Goal: Task Accomplishment & Management: Contribute content

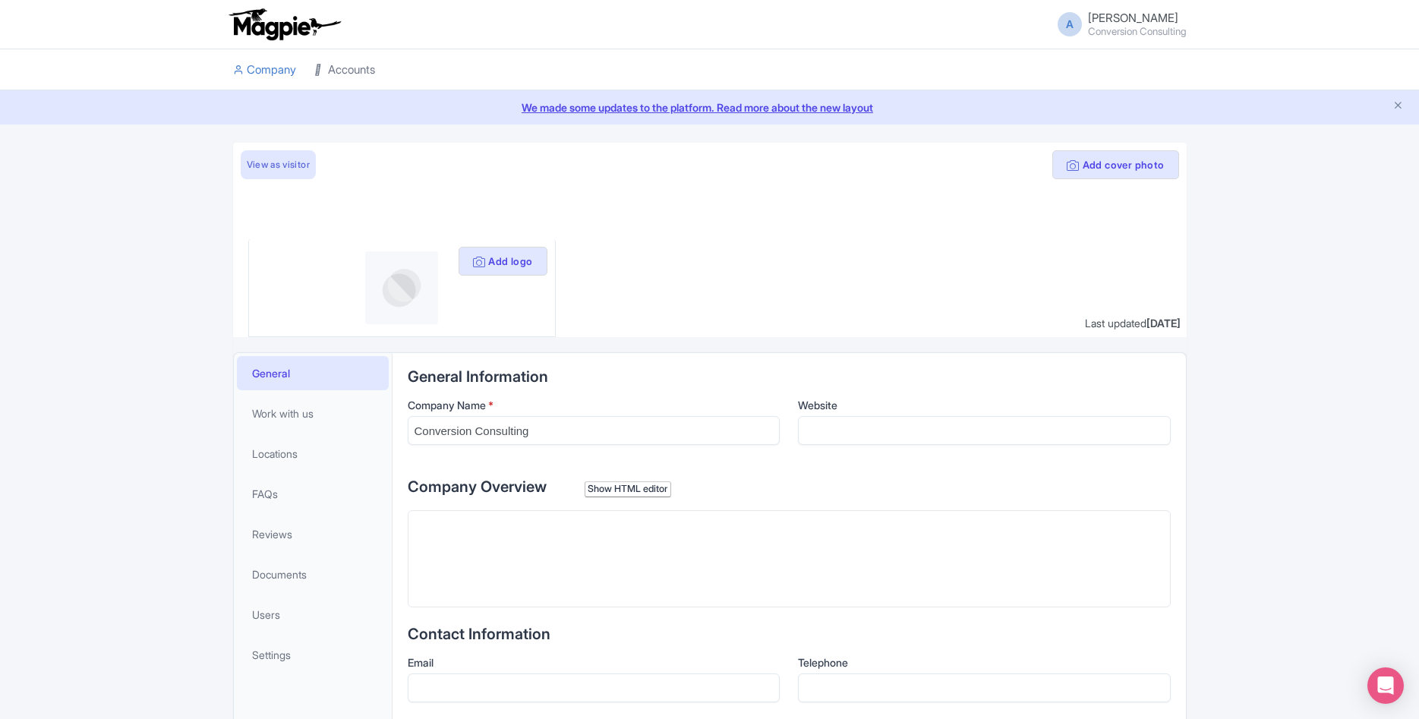
click at [345, 59] on link "Accounts" at bounding box center [344, 70] width 61 height 42
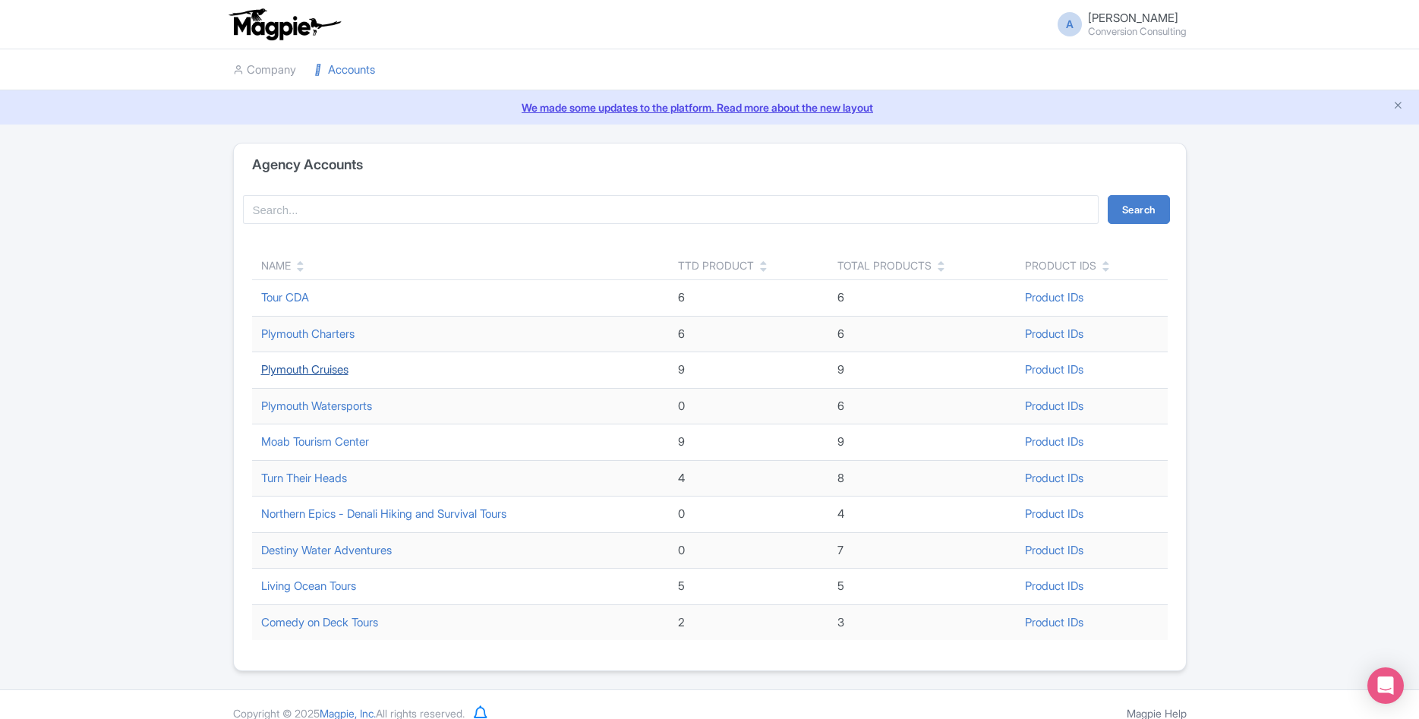
click at [341, 367] on link "Plymouth Cruises" at bounding box center [304, 369] width 87 height 14
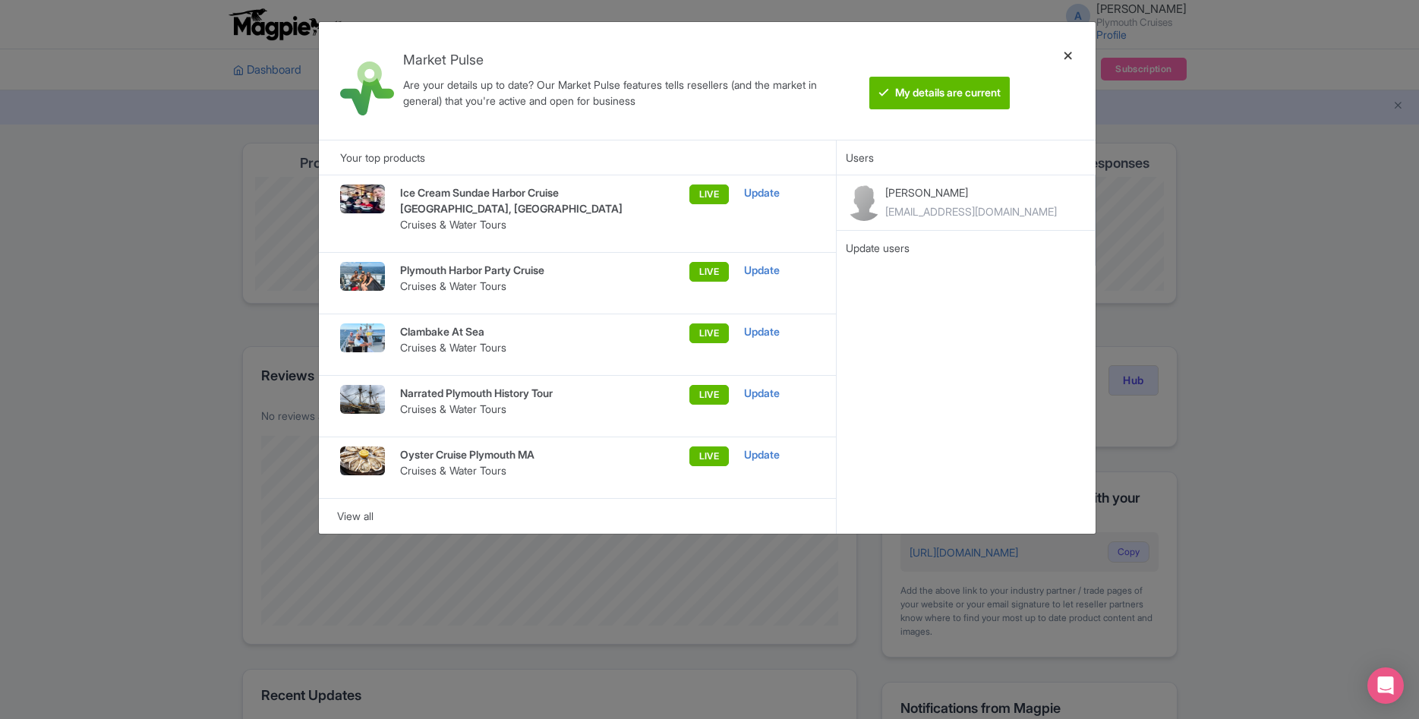
click at [1071, 52] on div at bounding box center [1068, 80] width 36 height 93
click at [1065, 54] on div at bounding box center [1068, 80] width 36 height 93
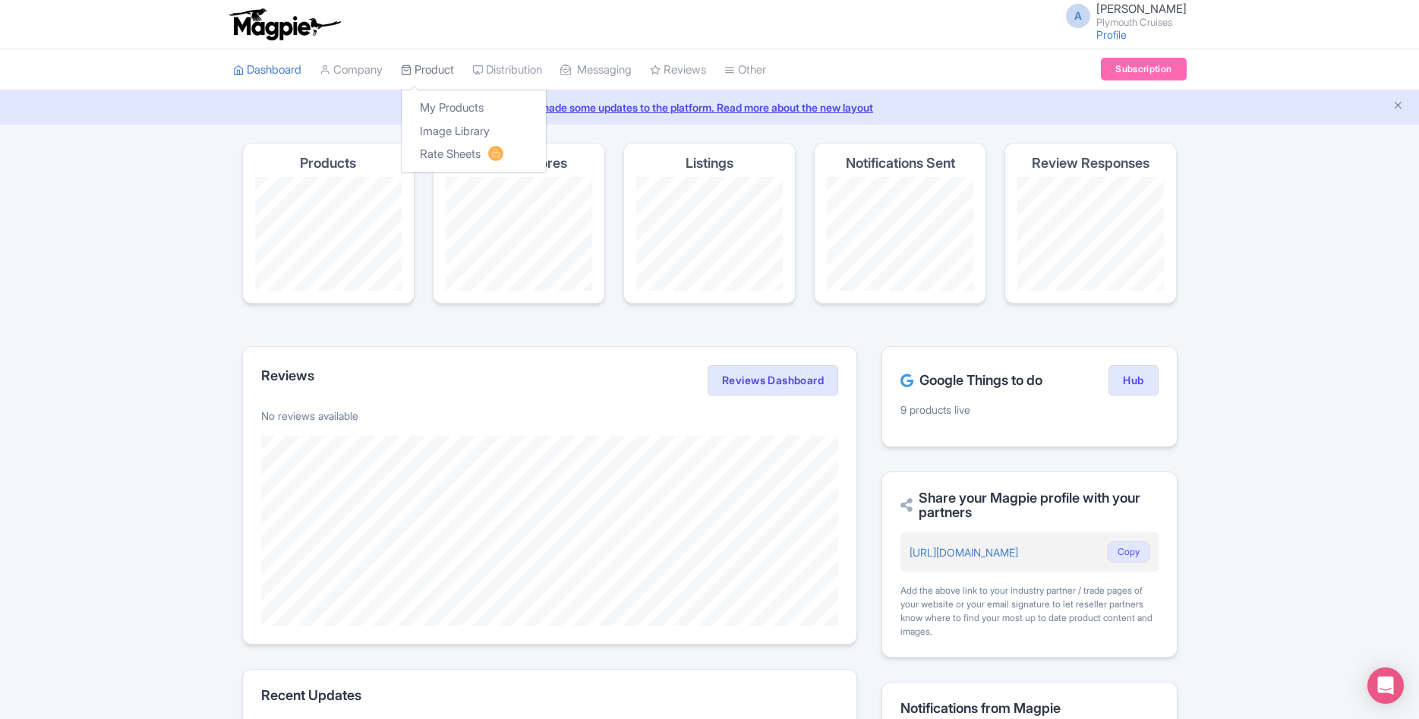
click at [436, 77] on link "Product" at bounding box center [427, 70] width 53 height 42
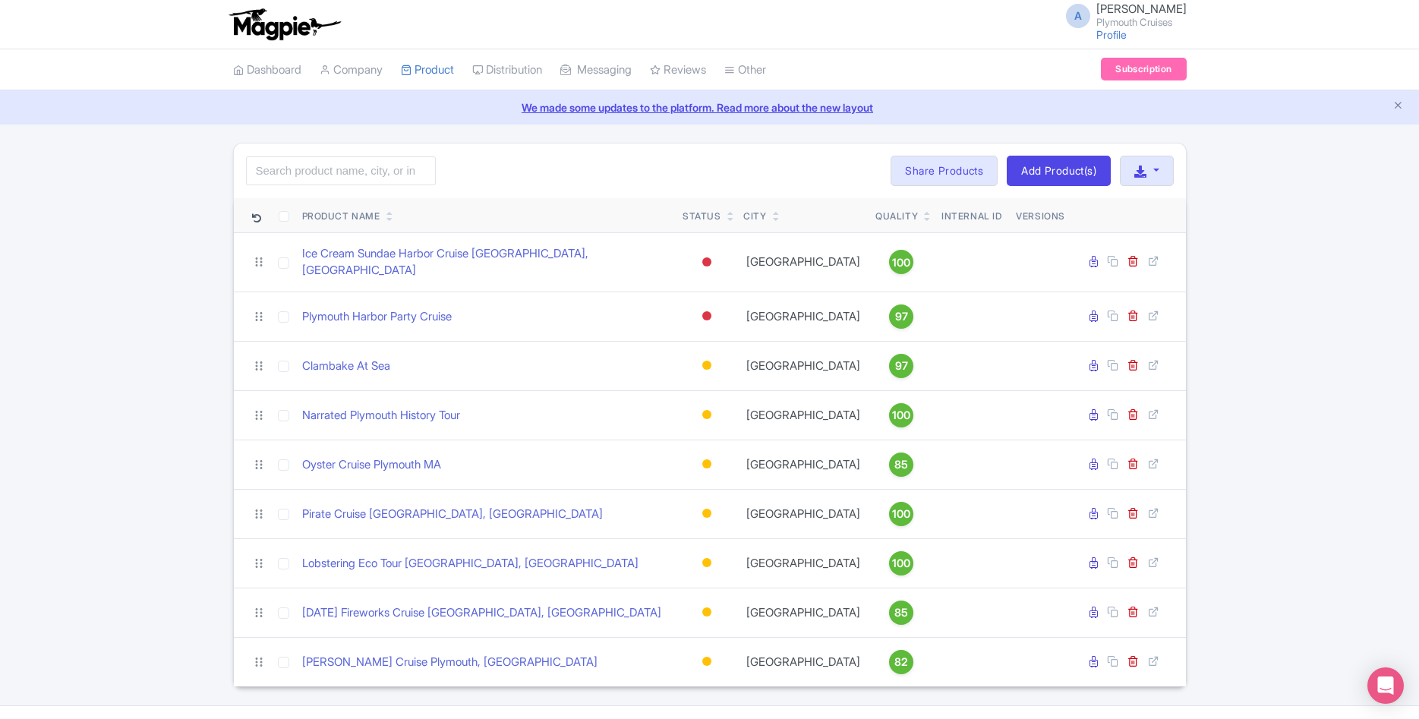
scroll to position [24, 0]
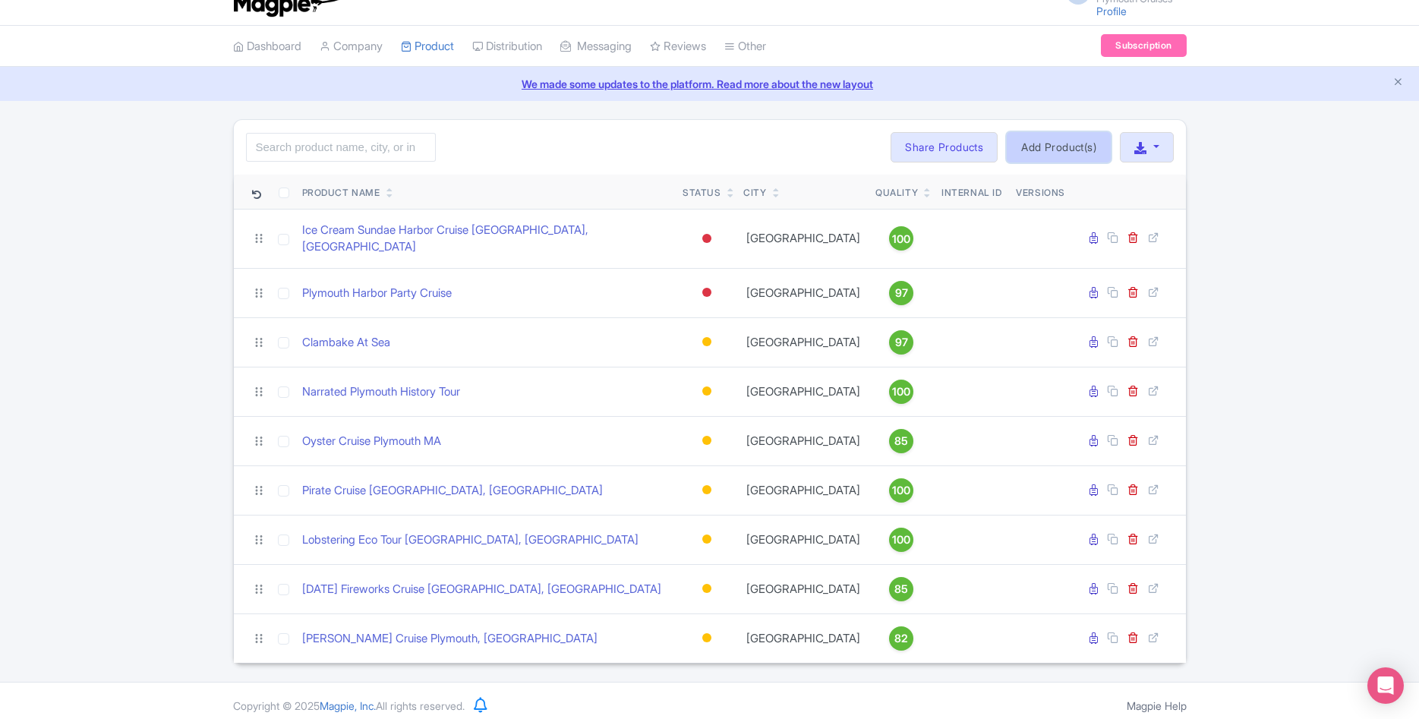
click at [1061, 143] on link "Add Product(s)" at bounding box center [1059, 147] width 104 height 30
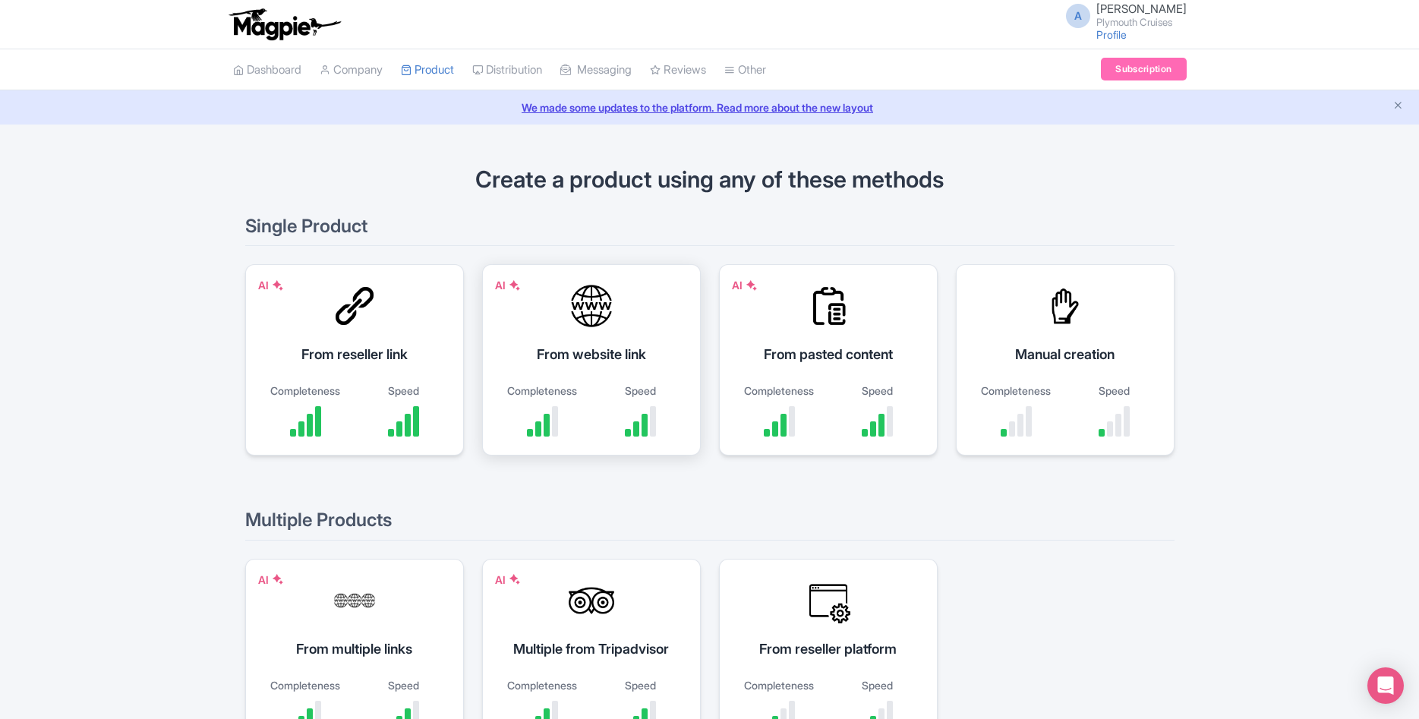
click at [616, 354] on div "From website link" at bounding box center [591, 354] width 181 height 20
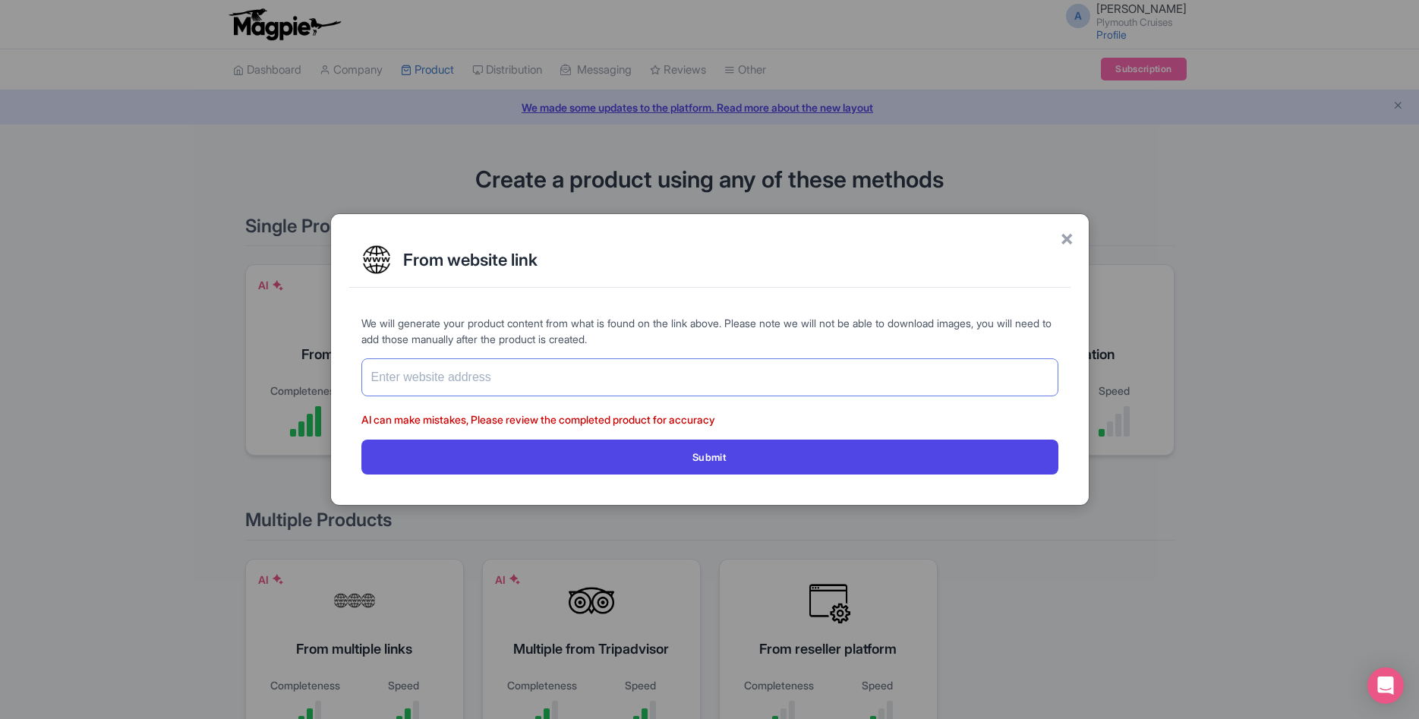
click at [560, 372] on input "text" at bounding box center [709, 377] width 697 height 38
paste input "[URL][DOMAIN_NAME]"
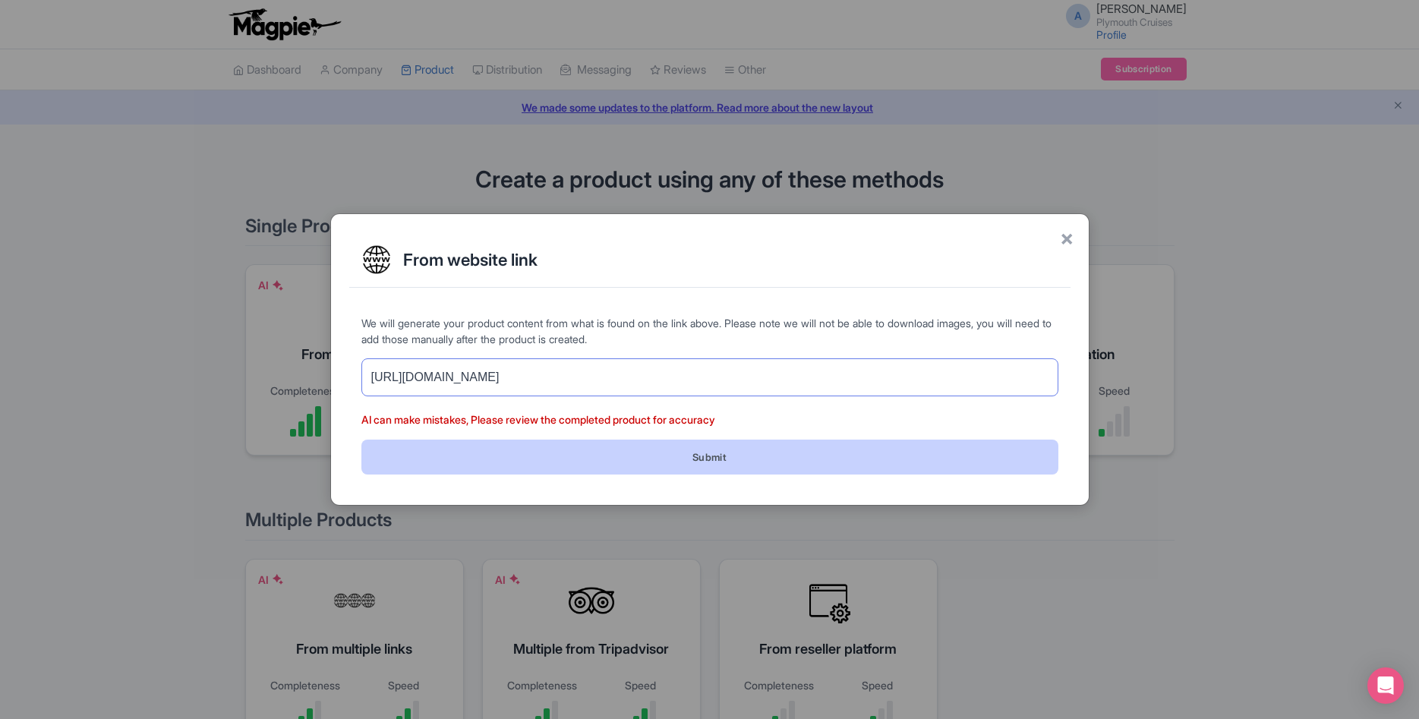
type input "[URL][DOMAIN_NAME]"
click at [688, 454] on button "Submit" at bounding box center [709, 457] width 697 height 34
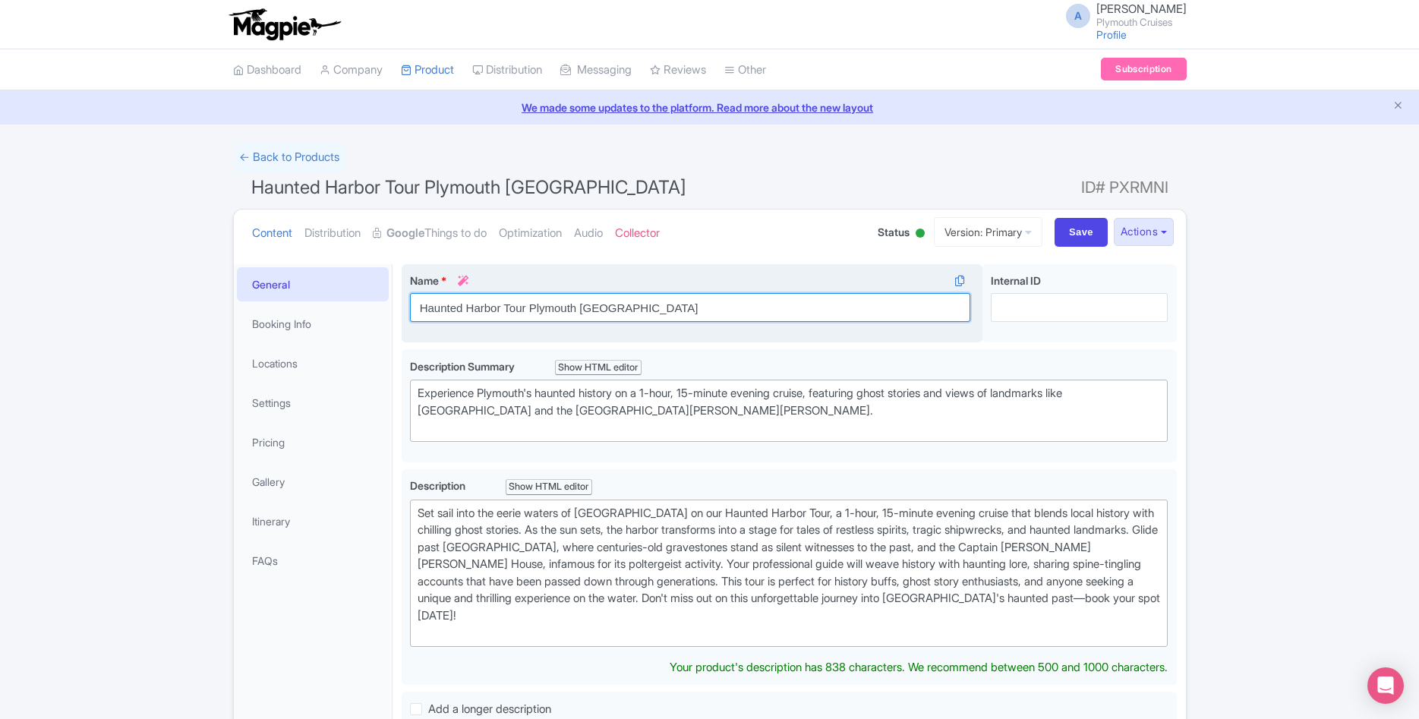
click at [501, 307] on input "Haunted Harbor Tour Plymouth MA" at bounding box center [690, 307] width 561 height 29
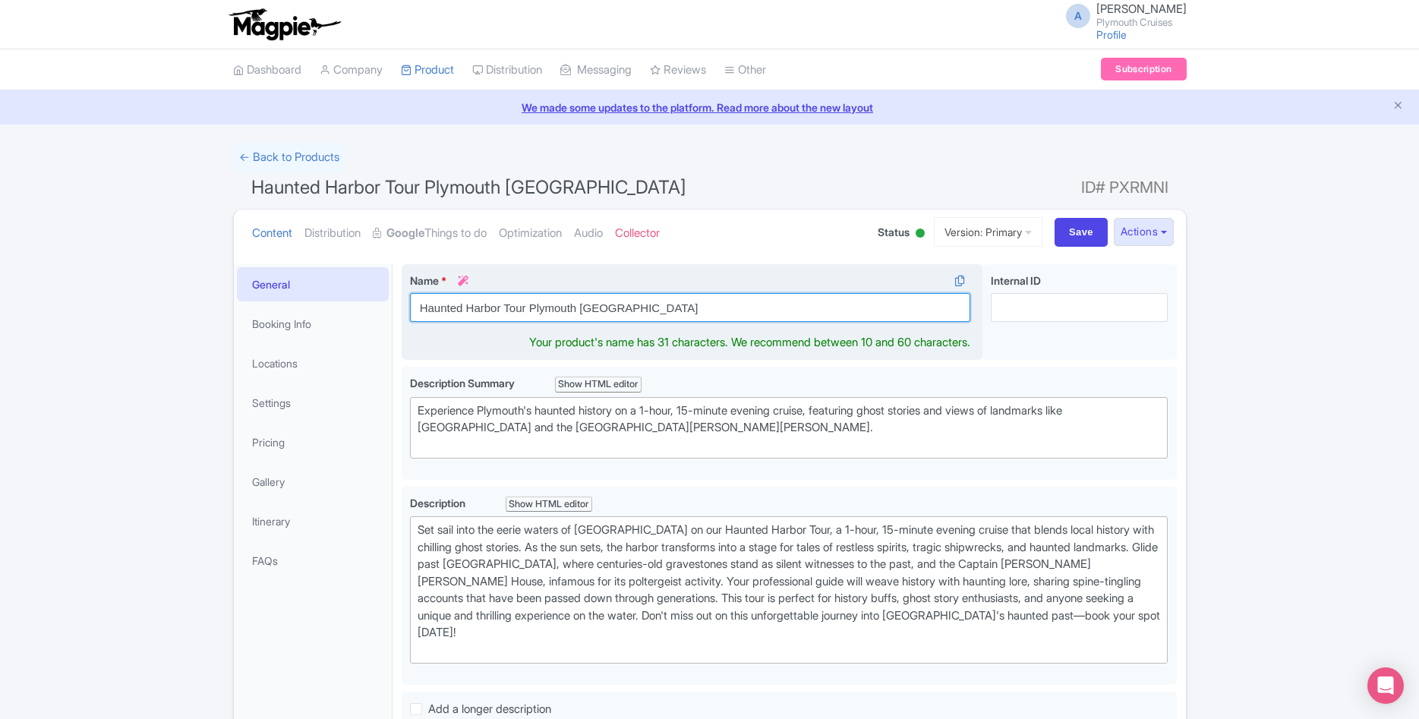
click at [522, 310] on input "Haunted Harbor Tour Plymouth MA" at bounding box center [690, 307] width 561 height 29
click at [529, 314] on input "Haunted Harbor Tour Plymouth MA" at bounding box center [690, 307] width 561 height 29
click at [594, 307] on input "Haunted Harbor Tour: Plymouth MA" at bounding box center [690, 307] width 561 height 29
click at [646, 307] on input "Haunted Harbor Tour: Plymouth Boat Tour" at bounding box center [690, 307] width 561 height 29
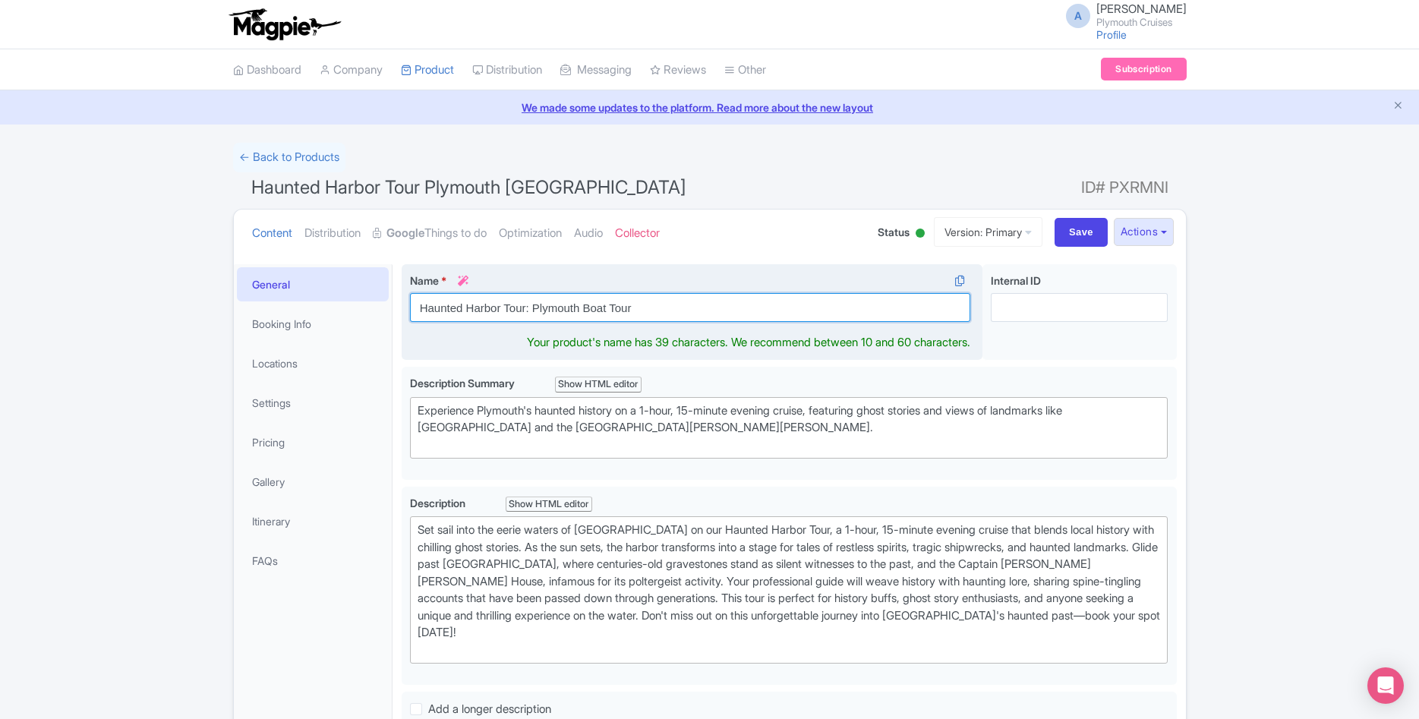
click at [646, 307] on input "Haunted Harbor Tour: Plymouth Boat Tour" at bounding box center [690, 307] width 561 height 29
click at [507, 307] on input "Haunted Harbor Tour: Plymouth Boat Tour" at bounding box center [690, 307] width 561 height 29
click at [667, 308] on input "Haunted Harbor Cruise: Plymouth Boat Tour" at bounding box center [690, 307] width 561 height 29
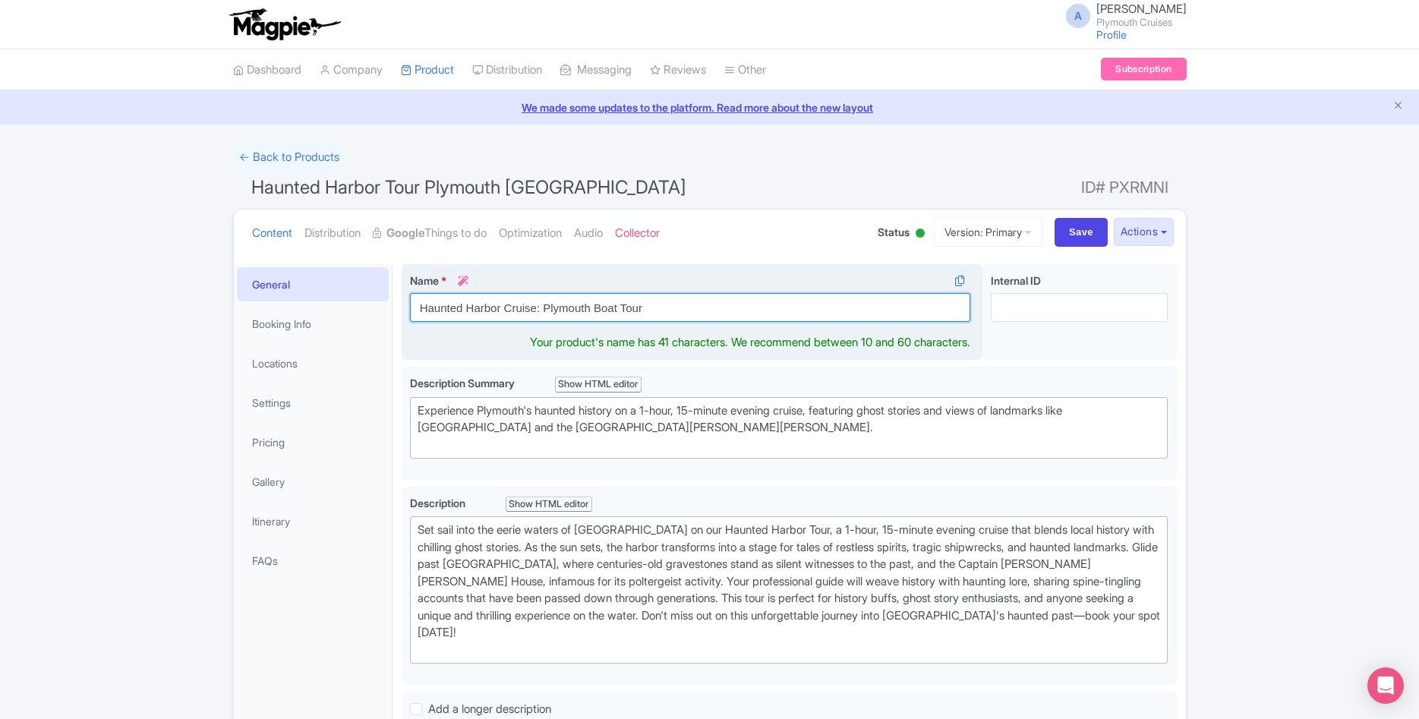
click at [667, 308] on input "Haunted Harbor Cruise: Plymouth Boat Tour" at bounding box center [690, 307] width 561 height 29
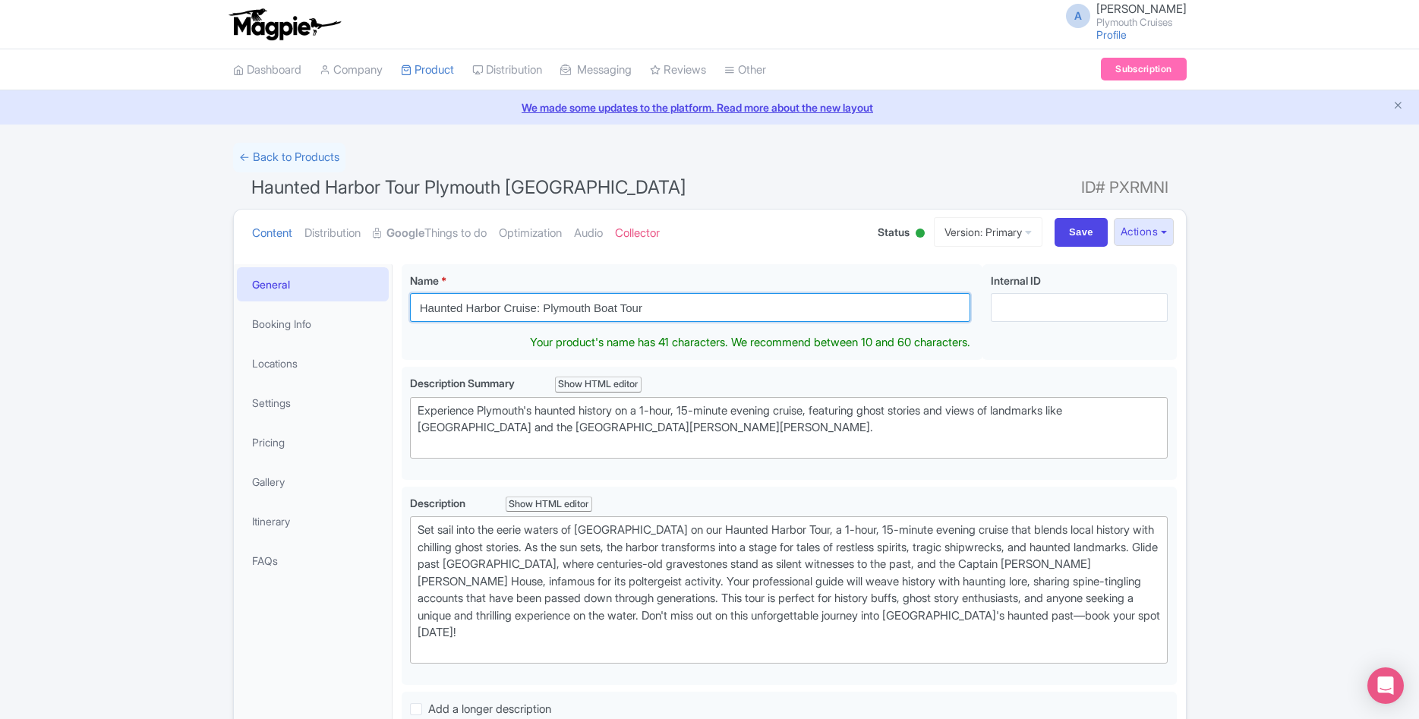
type input "Haunted Harbor Cruise: Plymouth Boat Tour"
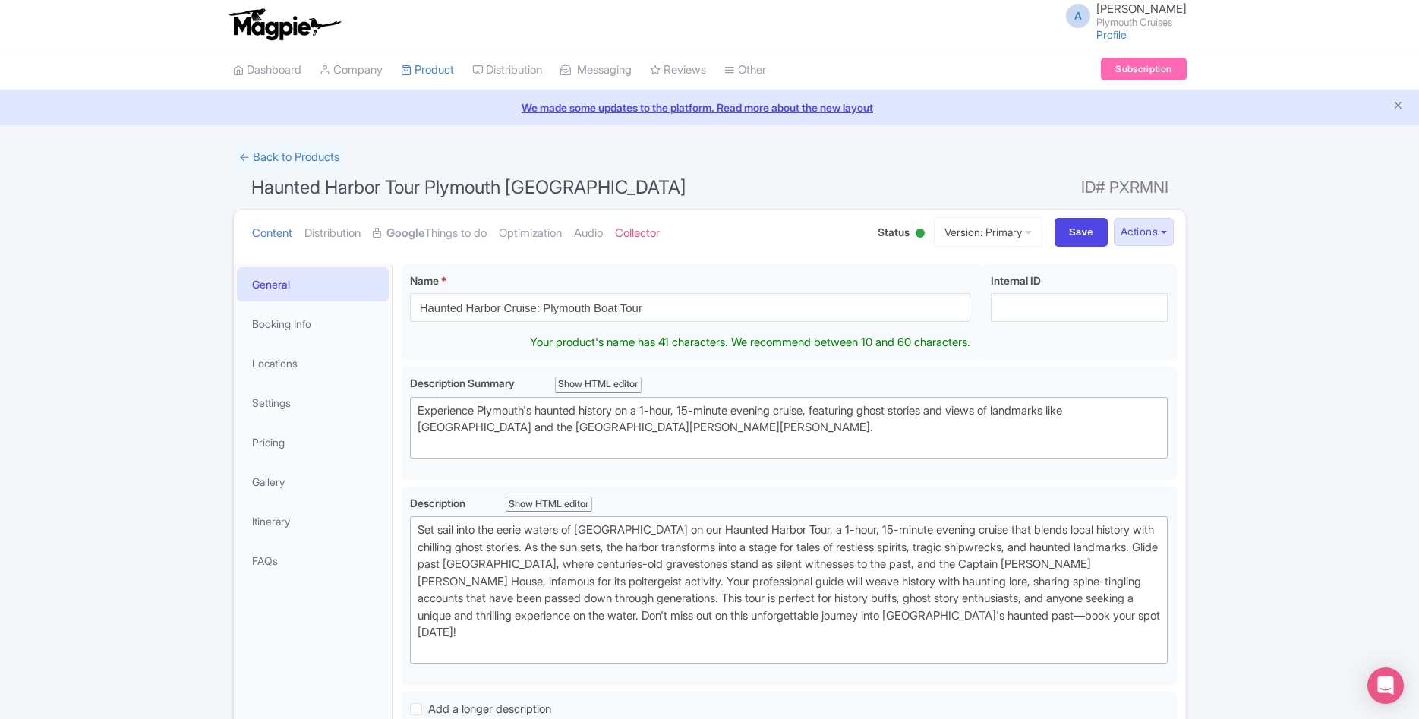
click at [1352, 301] on div "Success Product created successfully from website link. ← Back to Products Haun…" at bounding box center [709, 697] width 1419 height 1109
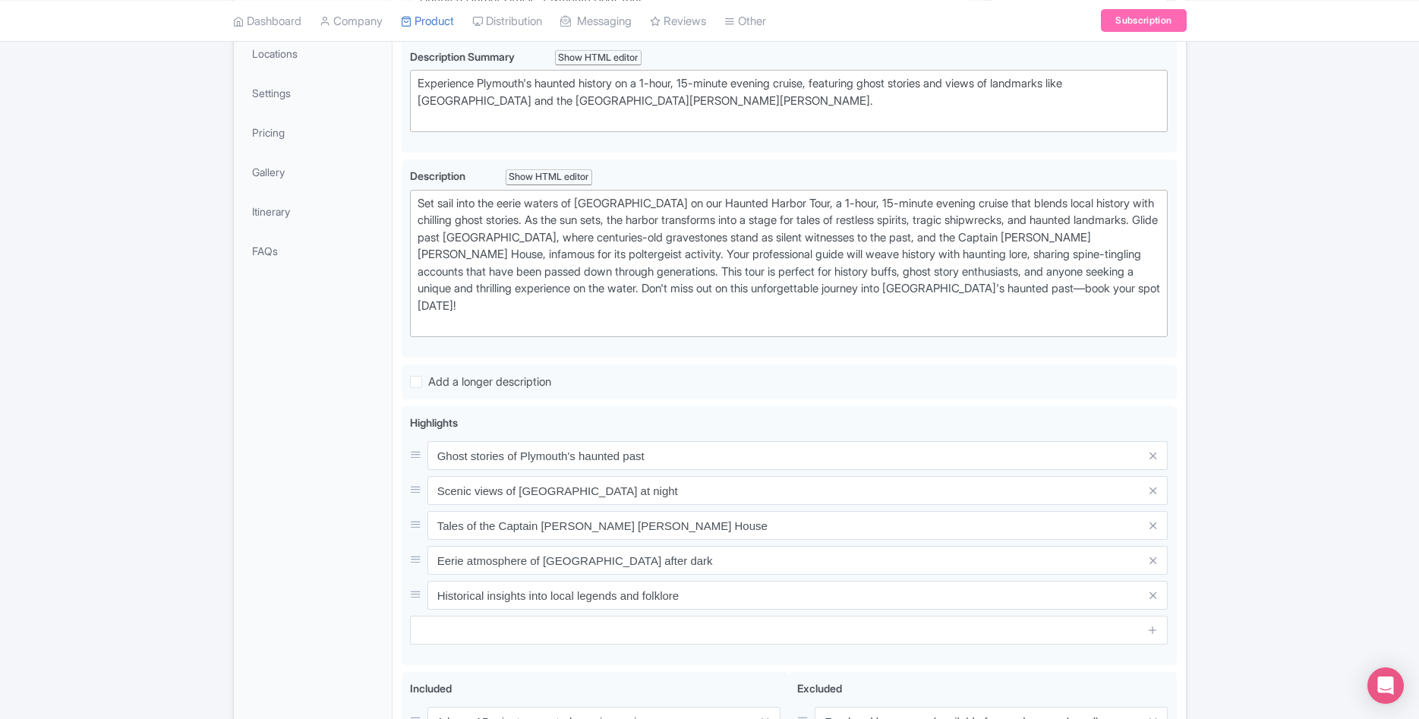
scroll to position [581, 0]
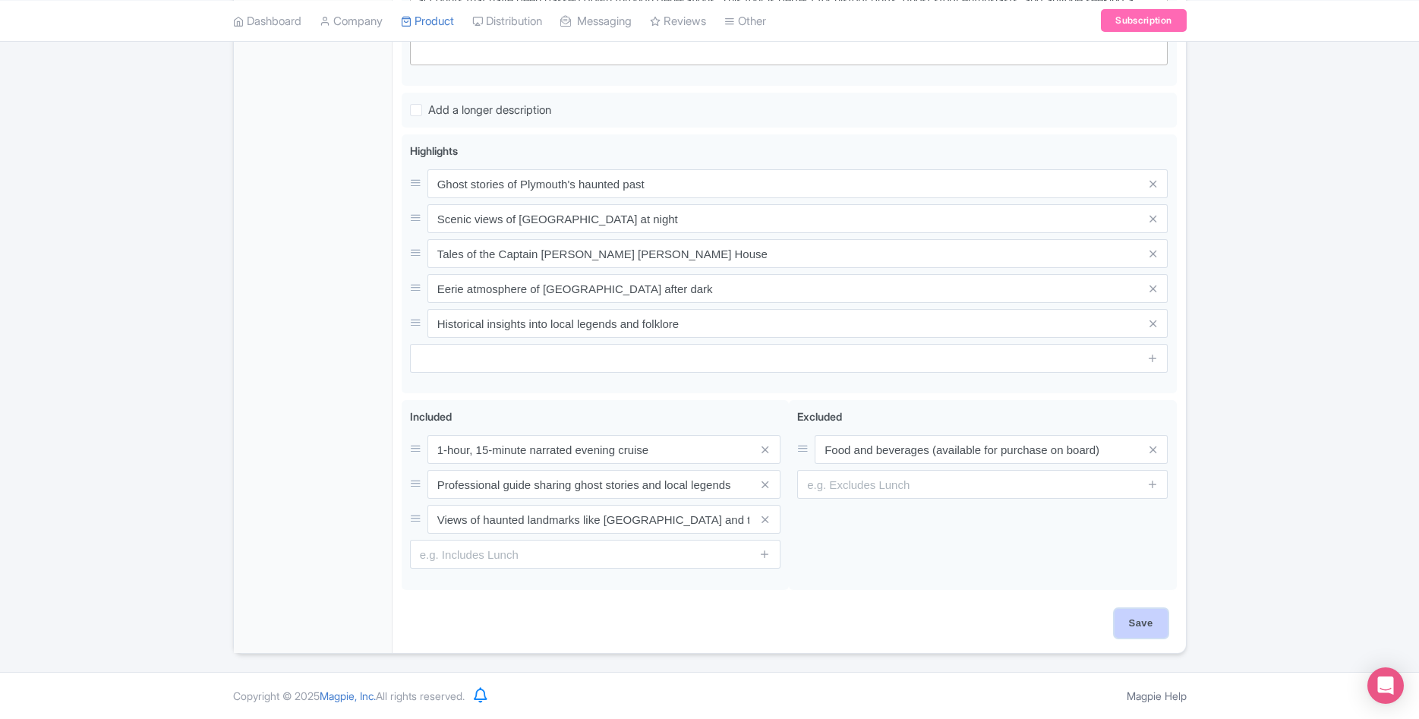
click at [1148, 622] on input "Save" at bounding box center [1140, 623] width 53 height 29
type input "Saving..."
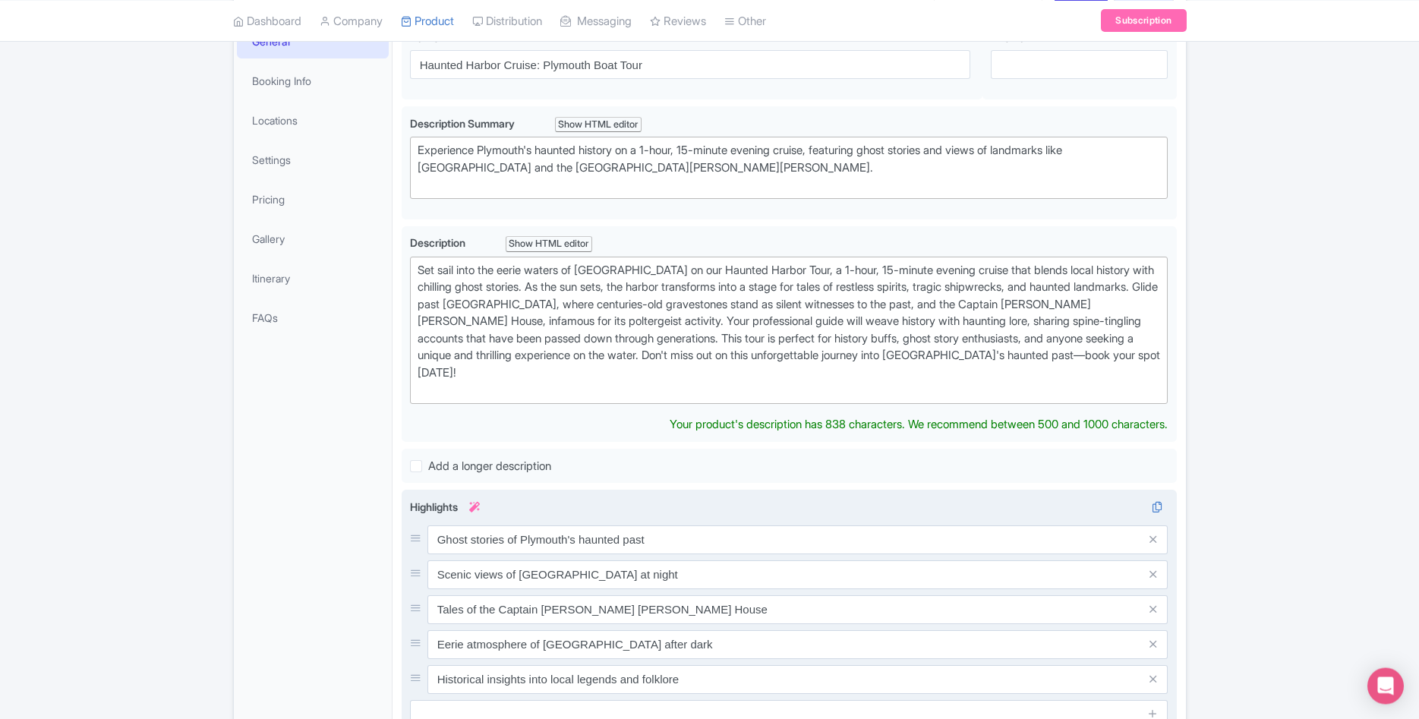
scroll to position [542, 0]
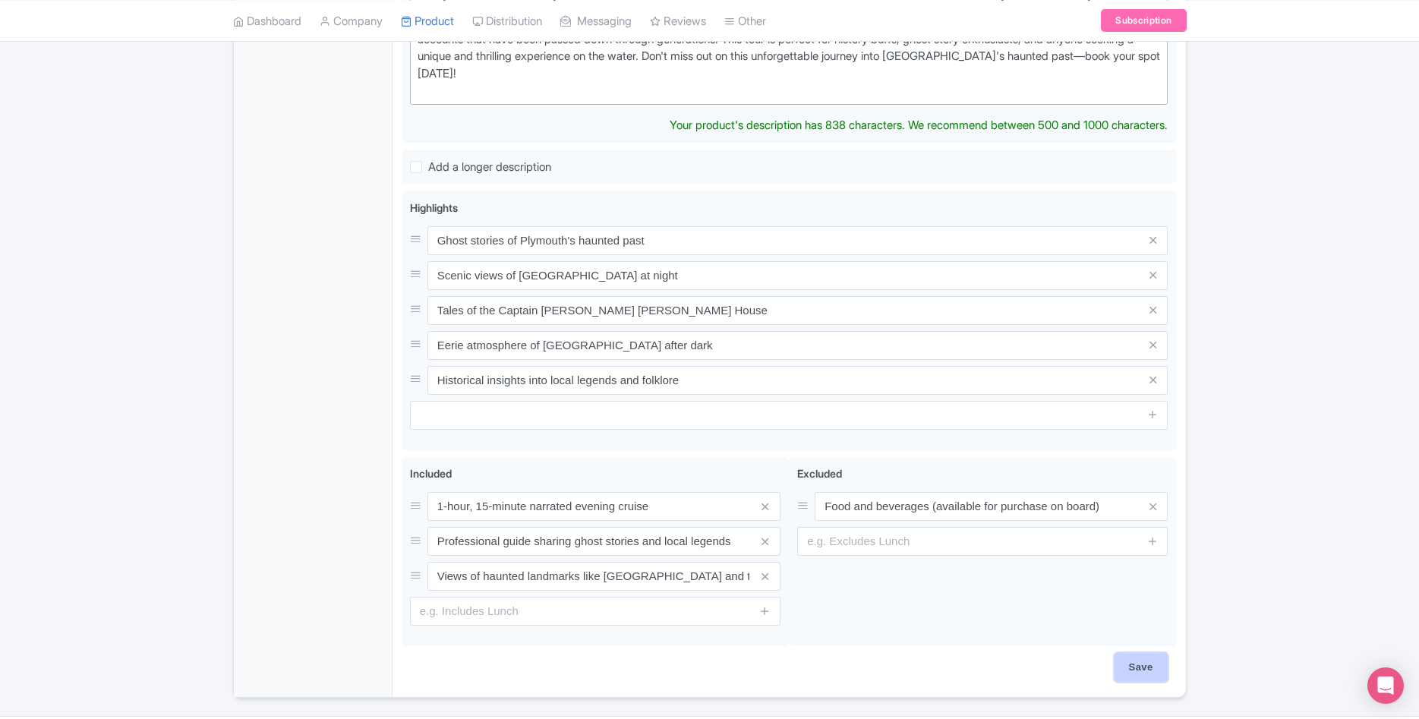
click at [1141, 665] on input "Save" at bounding box center [1140, 667] width 53 height 29
type input "Saving..."
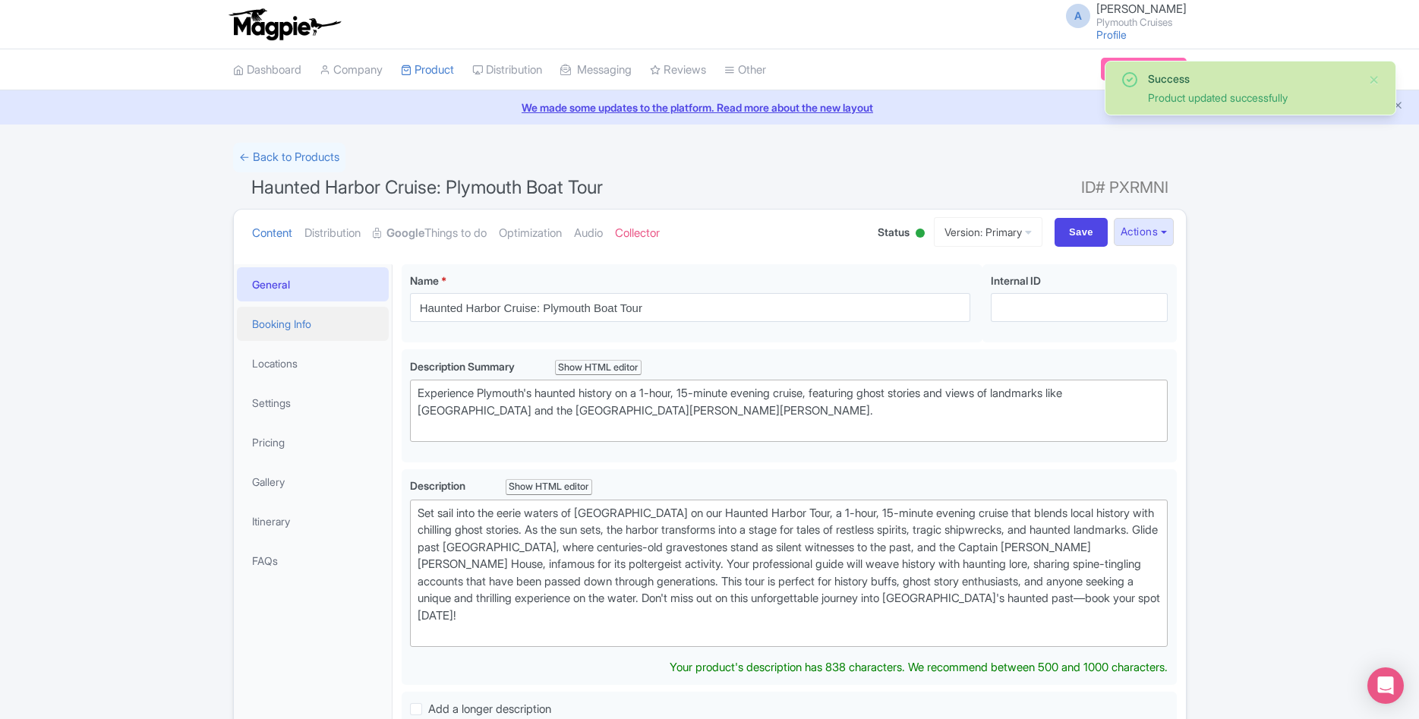
click at [310, 337] on link "Booking Info" at bounding box center [313, 324] width 152 height 34
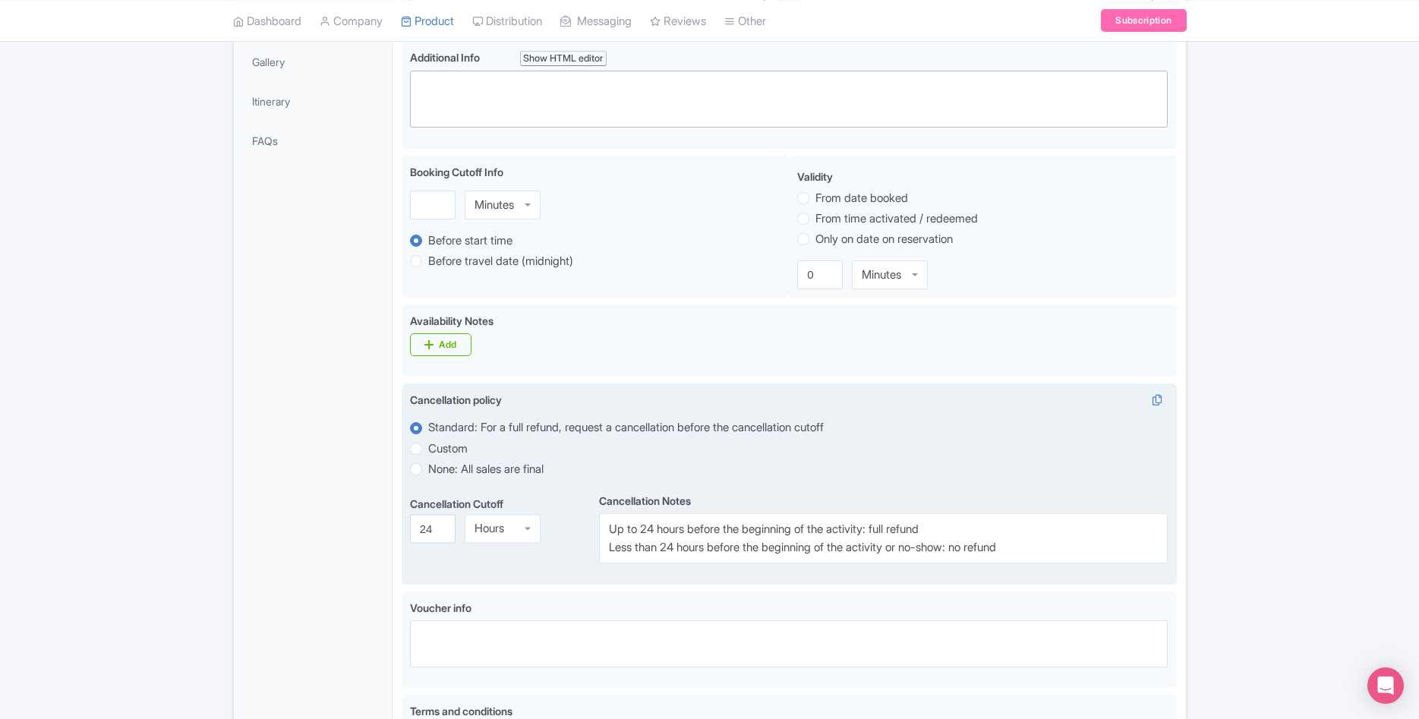
scroll to position [33, 0]
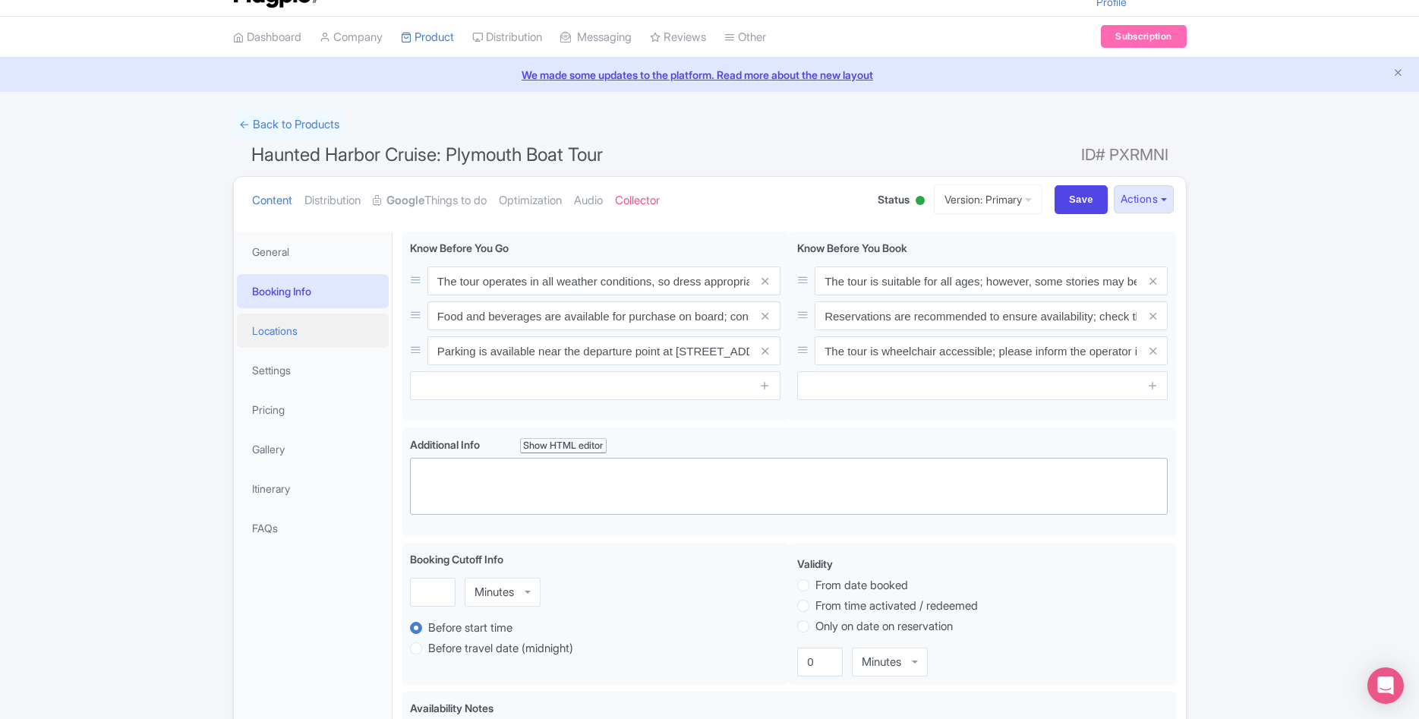
click at [320, 346] on link "Locations" at bounding box center [313, 331] width 152 height 34
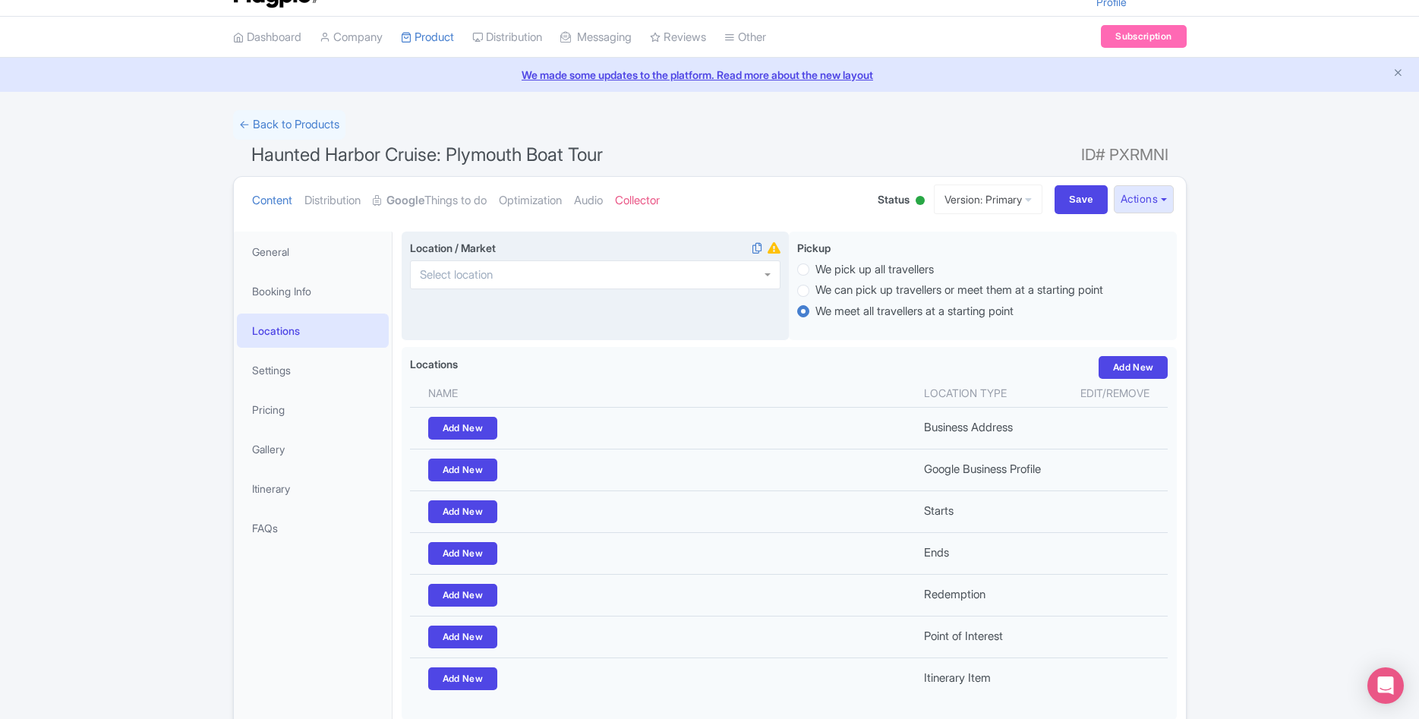
click at [569, 278] on div at bounding box center [595, 274] width 370 height 29
type input "plymouth"
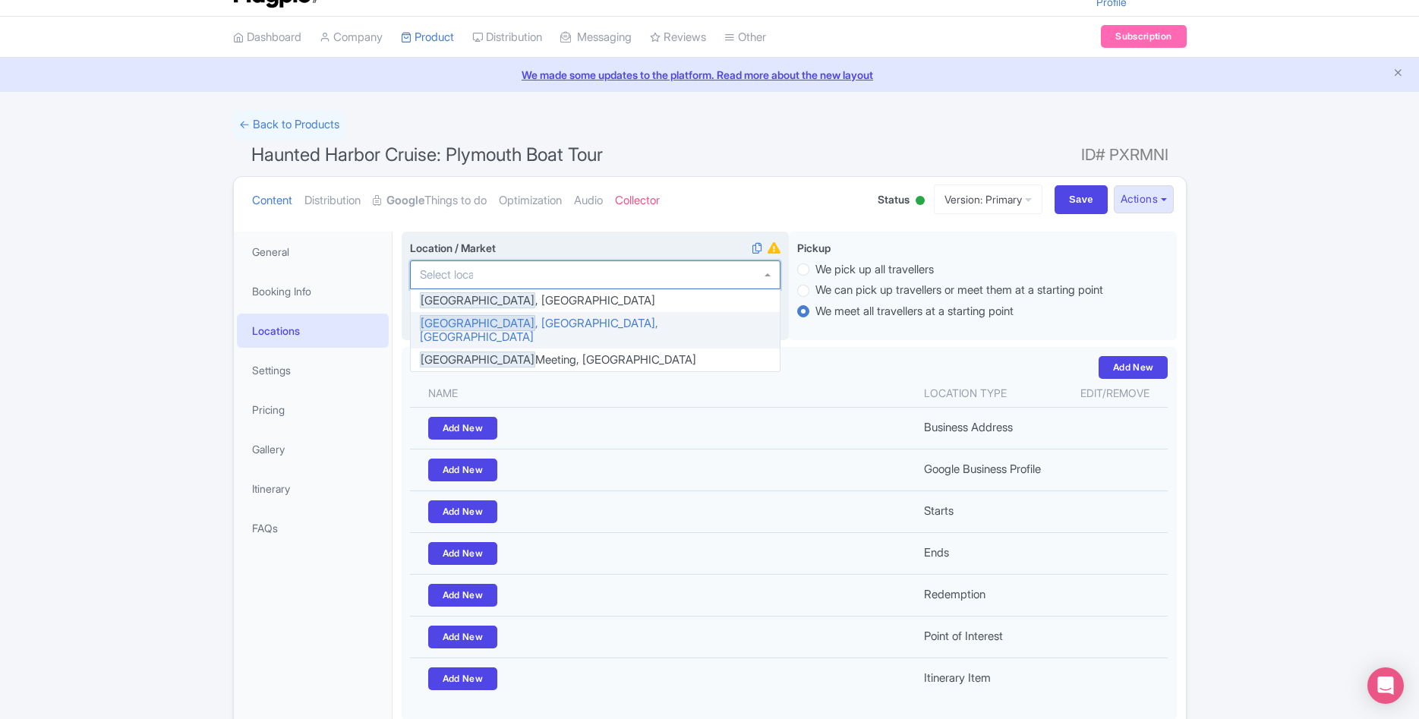
click at [528, 326] on div "Location / Market i Plymouth , Tobago Plymouth , MA, USA Plymouth Meeting, PE" at bounding box center [596, 286] width 388 height 109
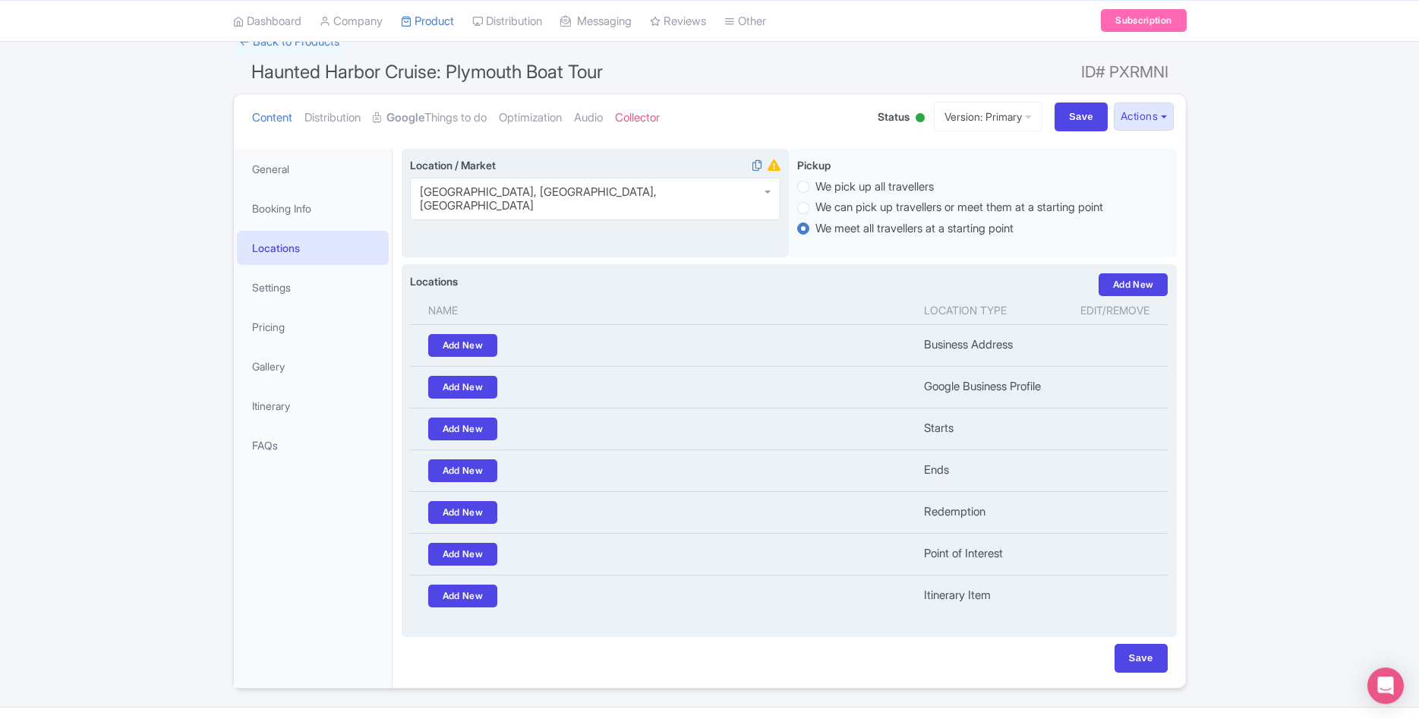
scroll to position [152, 0]
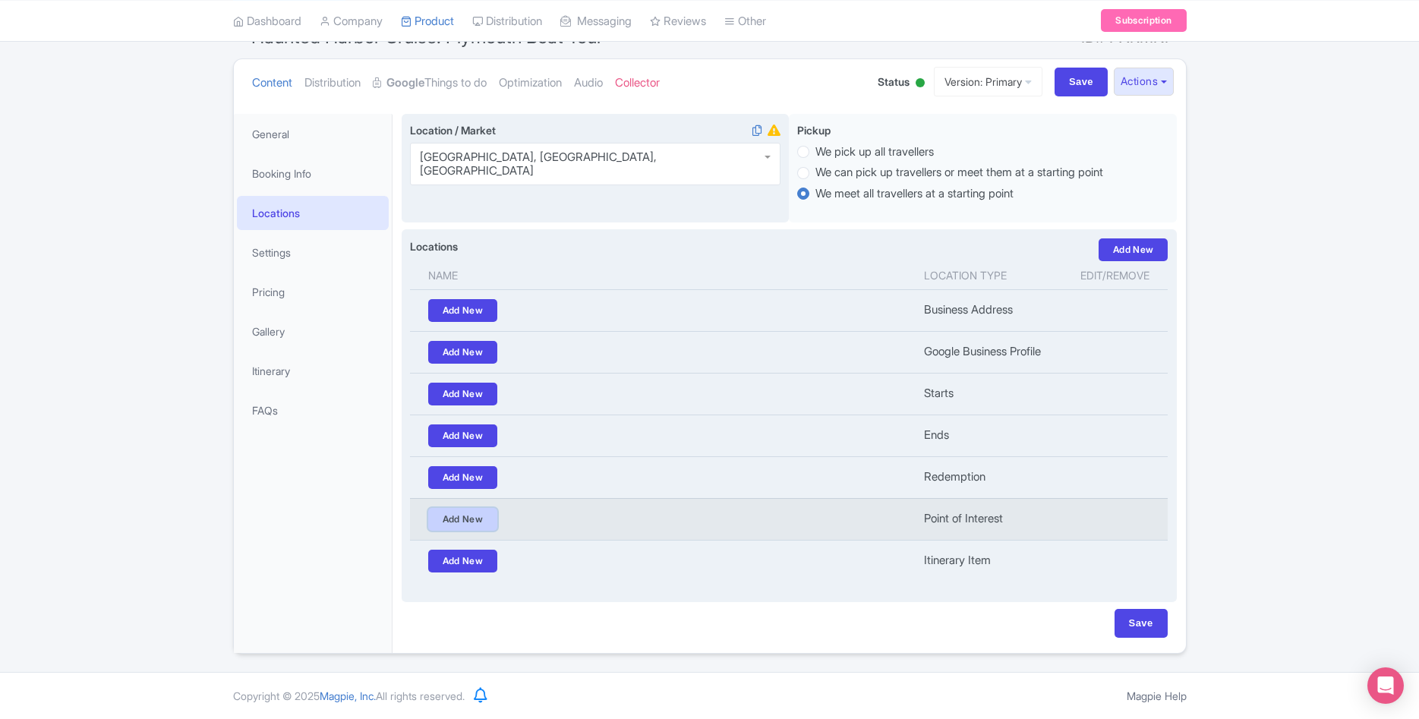
click at [480, 523] on link "Add New" at bounding box center [463, 519] width 70 height 23
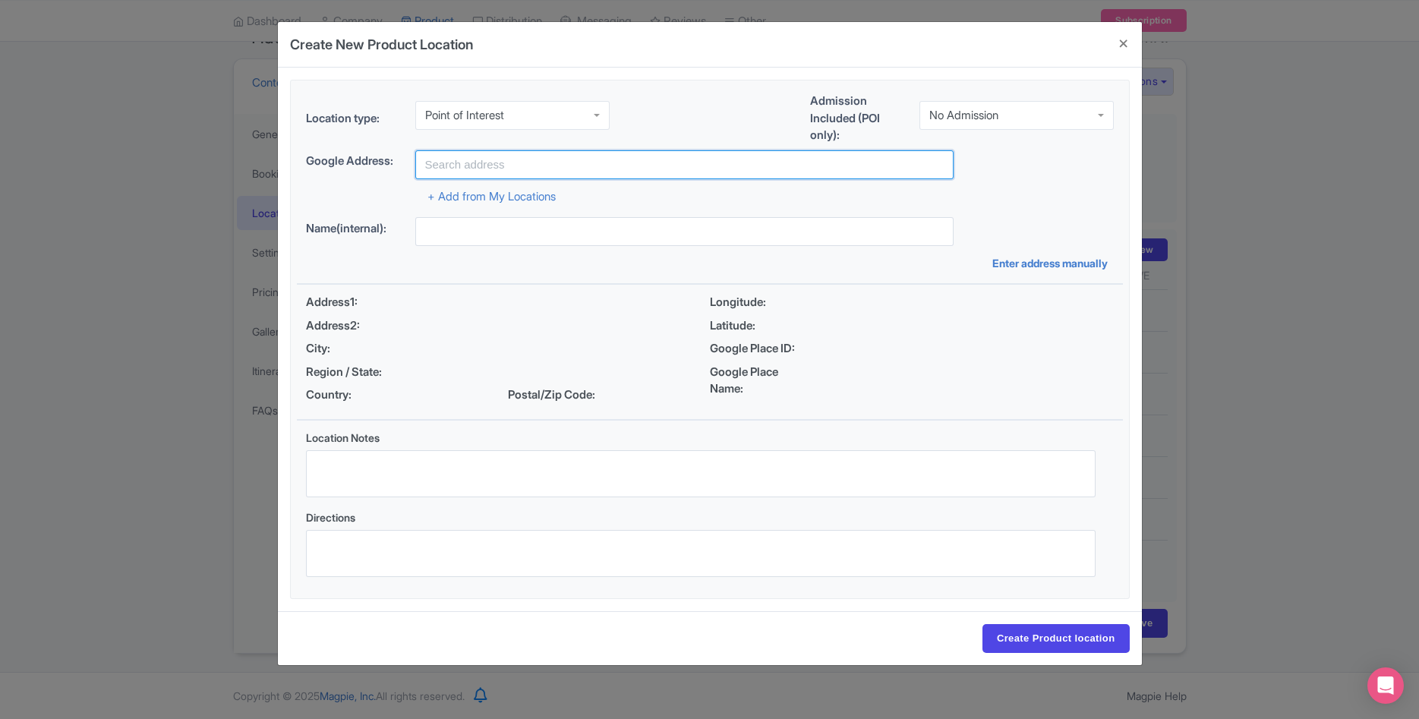
click at [536, 162] on input "text" at bounding box center [684, 164] width 538 height 29
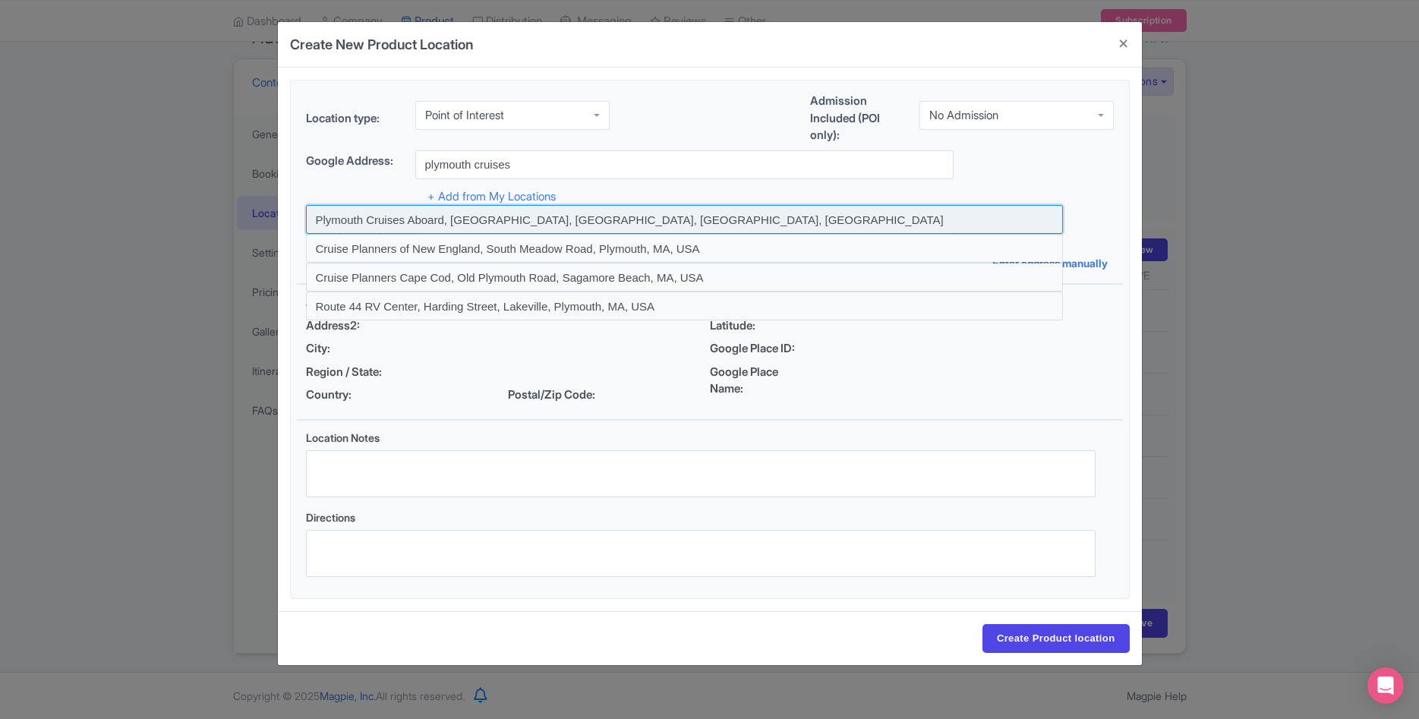
click at [486, 221] on input at bounding box center [684, 219] width 757 height 29
type input "Plymouth Cruises Aboard, [GEOGRAPHIC_DATA], [GEOGRAPHIC_DATA], [GEOGRAPHIC_DATA…"
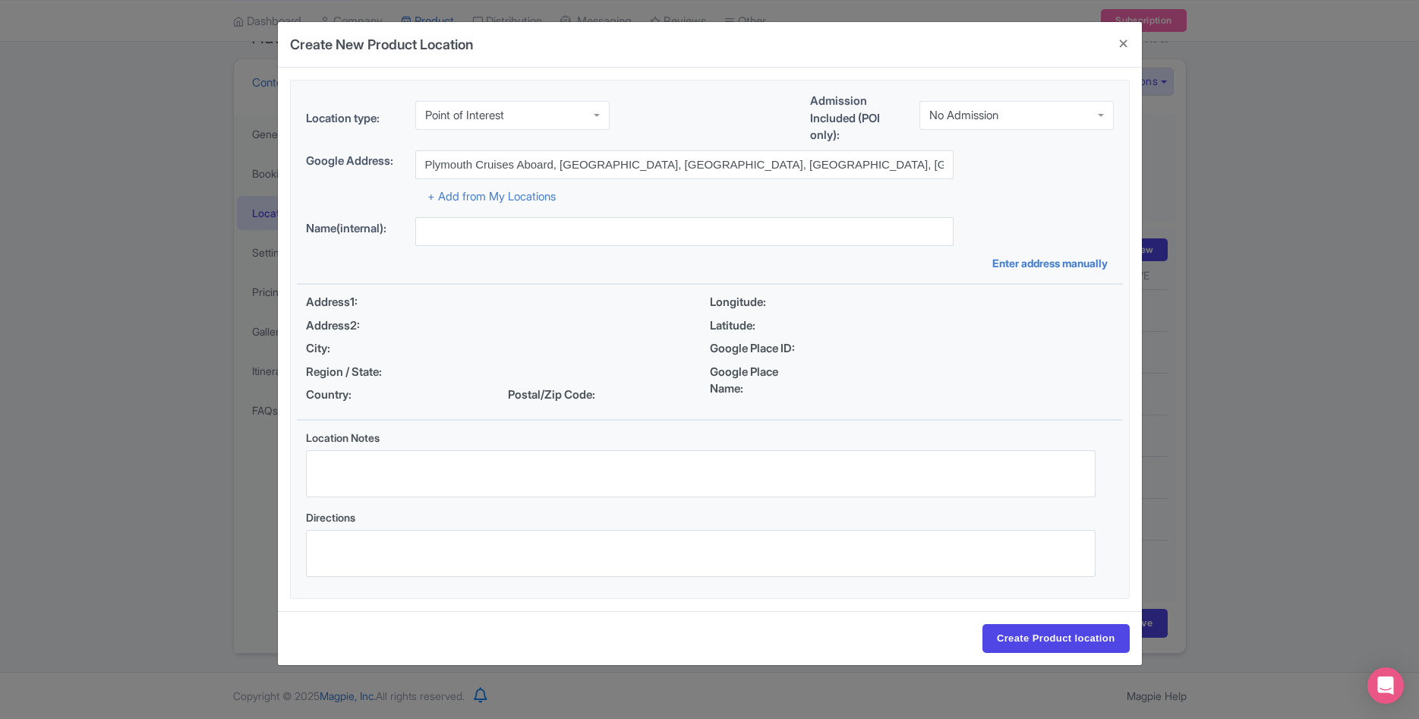
type input "Plymouth Cruises Aboard, [GEOGRAPHIC_DATA], [GEOGRAPHIC_DATA], [GEOGRAPHIC_DATA…"
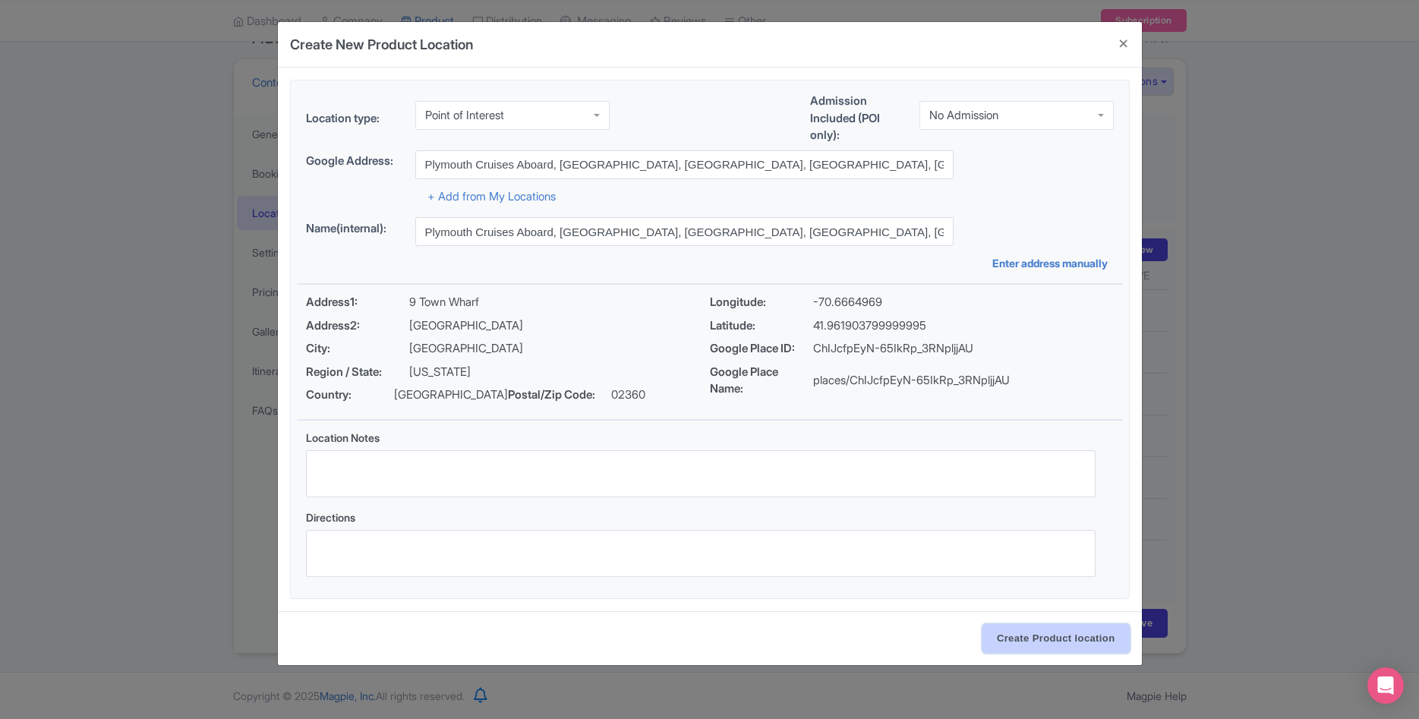
click at [1051, 641] on input "Create Product location" at bounding box center [1055, 638] width 147 height 29
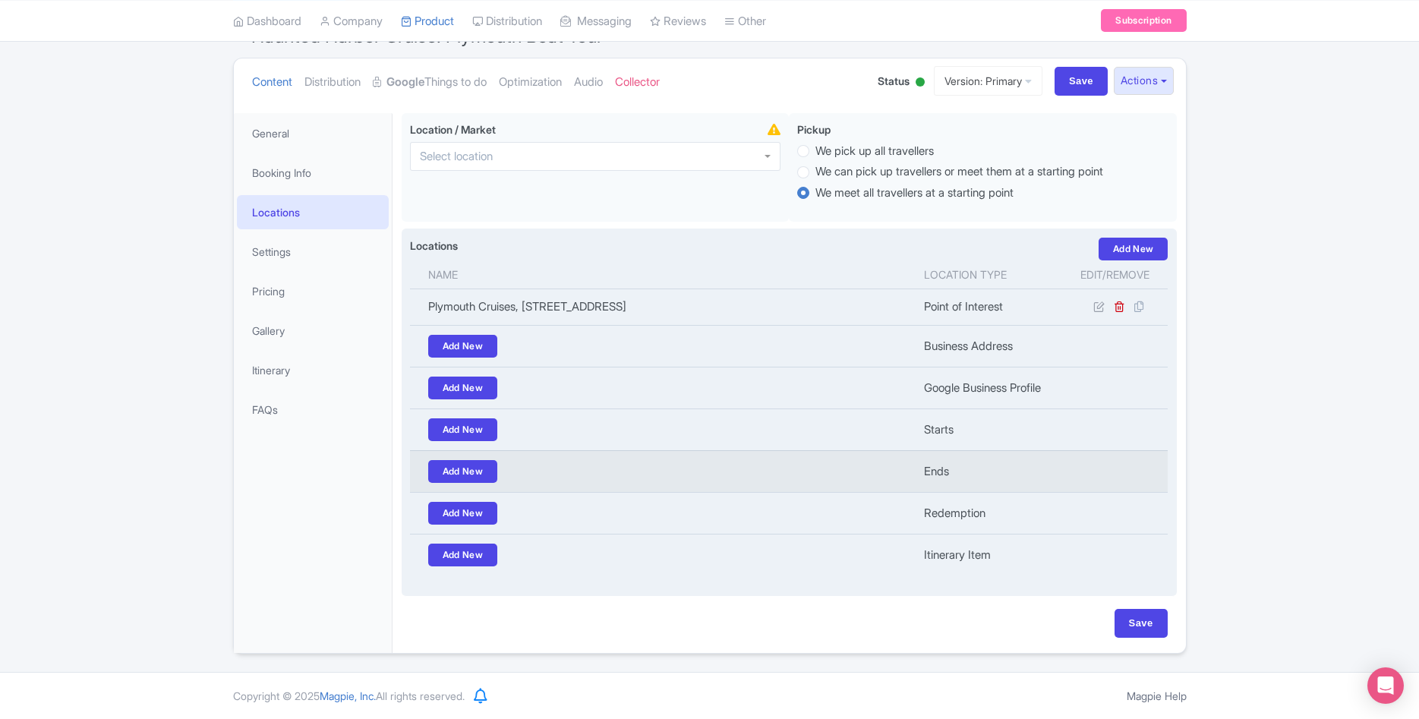
scroll to position [0, 0]
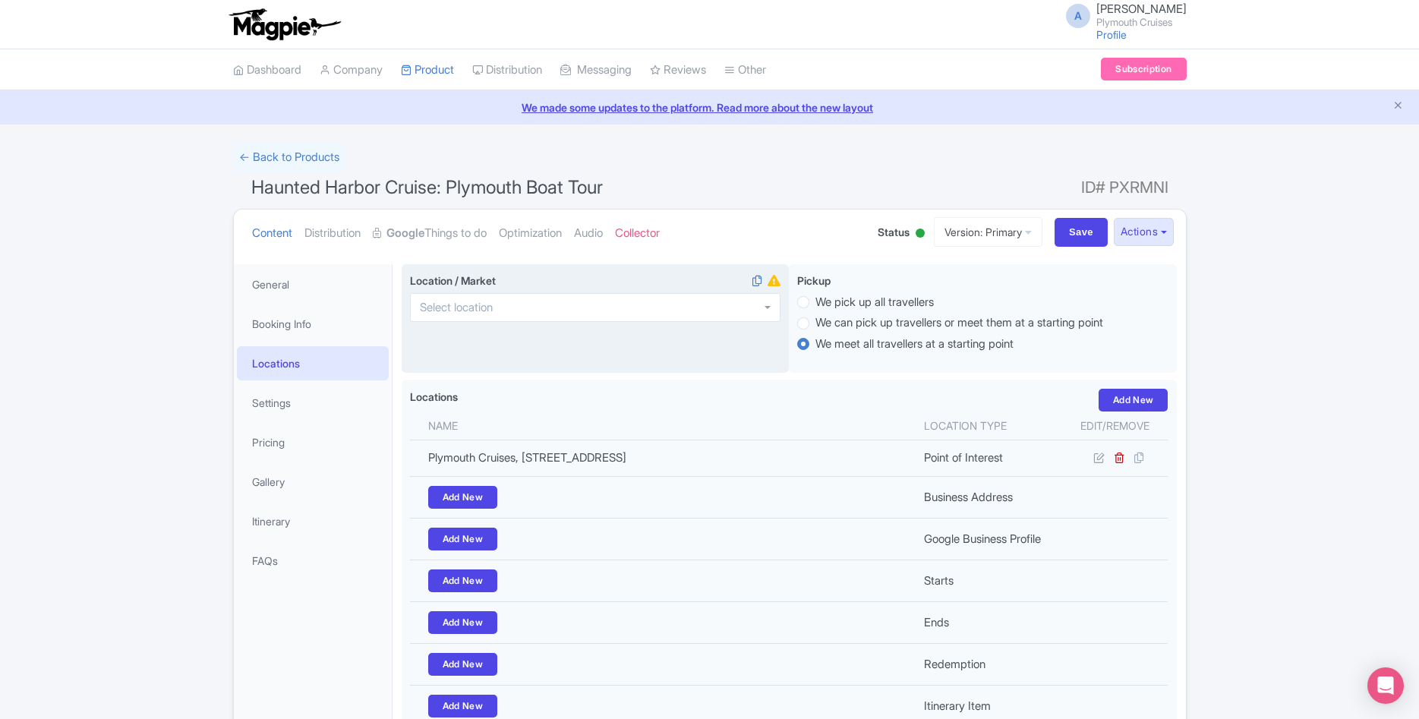
click at [588, 310] on div at bounding box center [595, 307] width 370 height 29
type input "plymouth"
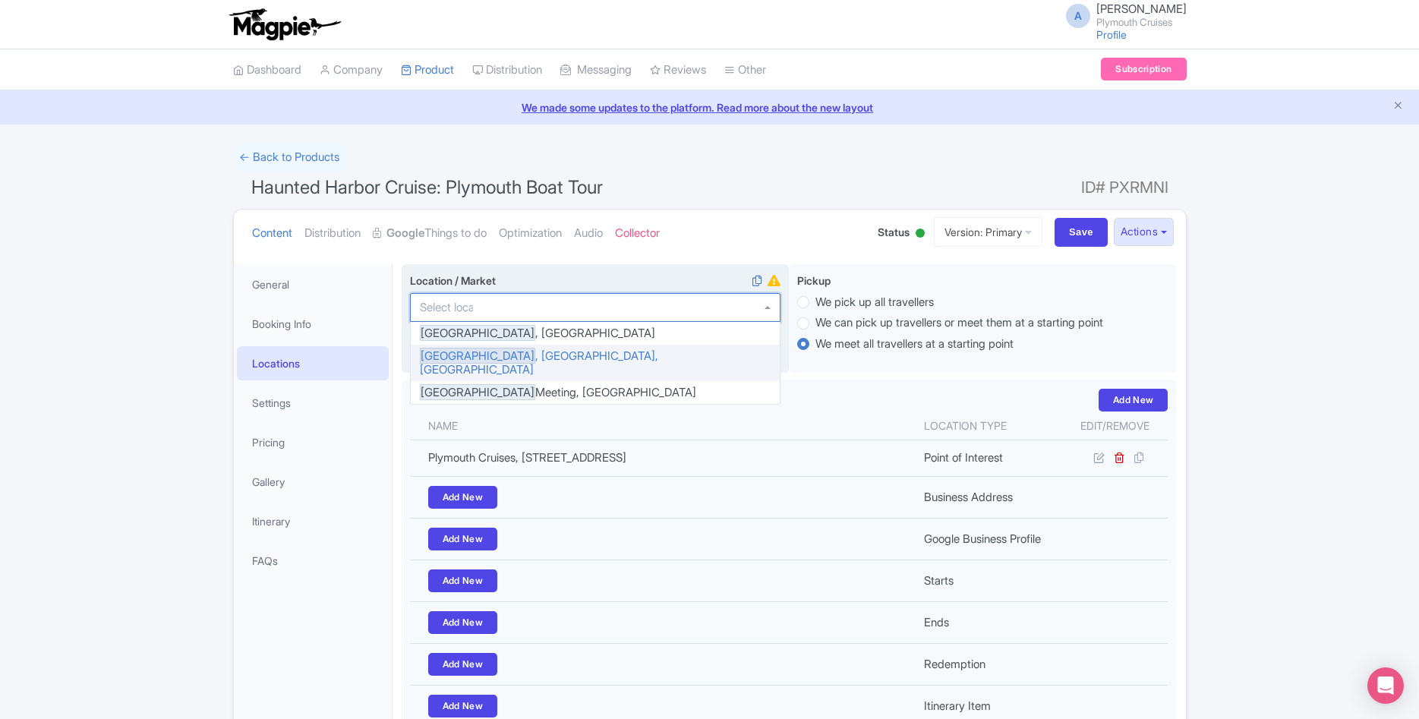
click at [530, 353] on div "Location / Market Plymouth , Tobago Plymouth , MA, USA Plymouth Meeting, PE" at bounding box center [596, 318] width 388 height 109
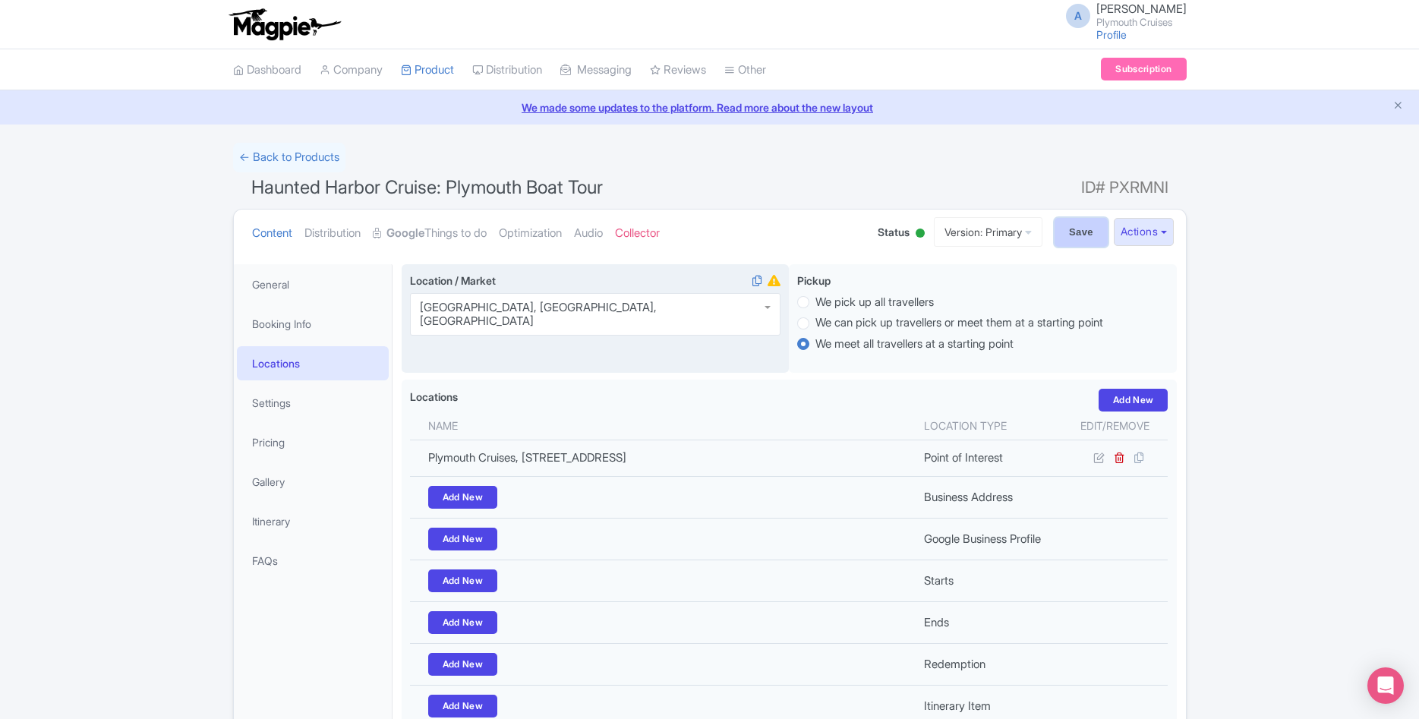
click at [1083, 243] on input "Save" at bounding box center [1080, 232] width 53 height 29
type input "Update Product"
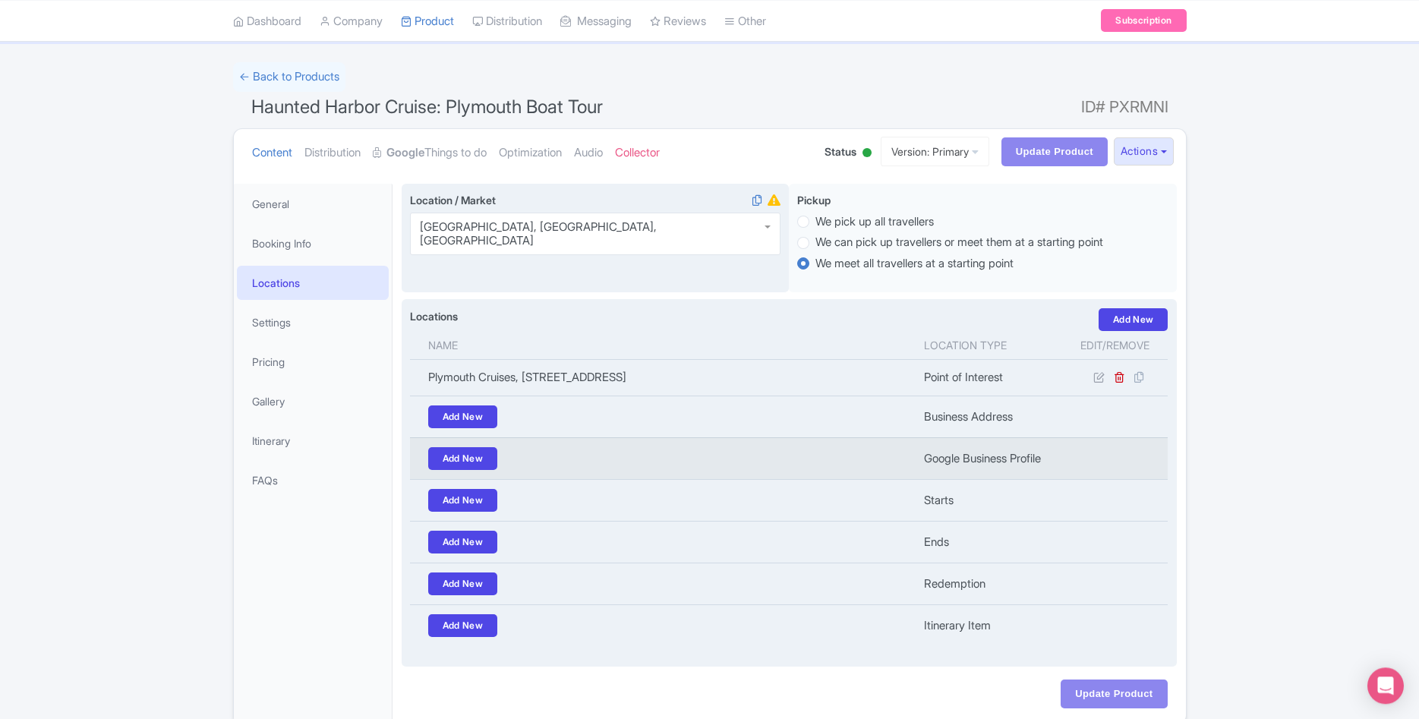
scroll to position [153, 0]
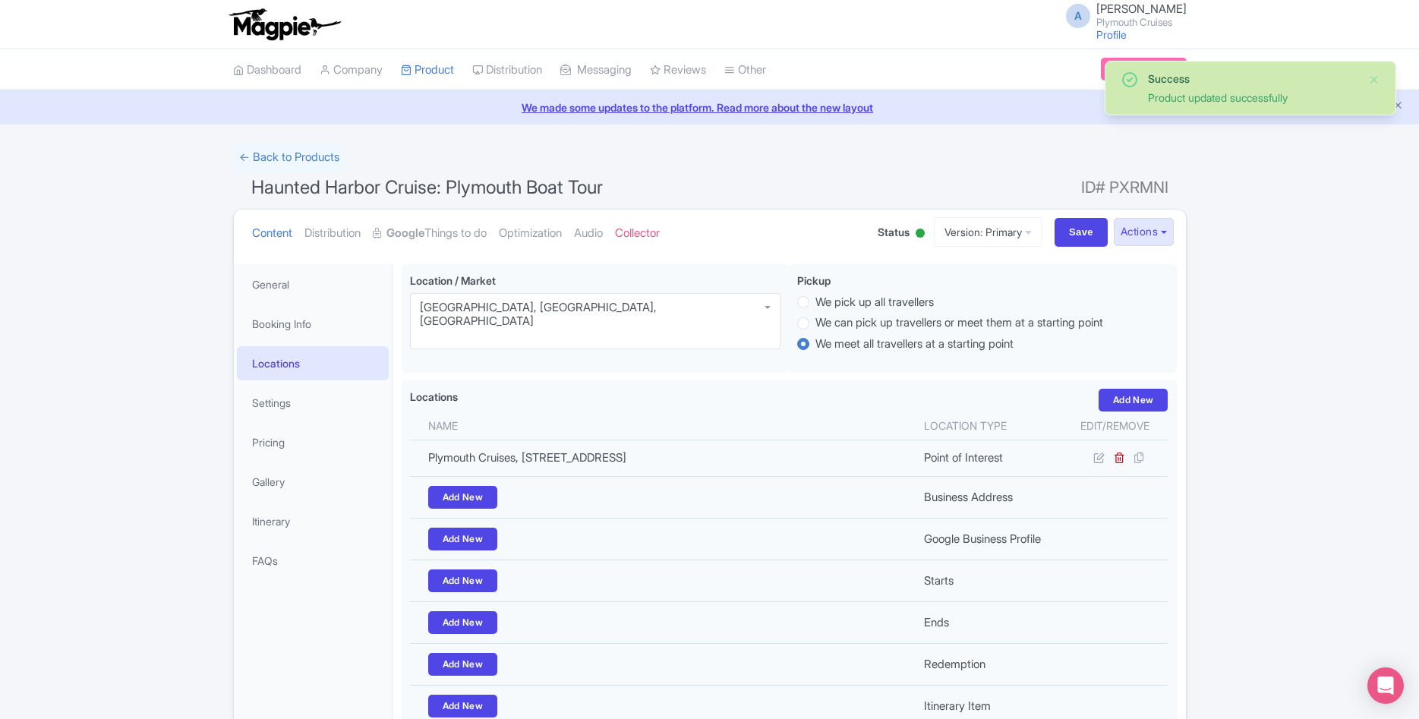
scroll to position [147, 0]
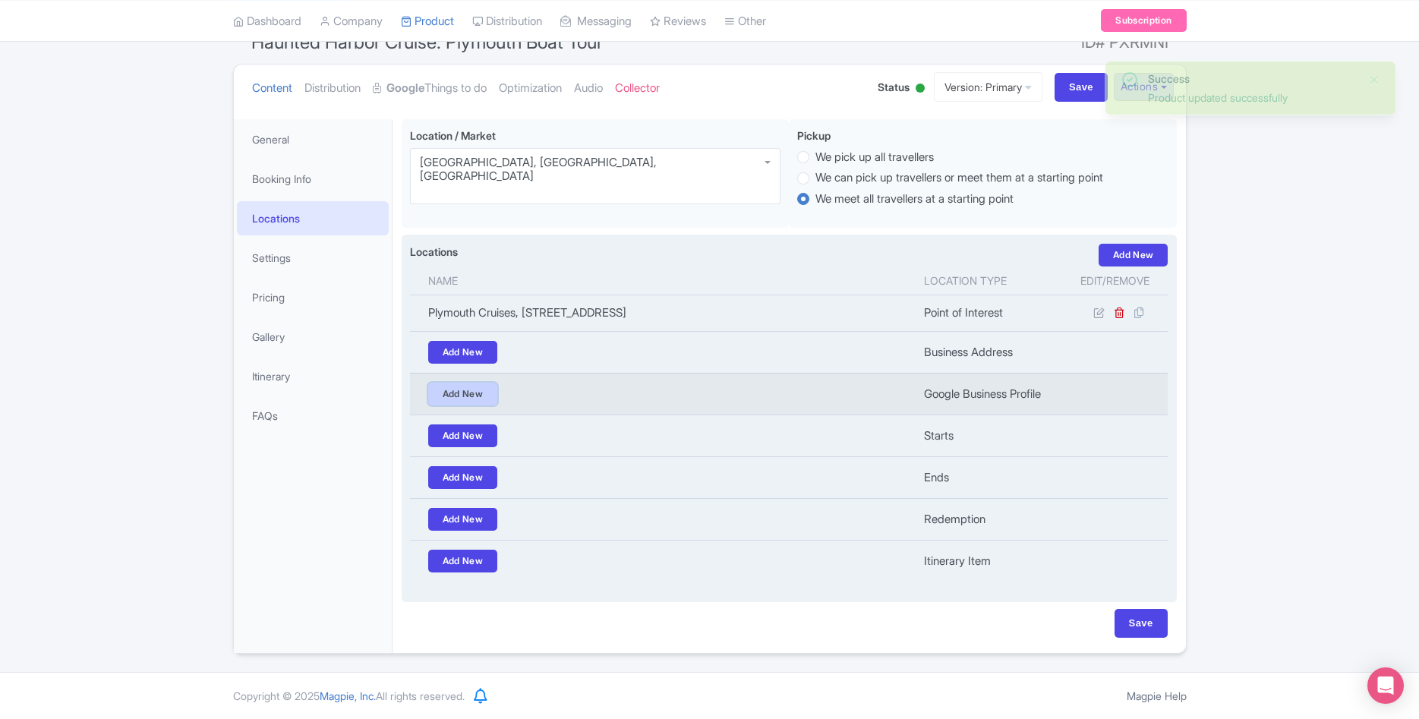
click at [459, 391] on link "Add New" at bounding box center [463, 394] width 70 height 23
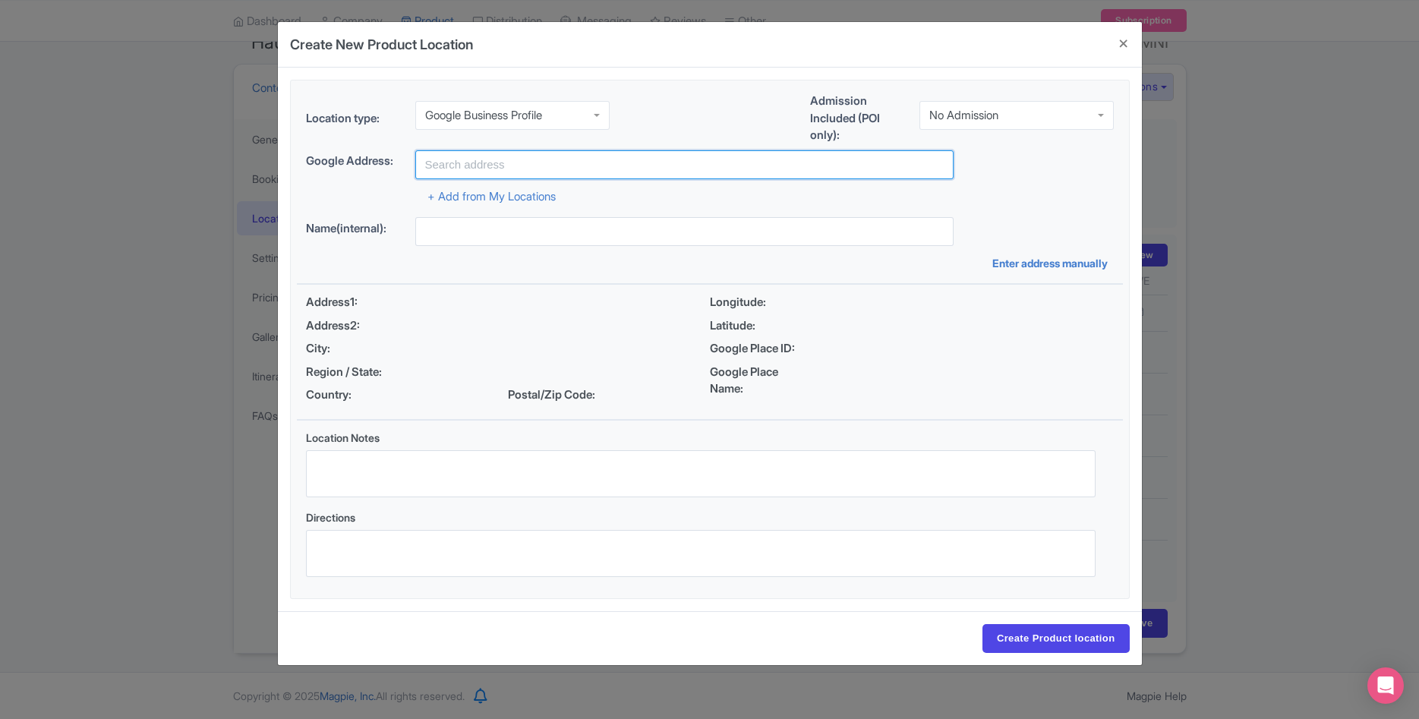
click at [488, 171] on input "text" at bounding box center [684, 164] width 538 height 29
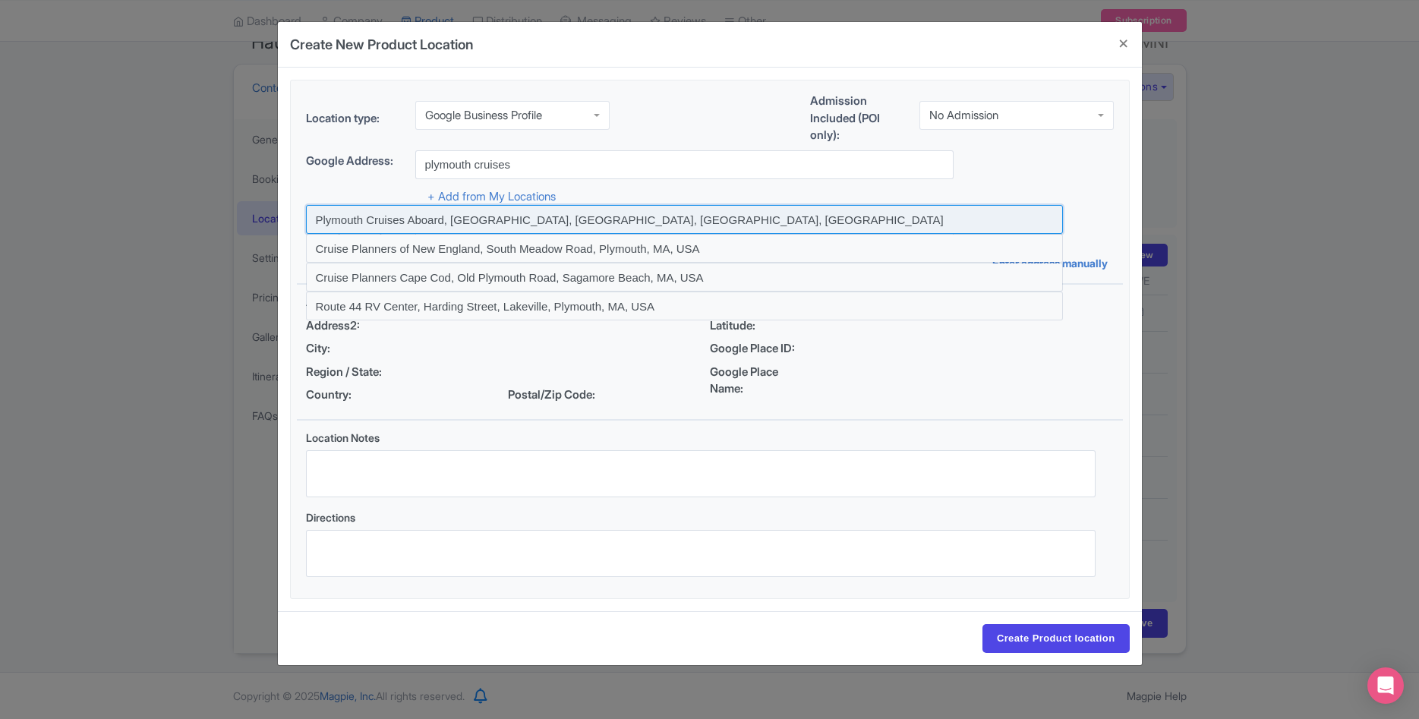
click at [491, 217] on input at bounding box center [684, 219] width 757 height 29
type input "Plymouth Cruises Aboard, [GEOGRAPHIC_DATA], [GEOGRAPHIC_DATA], [GEOGRAPHIC_DATA…"
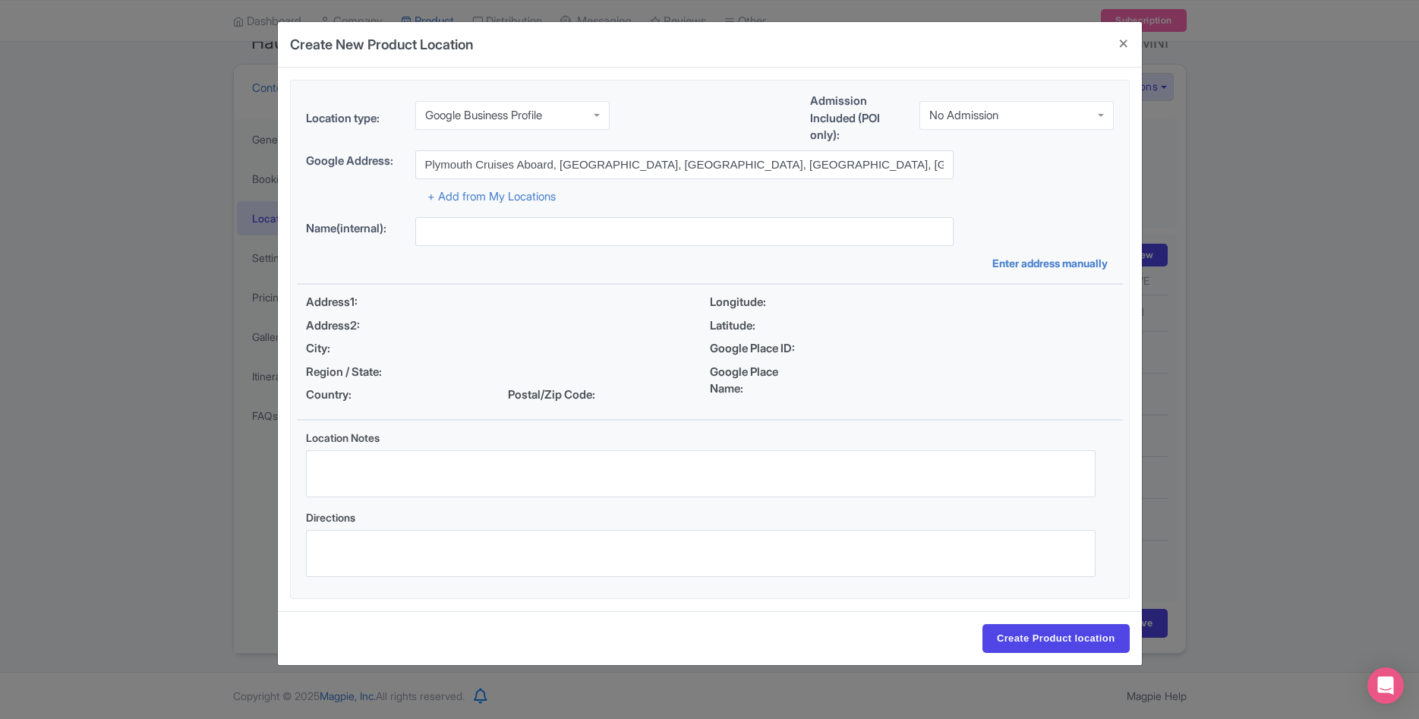
type input "Plymouth Cruises Aboard, [GEOGRAPHIC_DATA], [GEOGRAPHIC_DATA], [GEOGRAPHIC_DATA…"
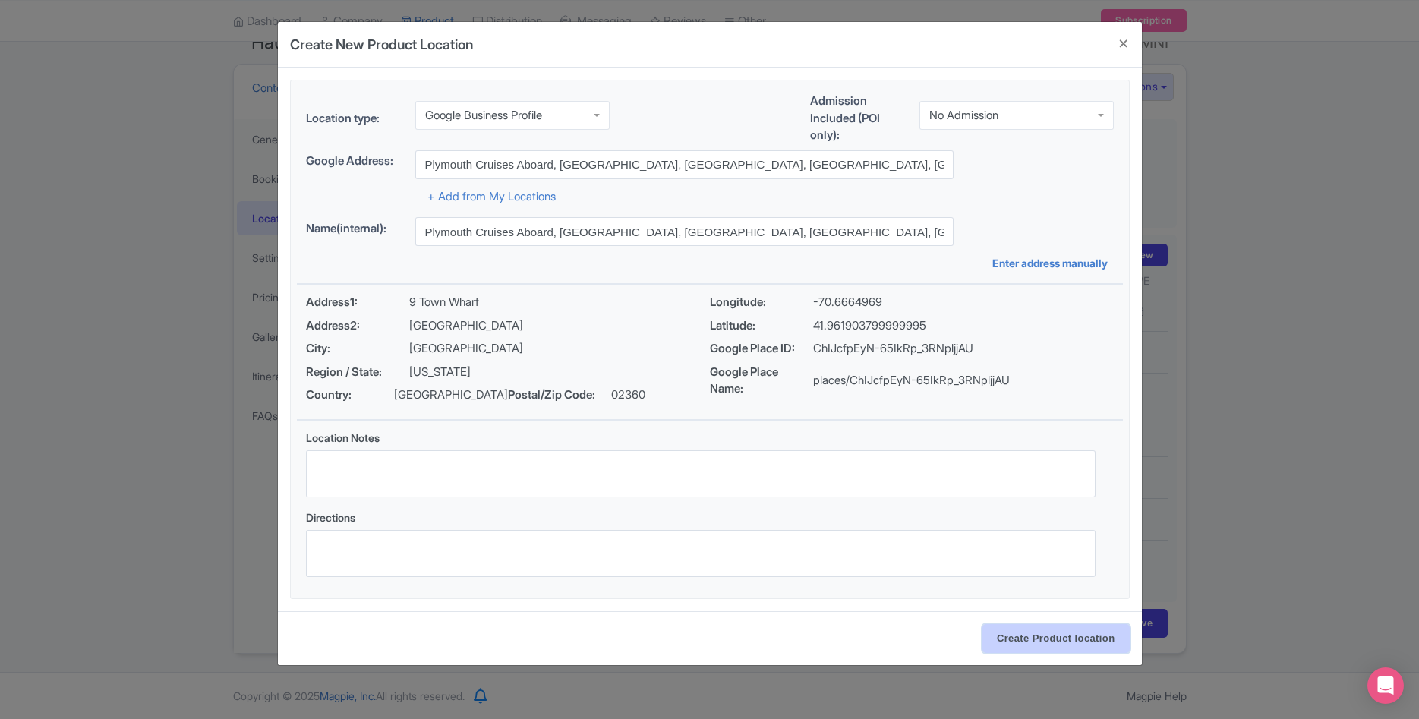
click at [1069, 637] on input "Create Product location" at bounding box center [1055, 638] width 147 height 29
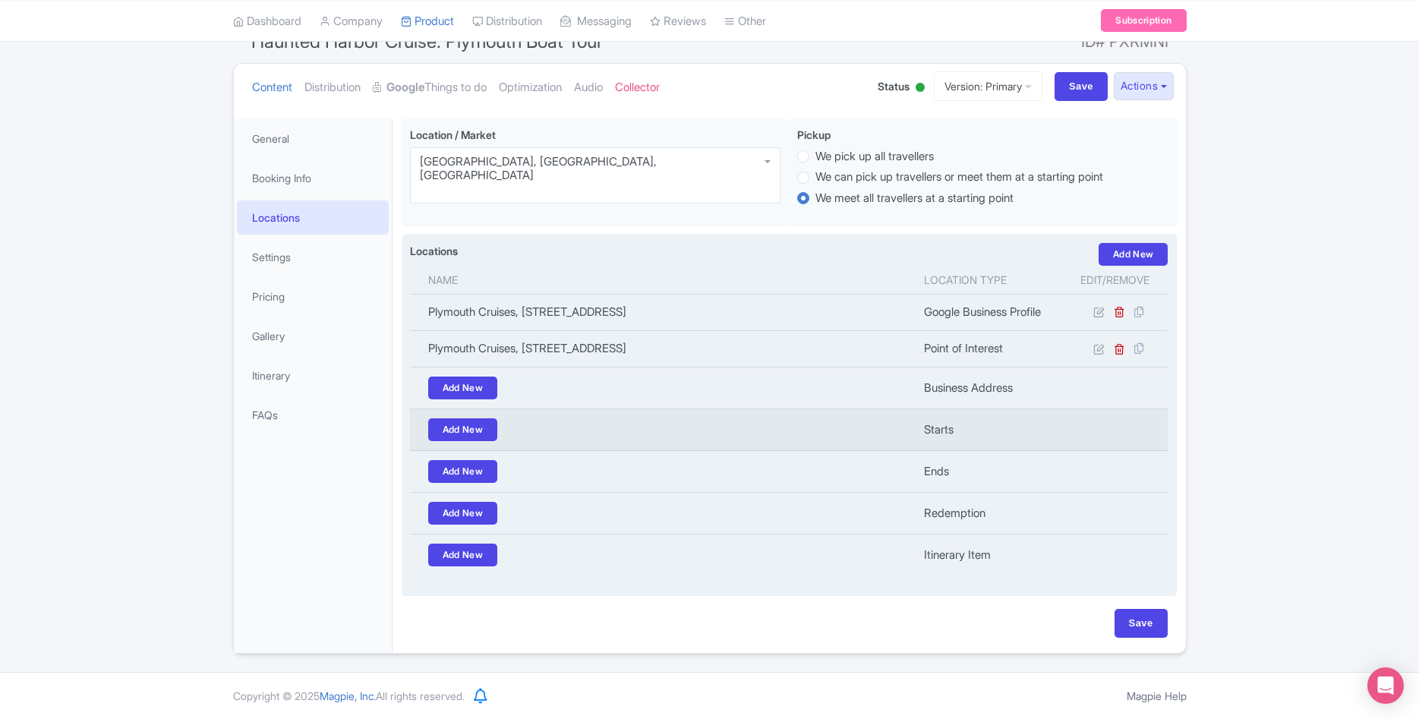
scroll to position [0, 0]
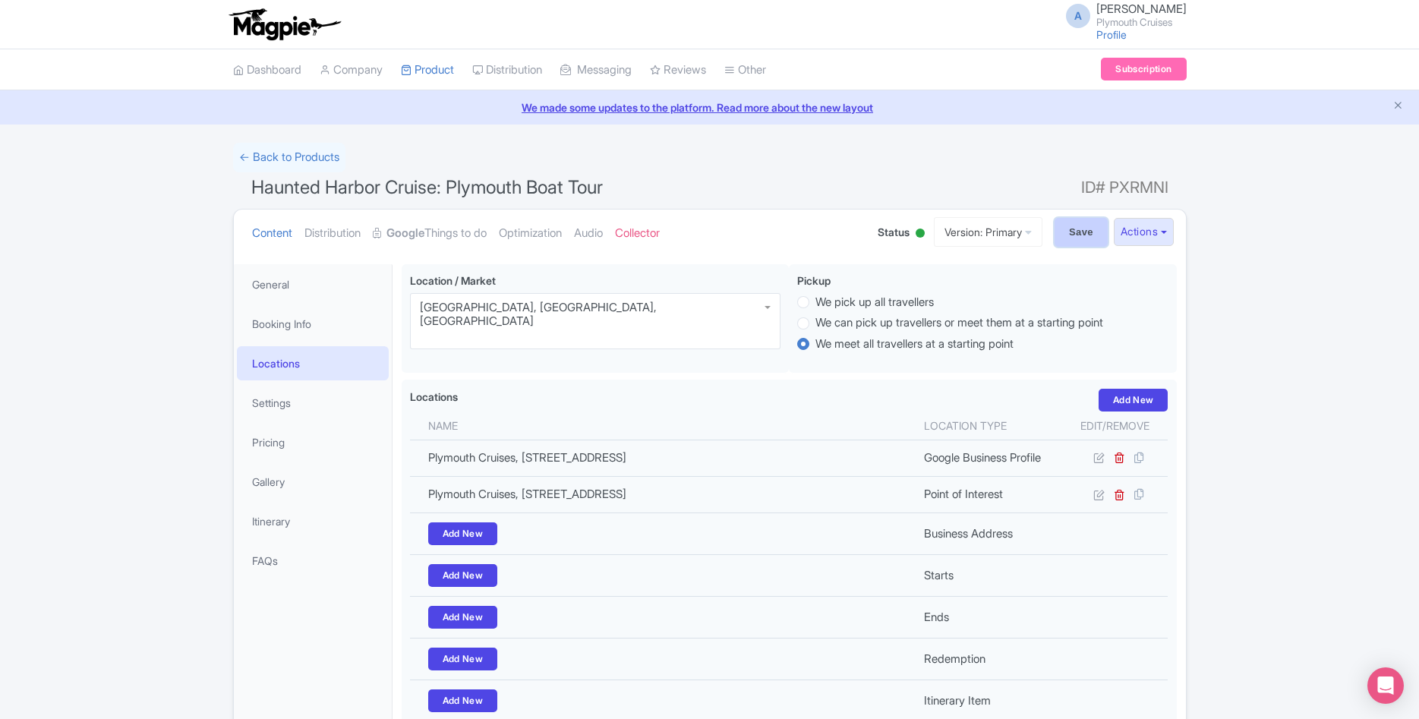
click at [1078, 230] on input "Save" at bounding box center [1080, 232] width 53 height 29
type input "Update Product"
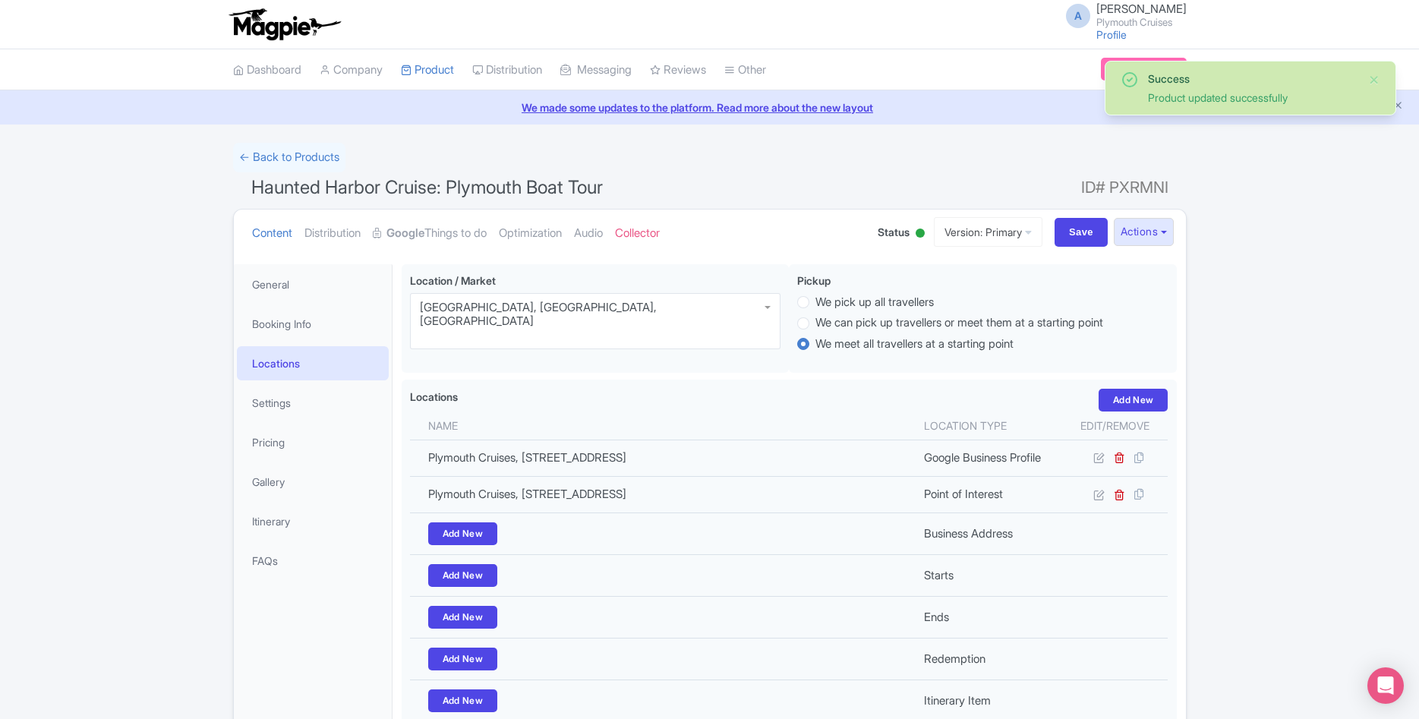
scroll to position [143, 0]
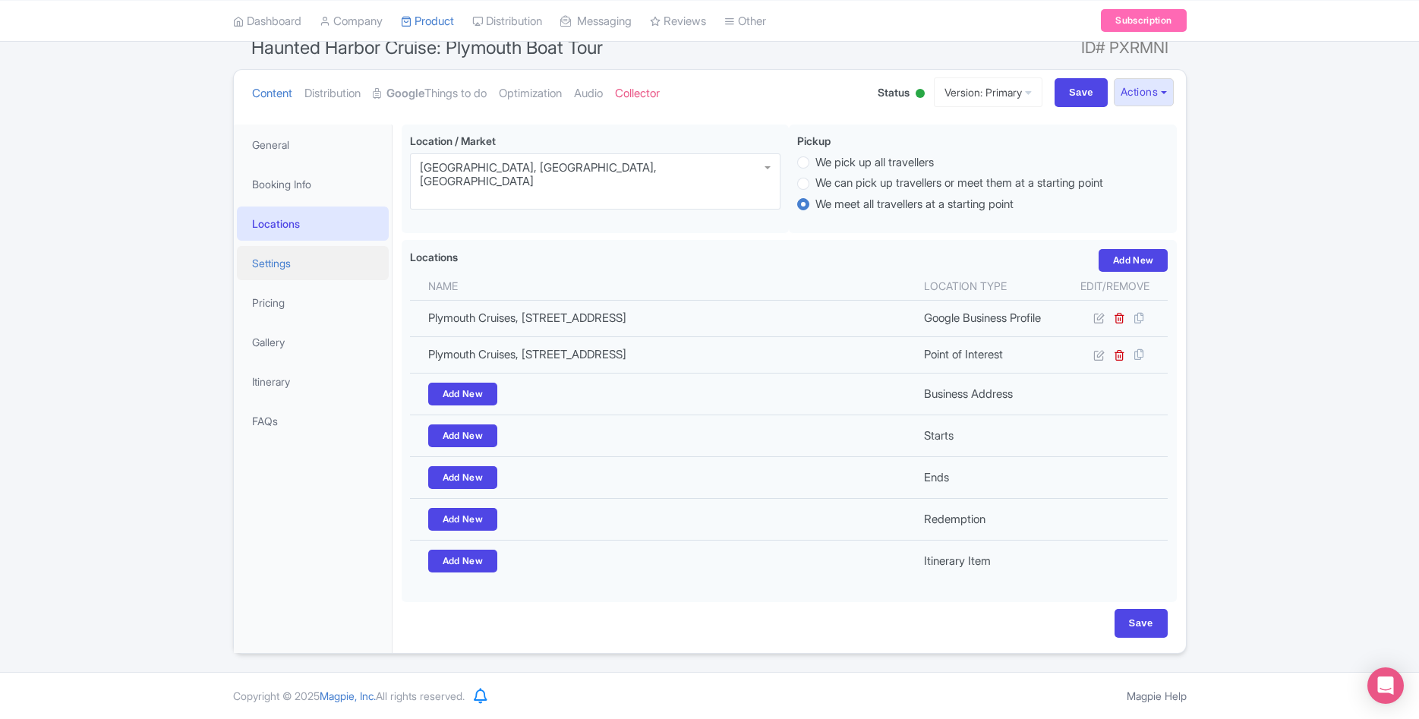
click at [298, 260] on link "Settings" at bounding box center [313, 263] width 152 height 34
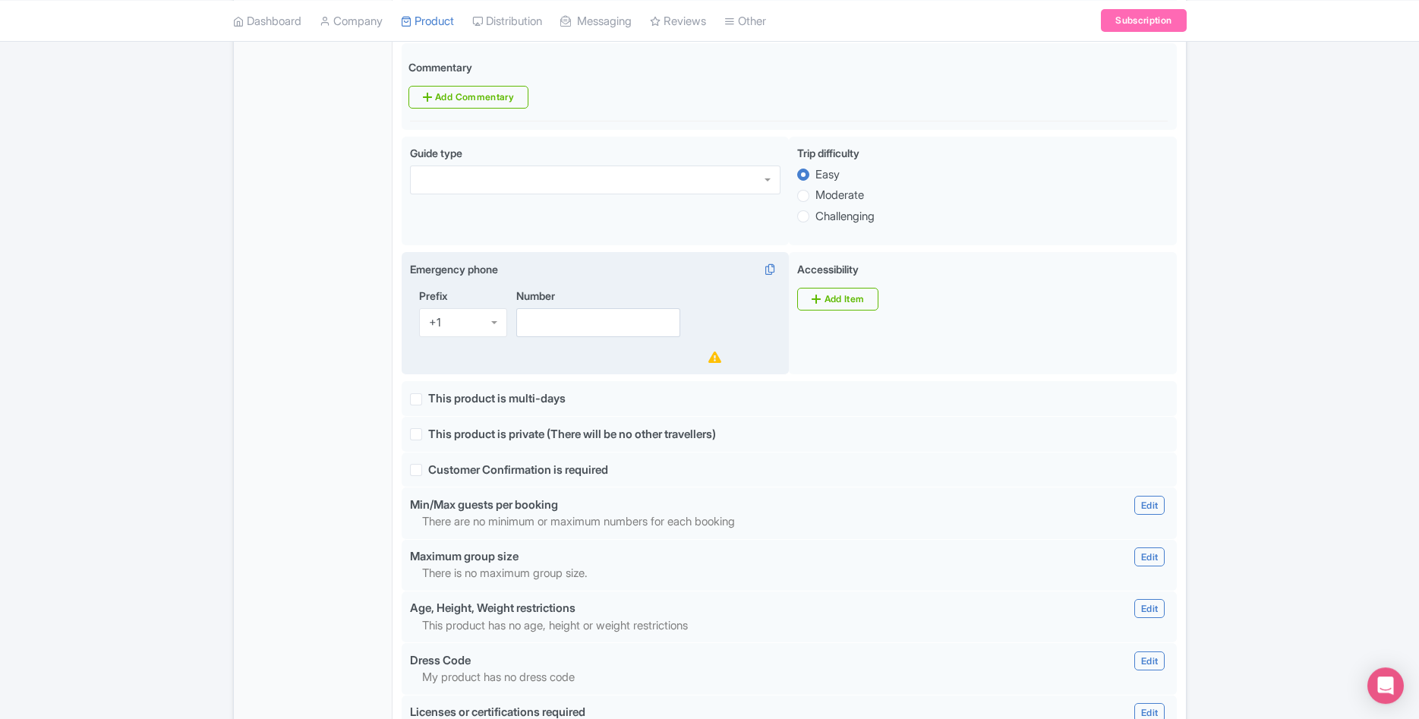
scroll to position [762, 0]
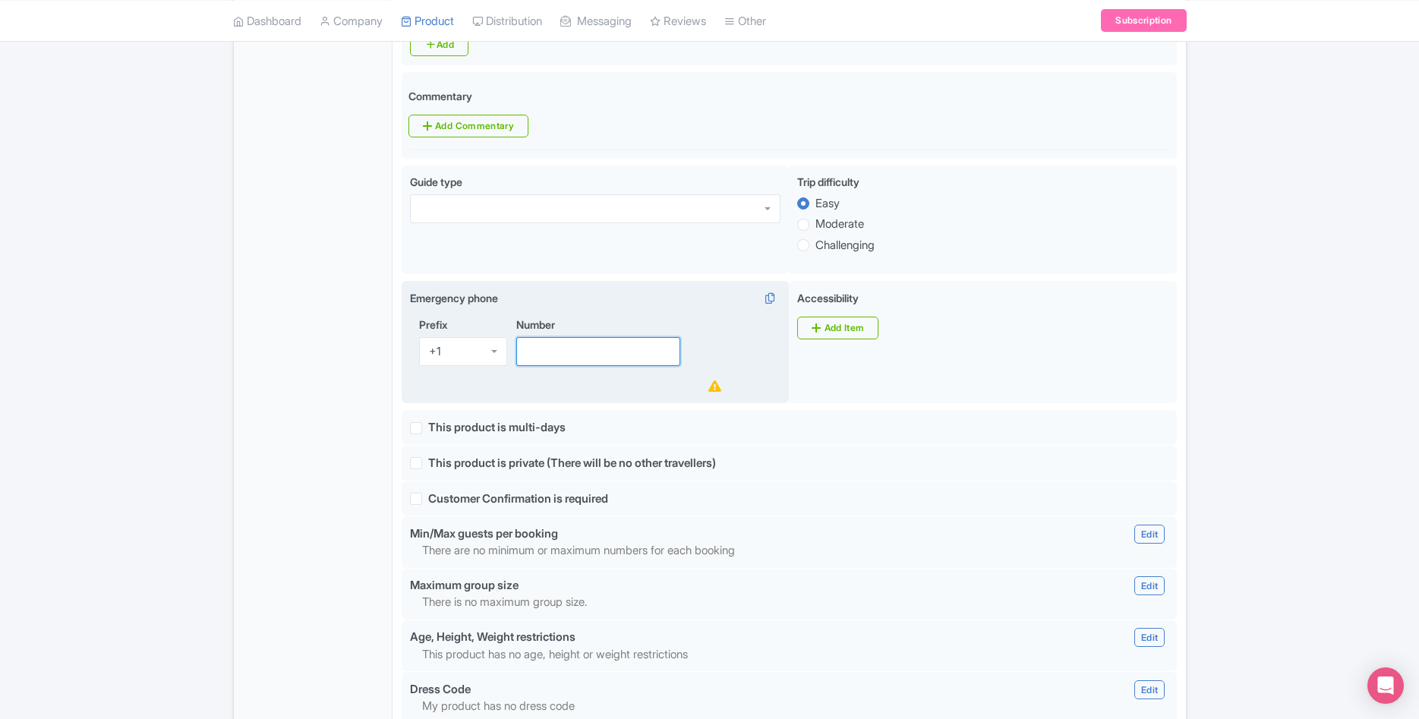
click at [578, 337] on input "Number" at bounding box center [598, 351] width 165 height 29
paste input "[PHONE_NUMBER]"
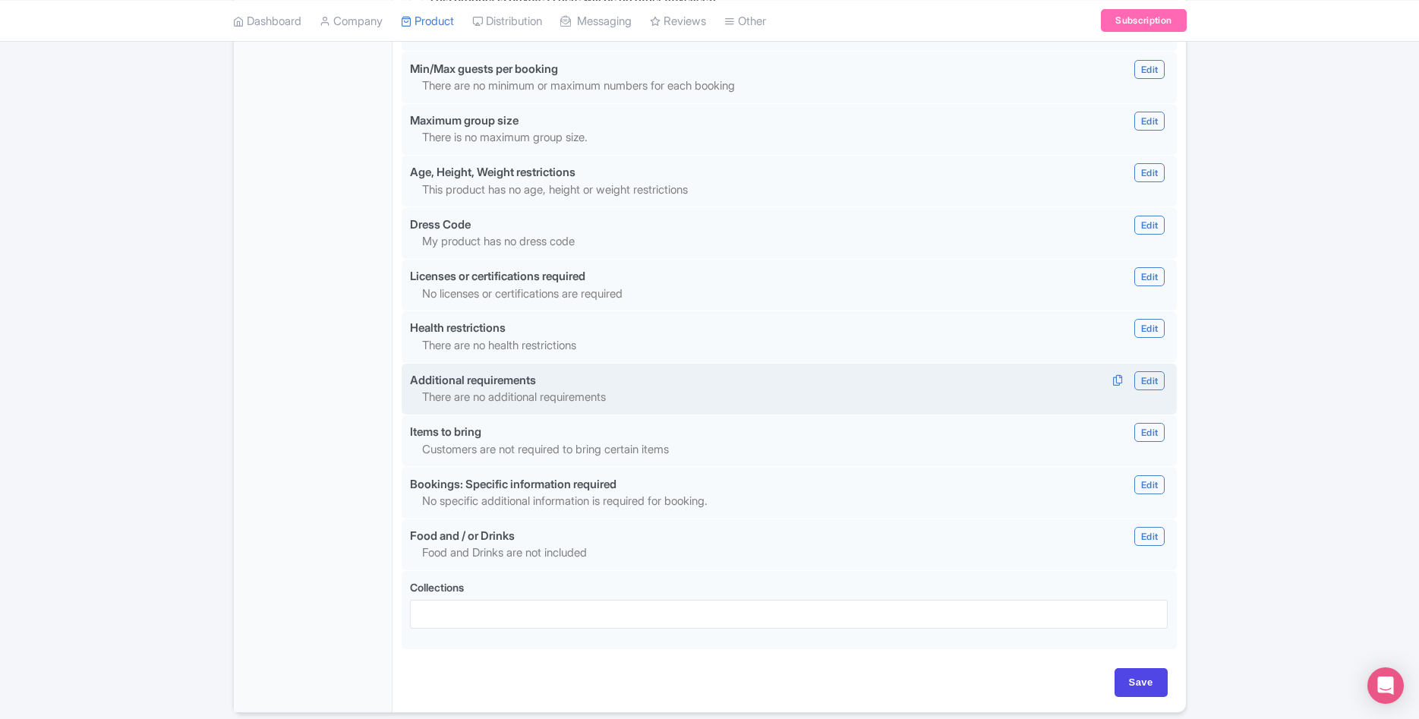
scroll to position [1268, 0]
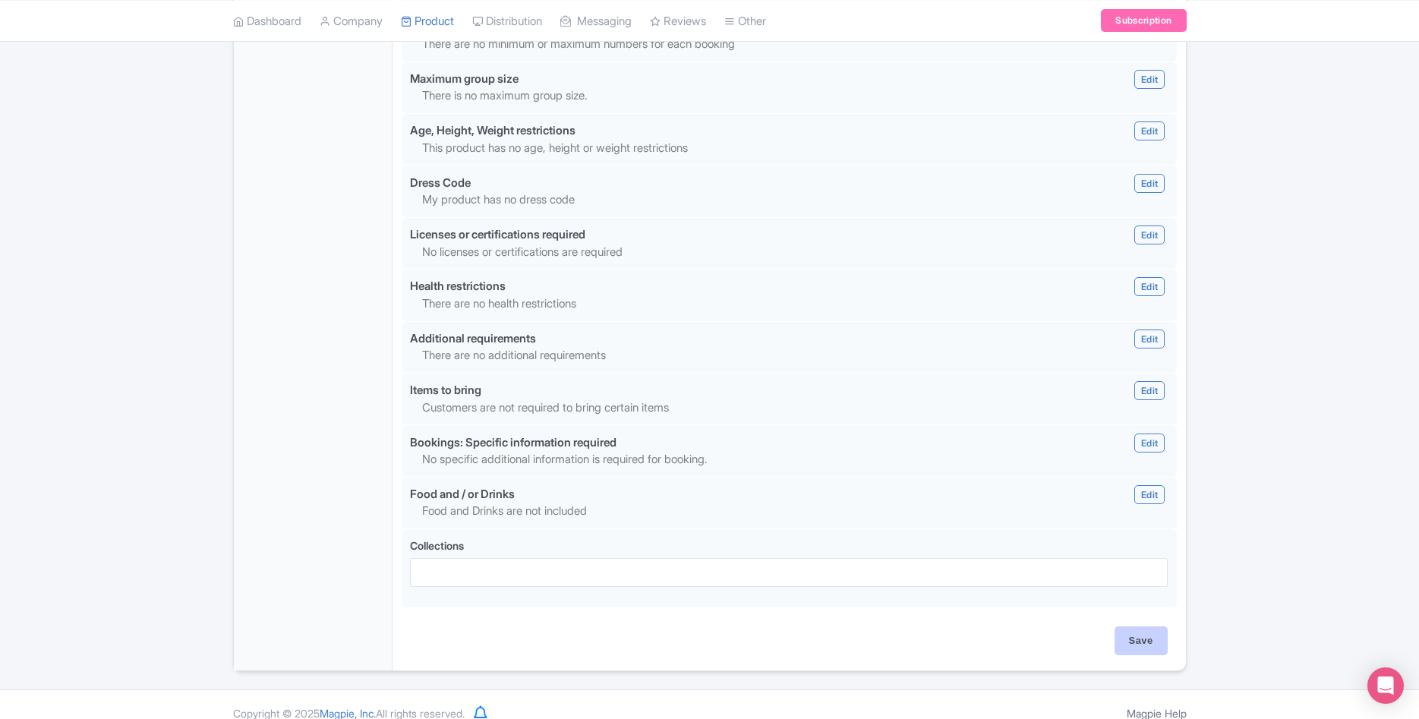
type input "[PHONE_NUMBER]"
click at [1133, 631] on input "Save" at bounding box center [1140, 640] width 53 height 29
type input "Saving..."
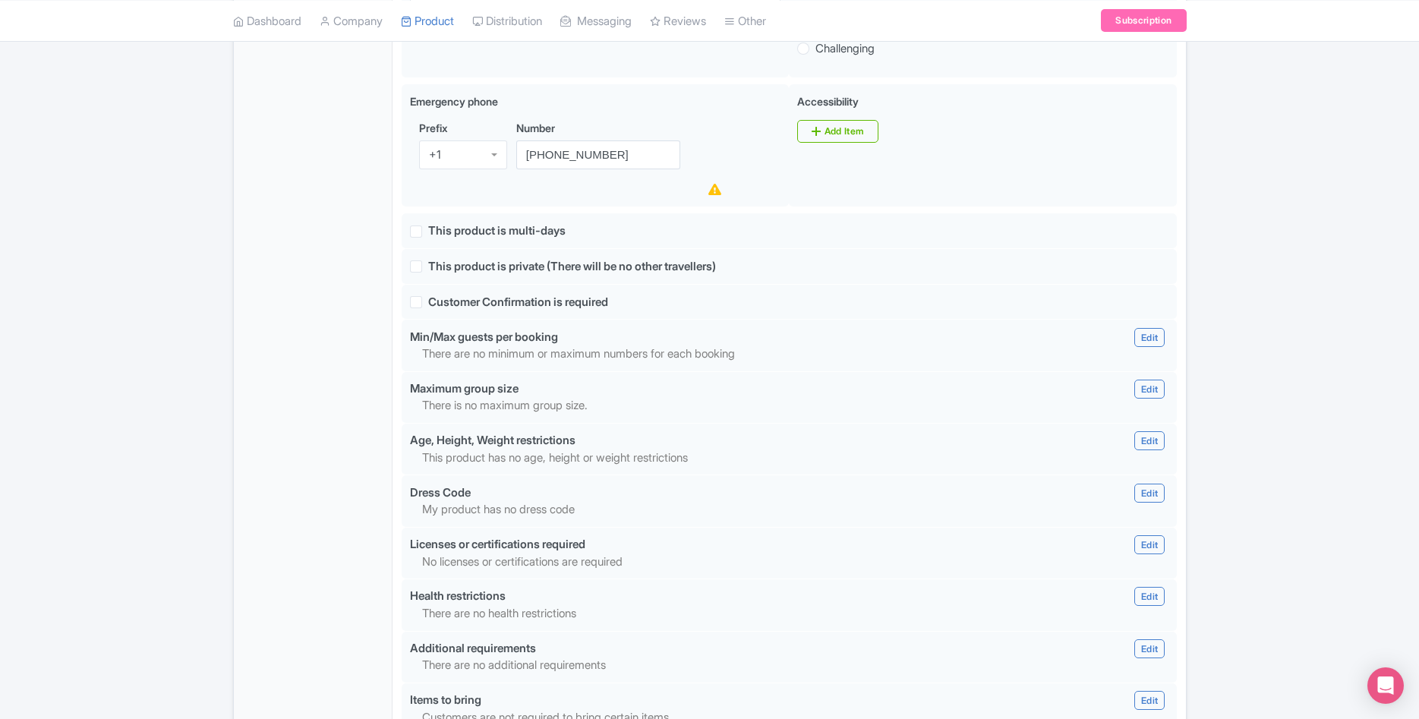
scroll to position [804, 0]
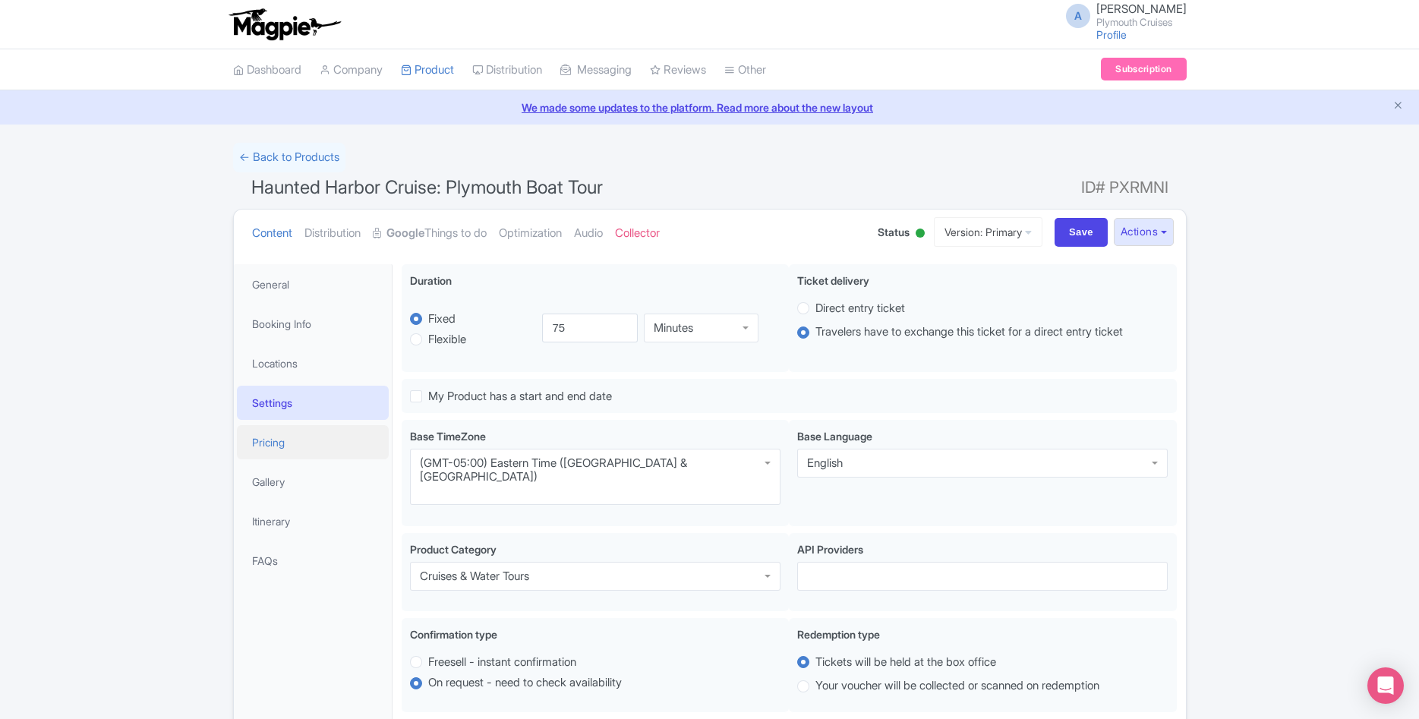
click at [326, 450] on link "Pricing" at bounding box center [313, 442] width 152 height 34
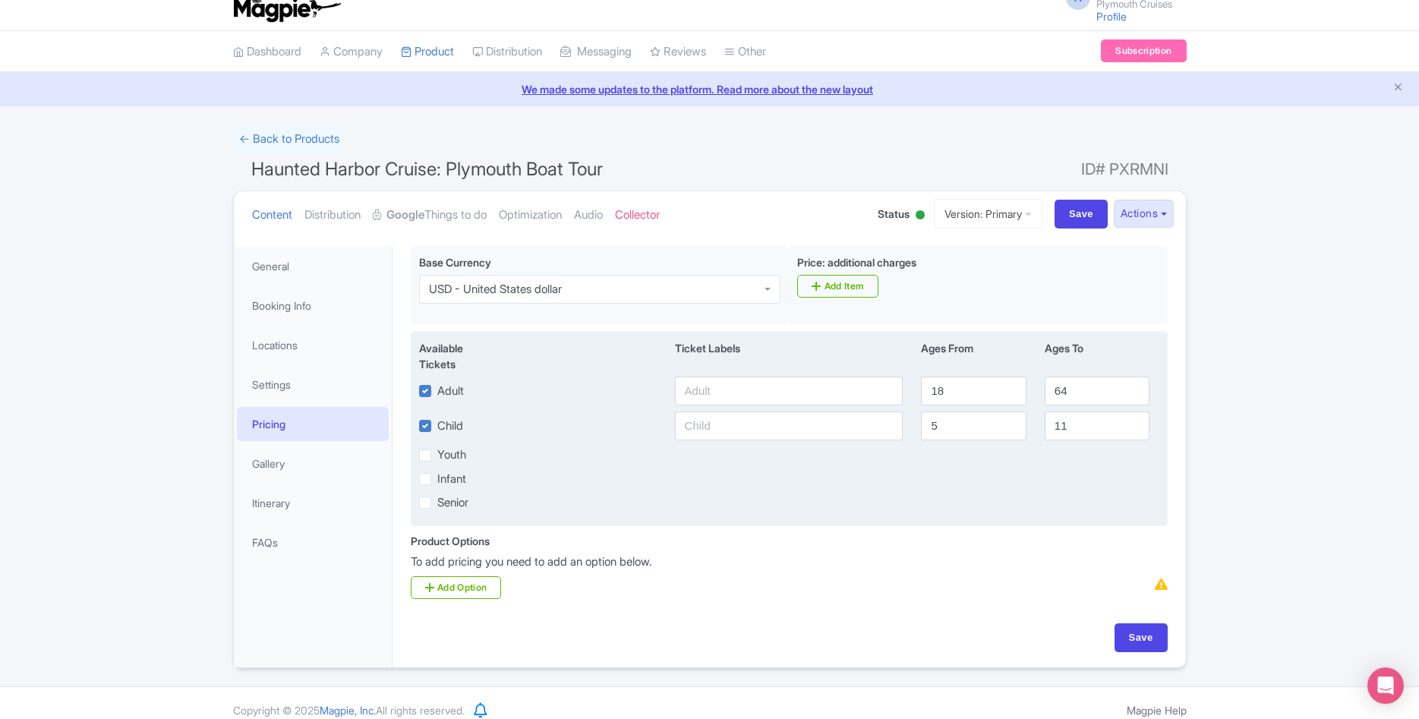
scroll to position [36, 0]
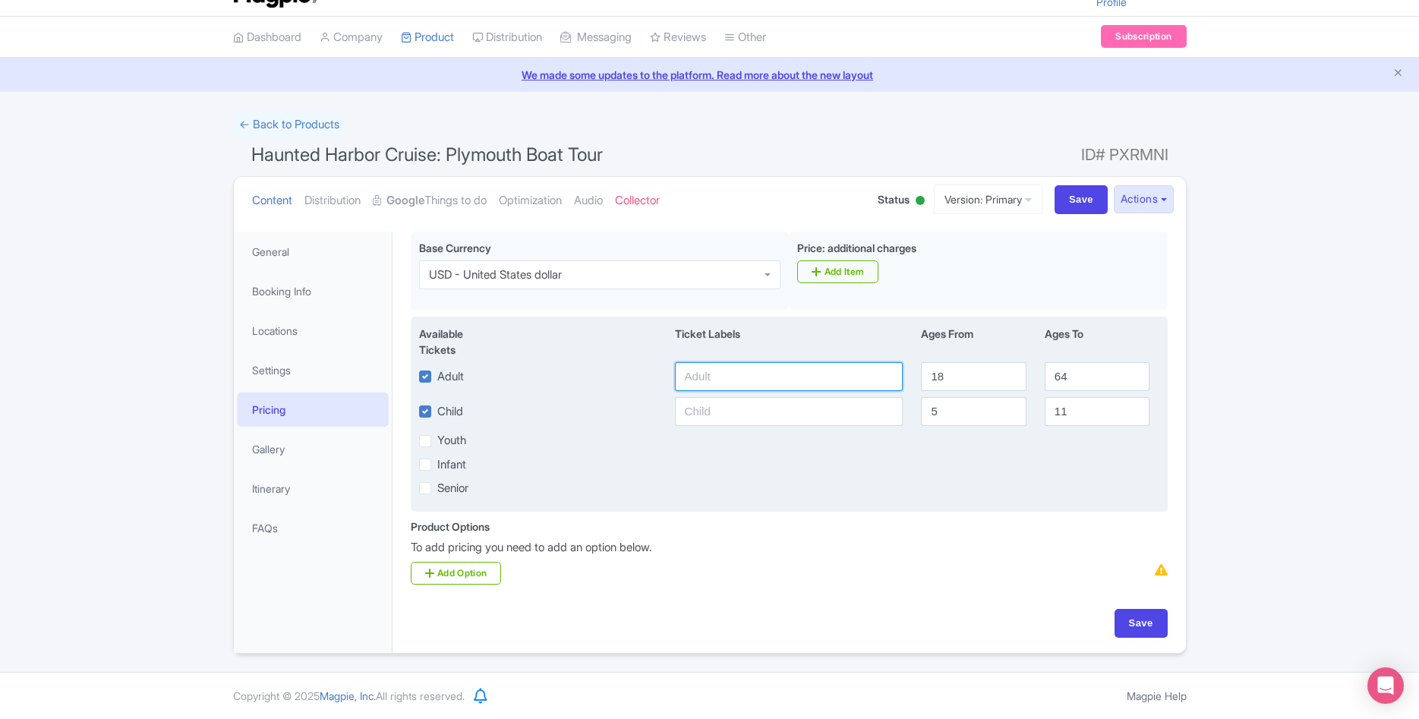
click at [790, 384] on input "text" at bounding box center [789, 376] width 228 height 29
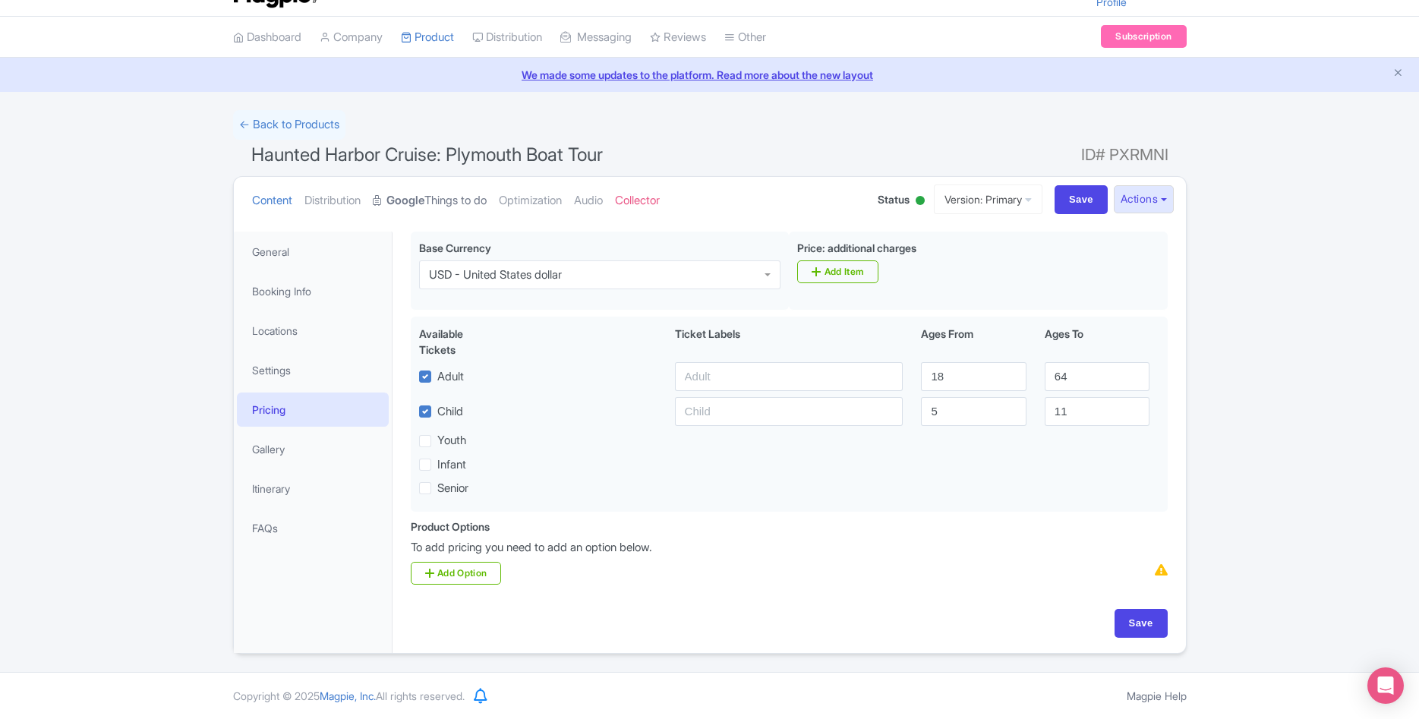
click at [421, 199] on strong "Google" at bounding box center [405, 200] width 38 height 17
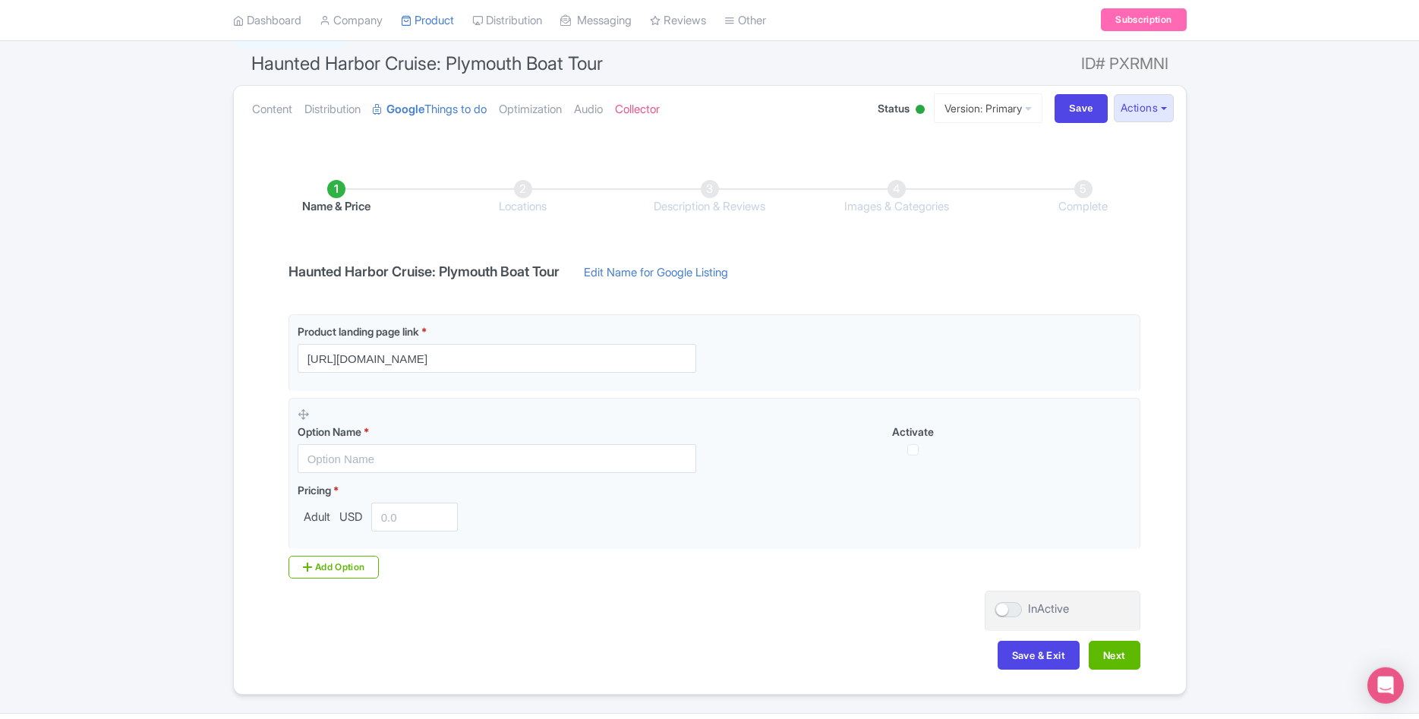
scroll to position [165, 0]
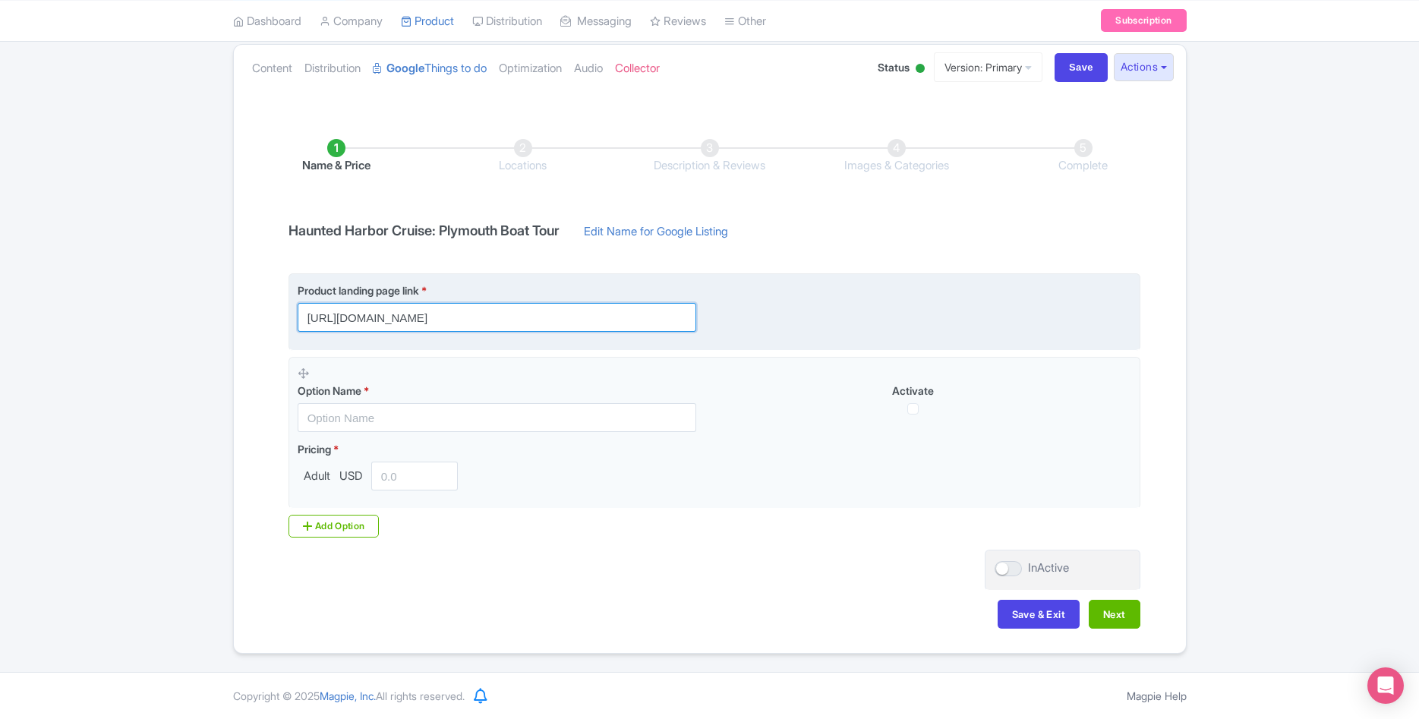
click at [648, 322] on input "[URL][DOMAIN_NAME]" at bounding box center [497, 317] width 399 height 29
paste input "?utm_source=google+ttd&ref=swingdancingttd"
drag, startPoint x: 673, startPoint y: 321, endPoint x: 606, endPoint y: 316, distance: 67.8
click at [606, 316] on input "https://plymouthcruises.com/haunted-harbor-tours-plymouth-ma/?utm_source=google…" at bounding box center [497, 317] width 399 height 29
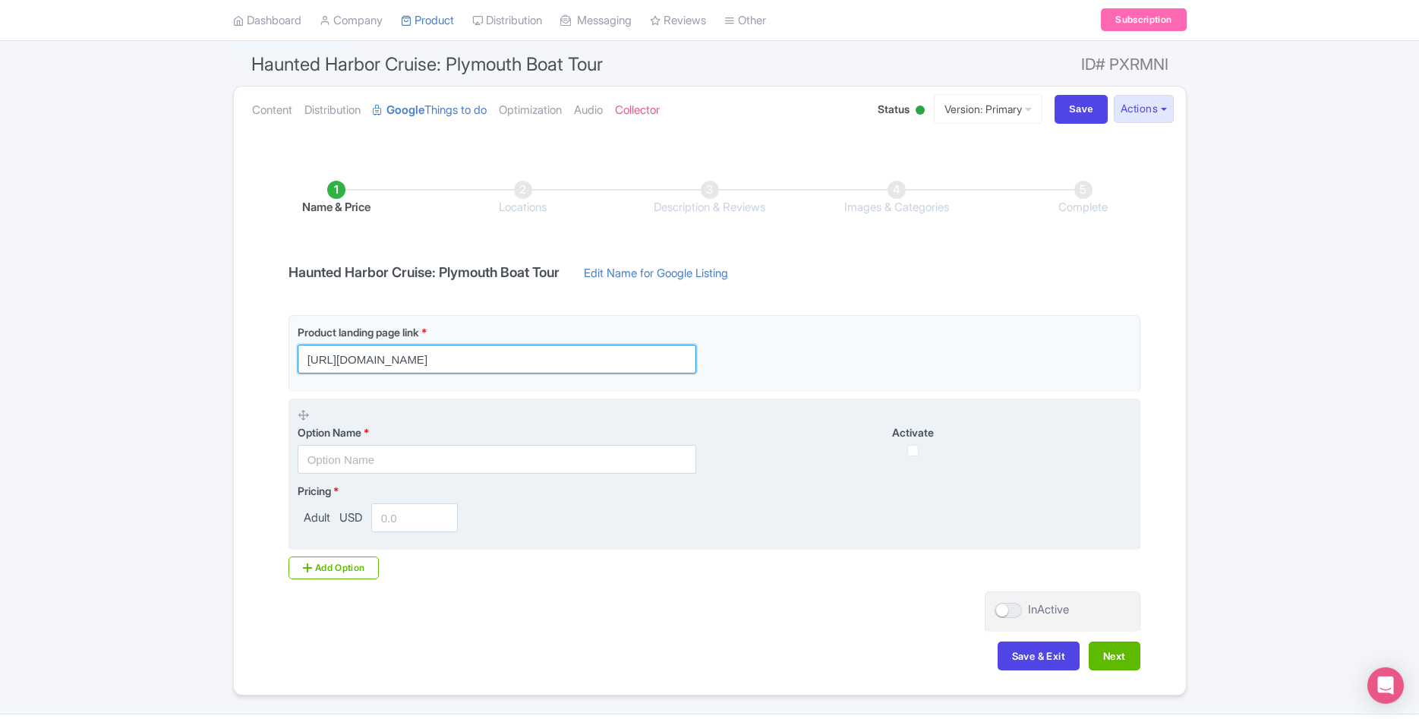
scroll to position [87, 0]
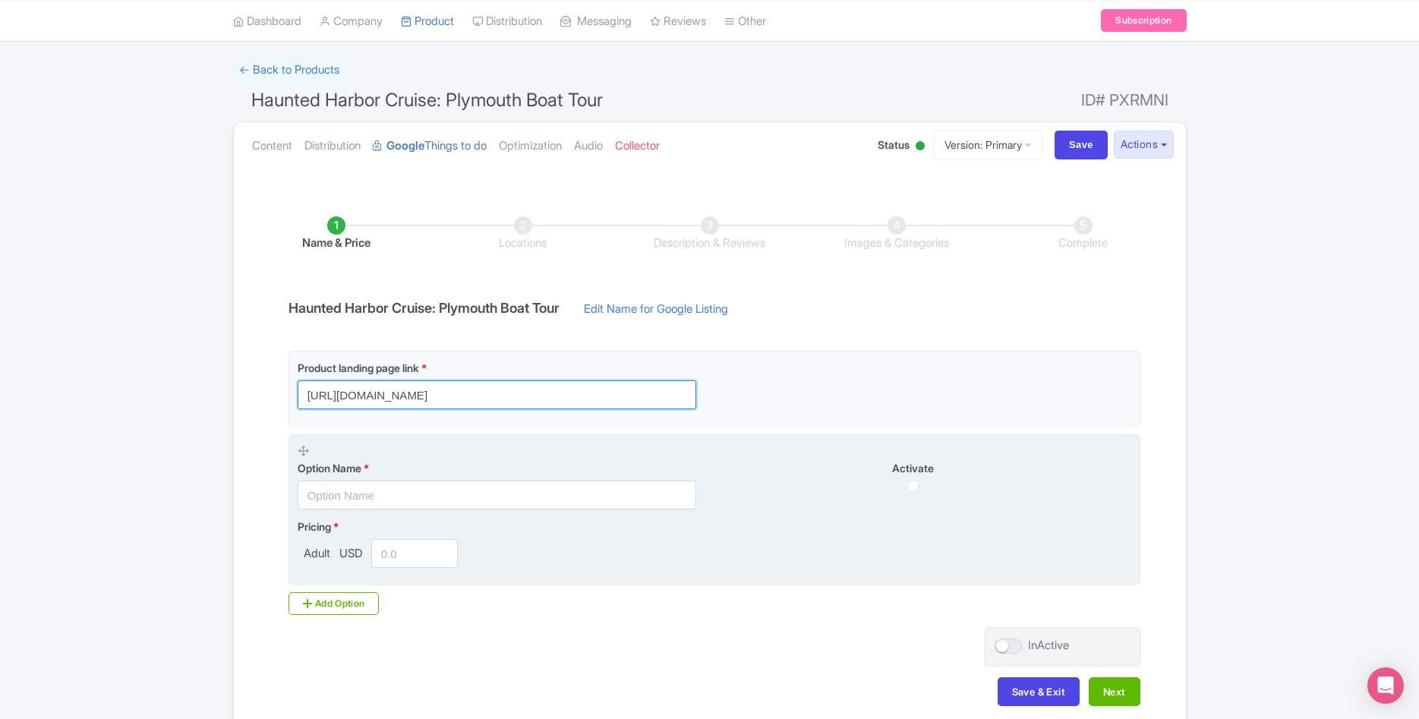
type input "[URL][DOMAIN_NAME]"
click at [909, 486] on input "checkbox" at bounding box center [912, 486] width 11 height 11
checkbox input "true"
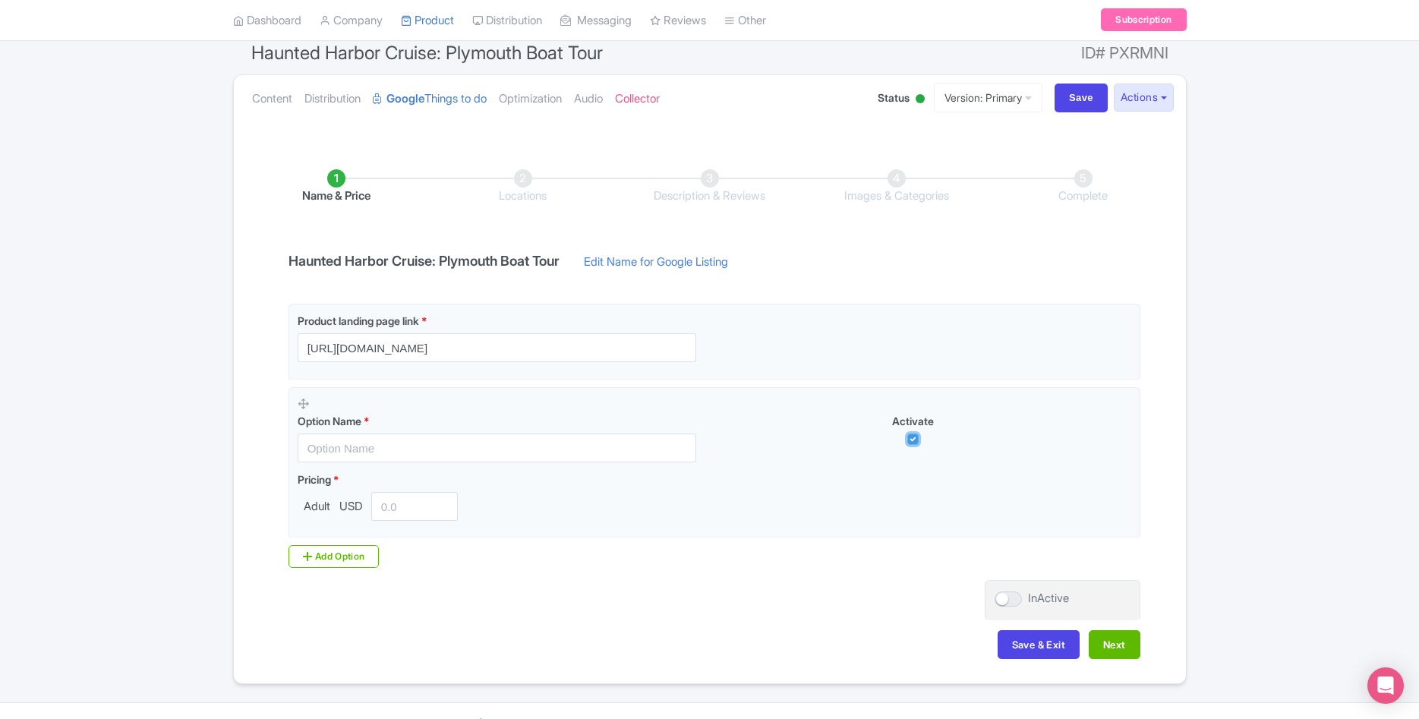
scroll to position [165, 0]
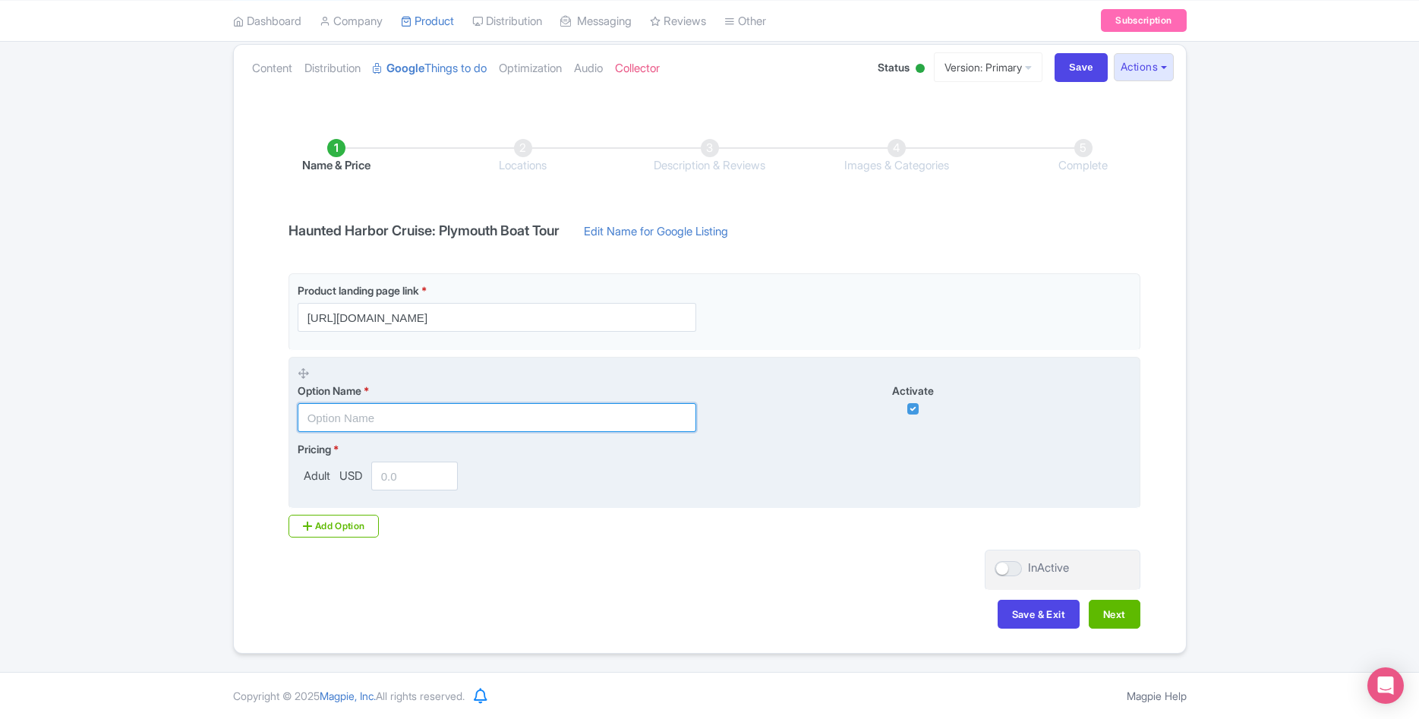
click at [437, 415] on input "text" at bounding box center [497, 417] width 399 height 29
click at [370, 415] on input "text" at bounding box center [497, 417] width 399 height 29
click at [411, 471] on input "number" at bounding box center [414, 476] width 87 height 29
click at [449, 417] on input "text" at bounding box center [497, 417] width 399 height 29
click at [424, 476] on input "number" at bounding box center [414, 476] width 87 height 29
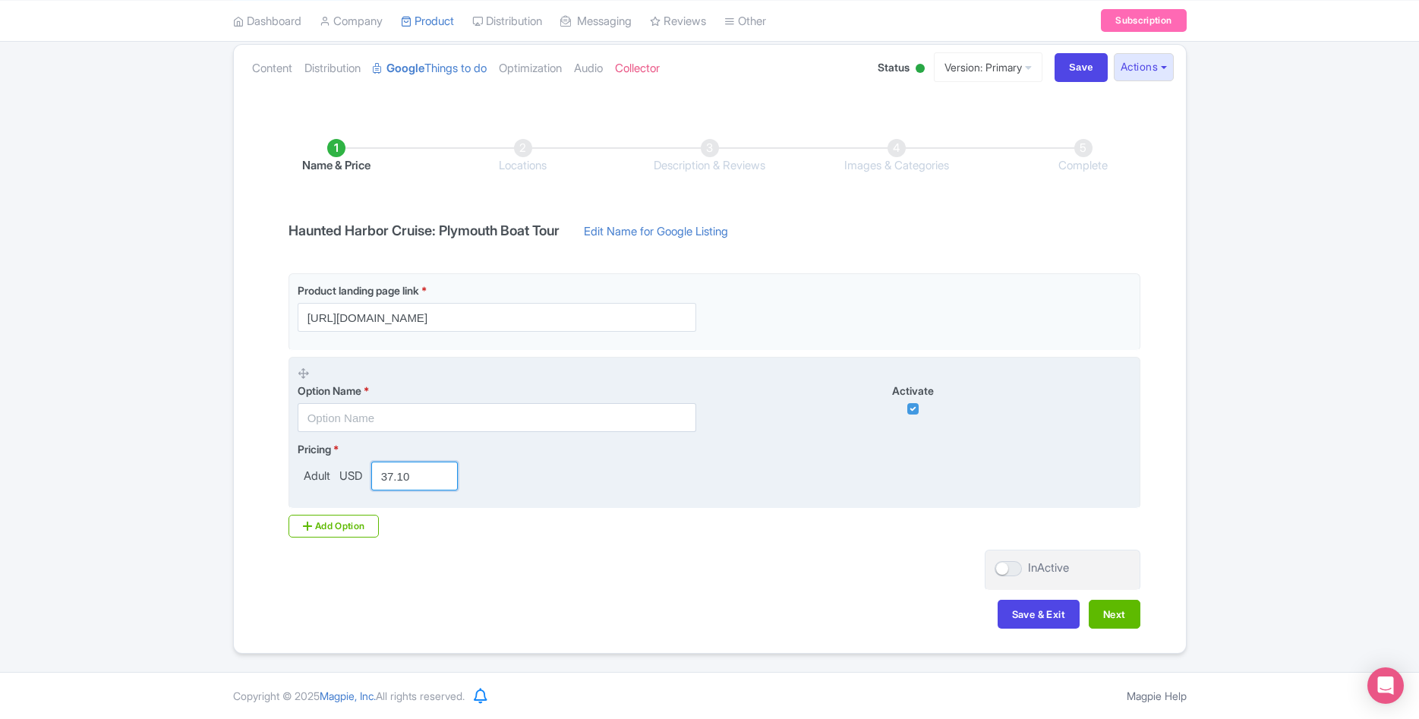
type input "37.10"
click at [454, 424] on input "text" at bounding box center [497, 417] width 399 height 29
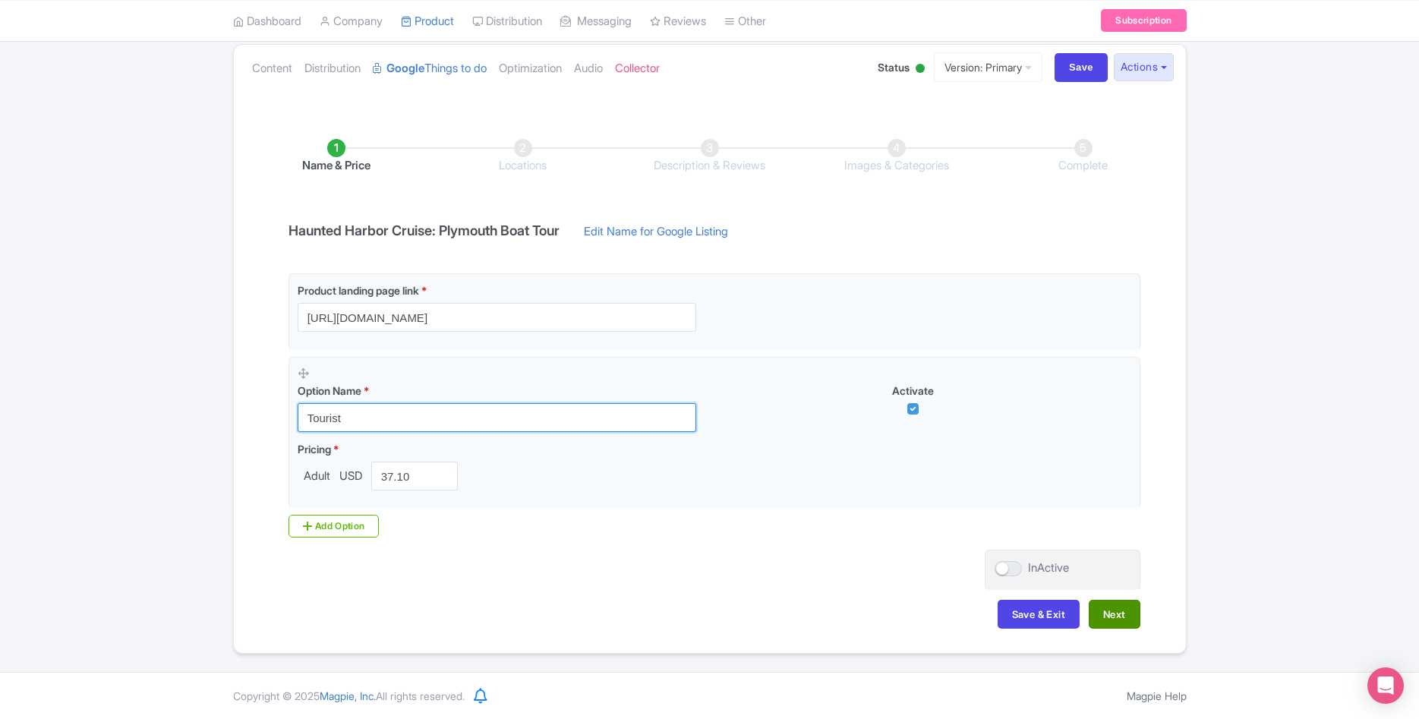
type input "Tourist"
click at [1123, 627] on button "Next" at bounding box center [1115, 614] width 52 height 29
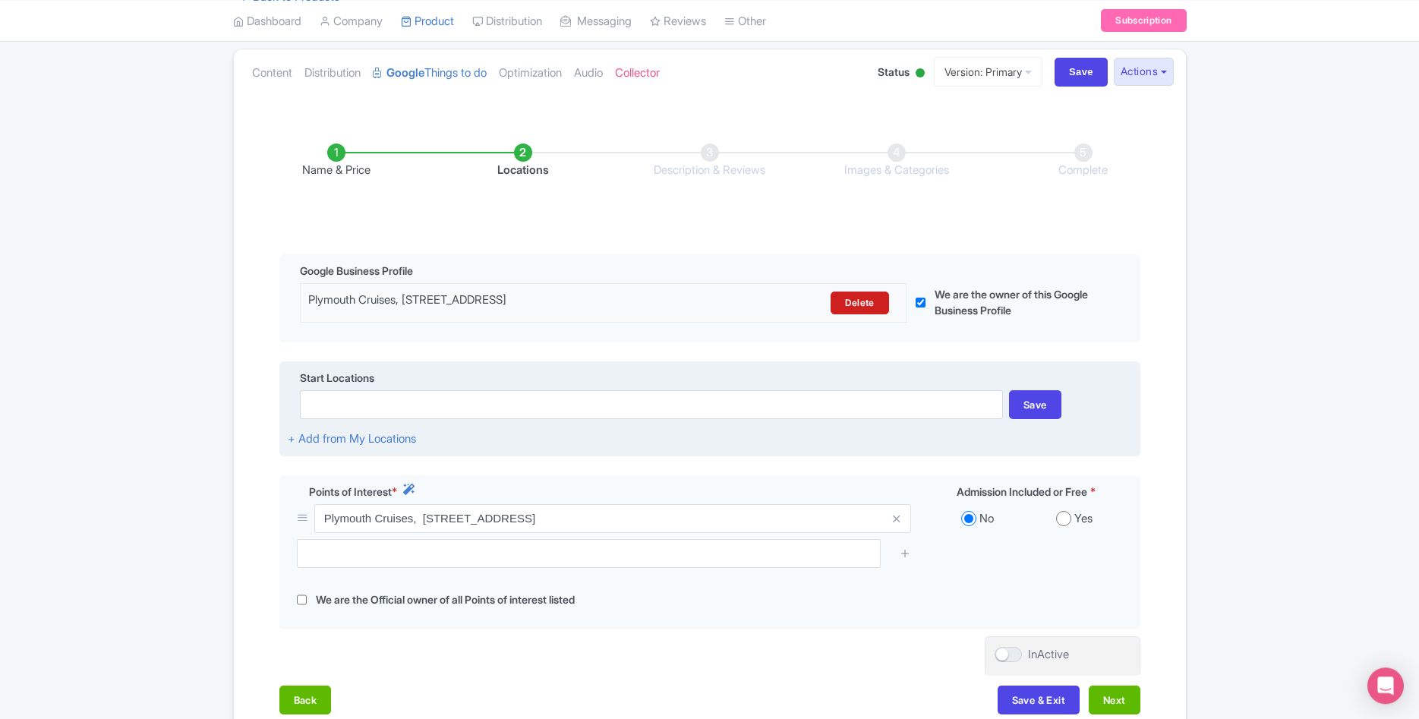
scroll to position [242, 0]
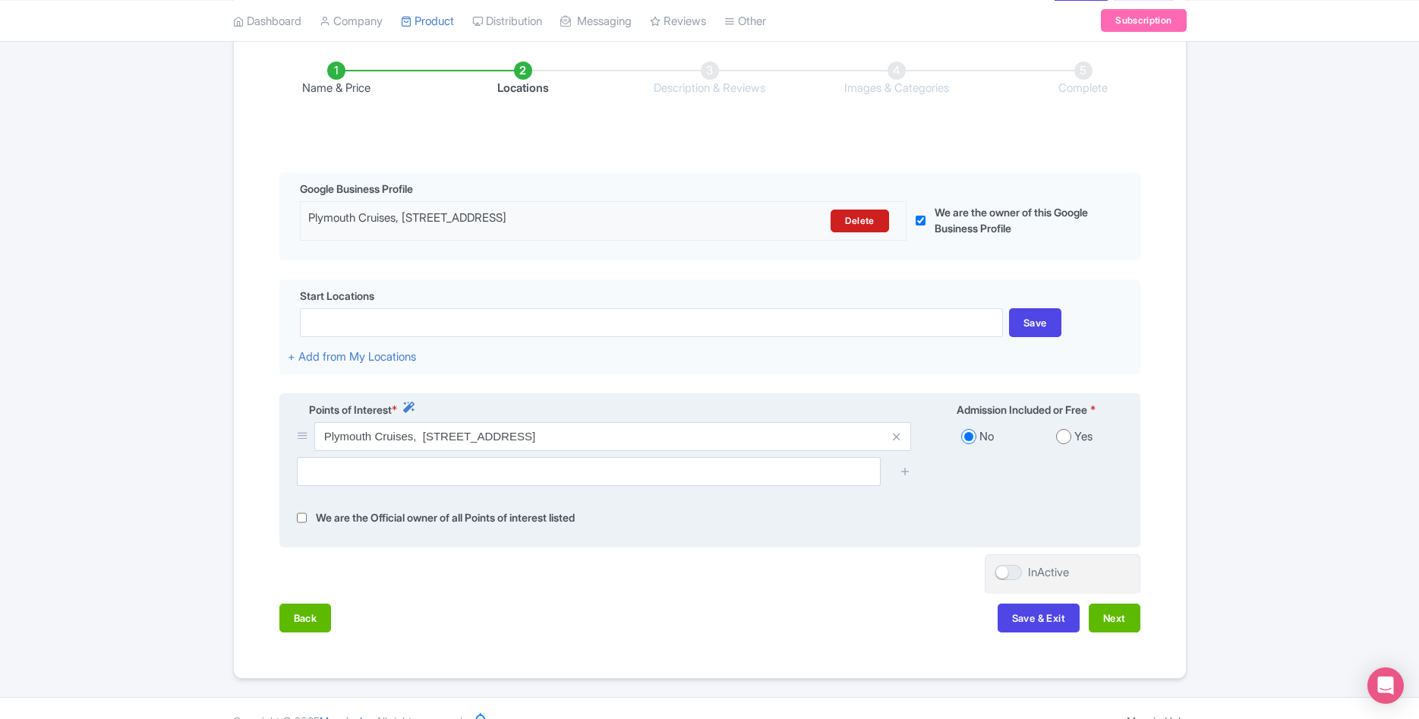
click at [1063, 440] on input "radio" at bounding box center [1063, 436] width 15 height 15
radio input "true"
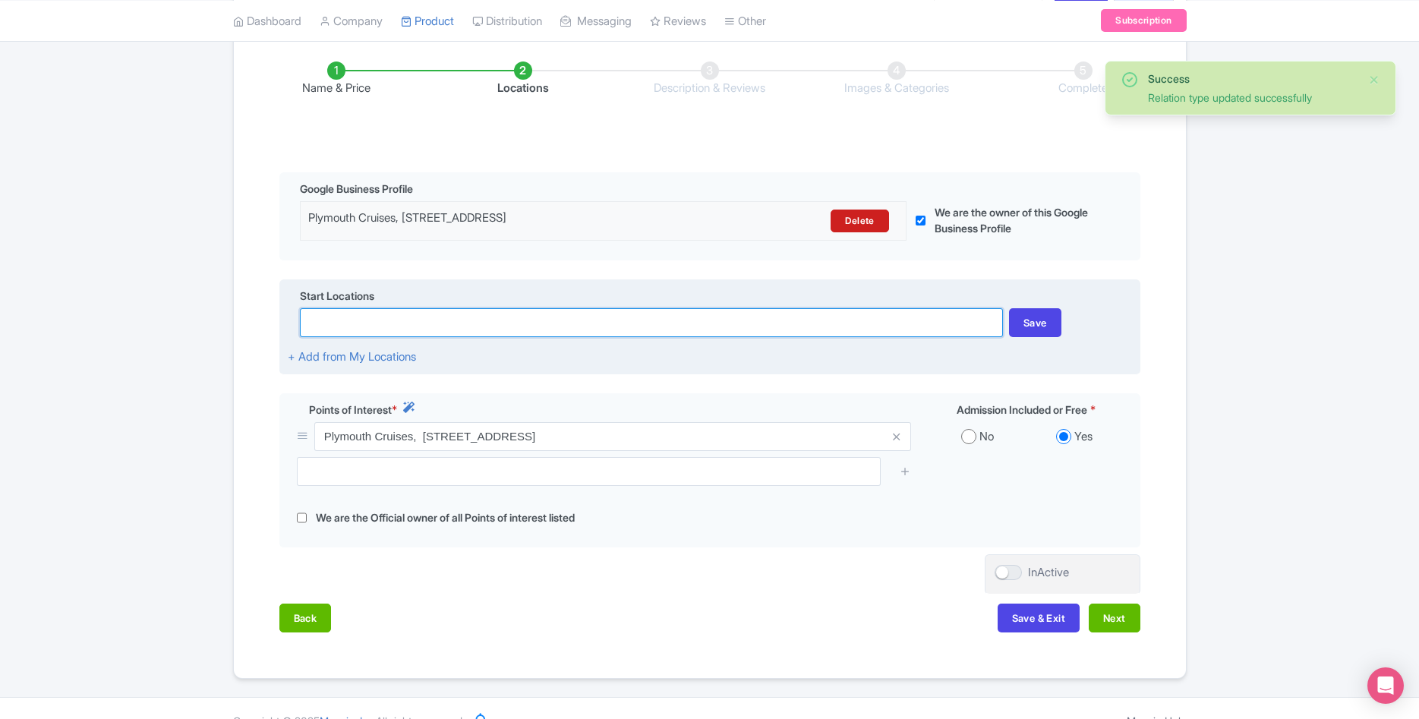
click at [392, 320] on input at bounding box center [651, 322] width 703 height 29
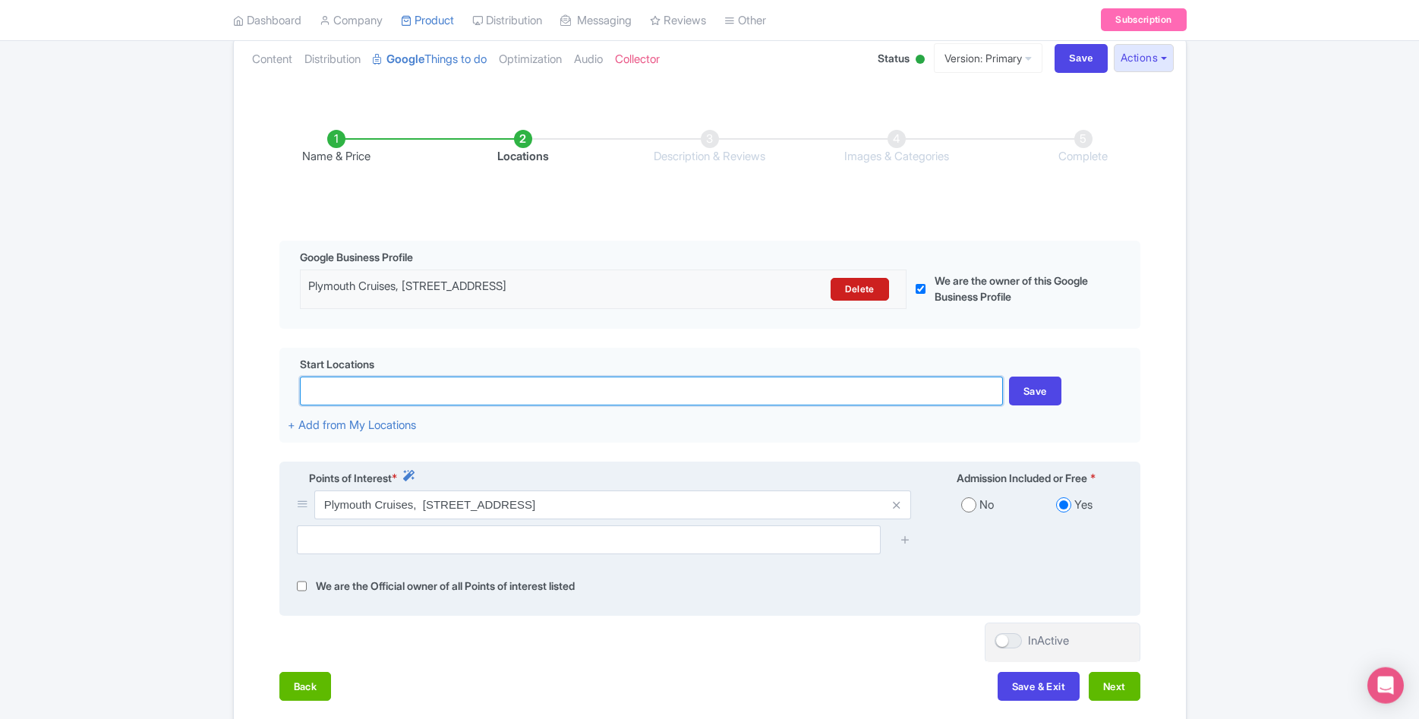
scroll to position [269, 0]
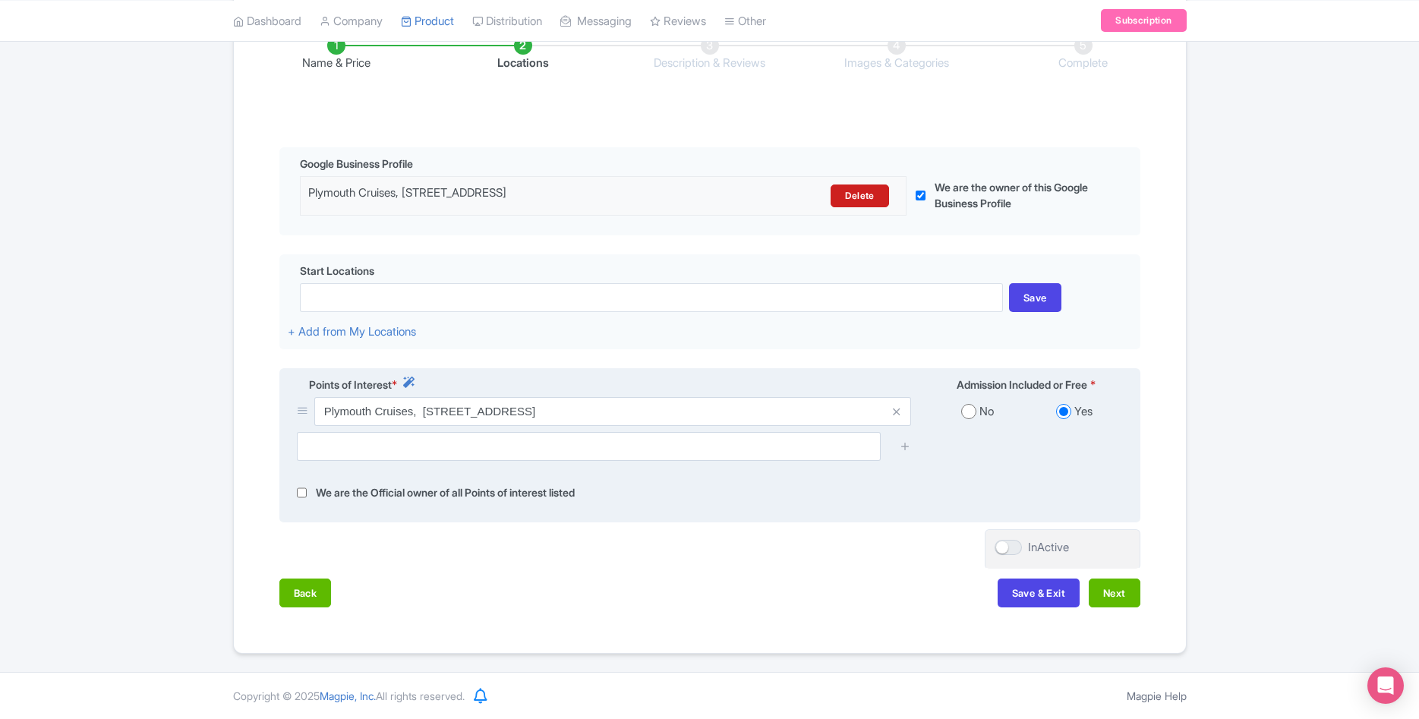
click at [304, 491] on input "checkbox" at bounding box center [302, 492] width 10 height 17
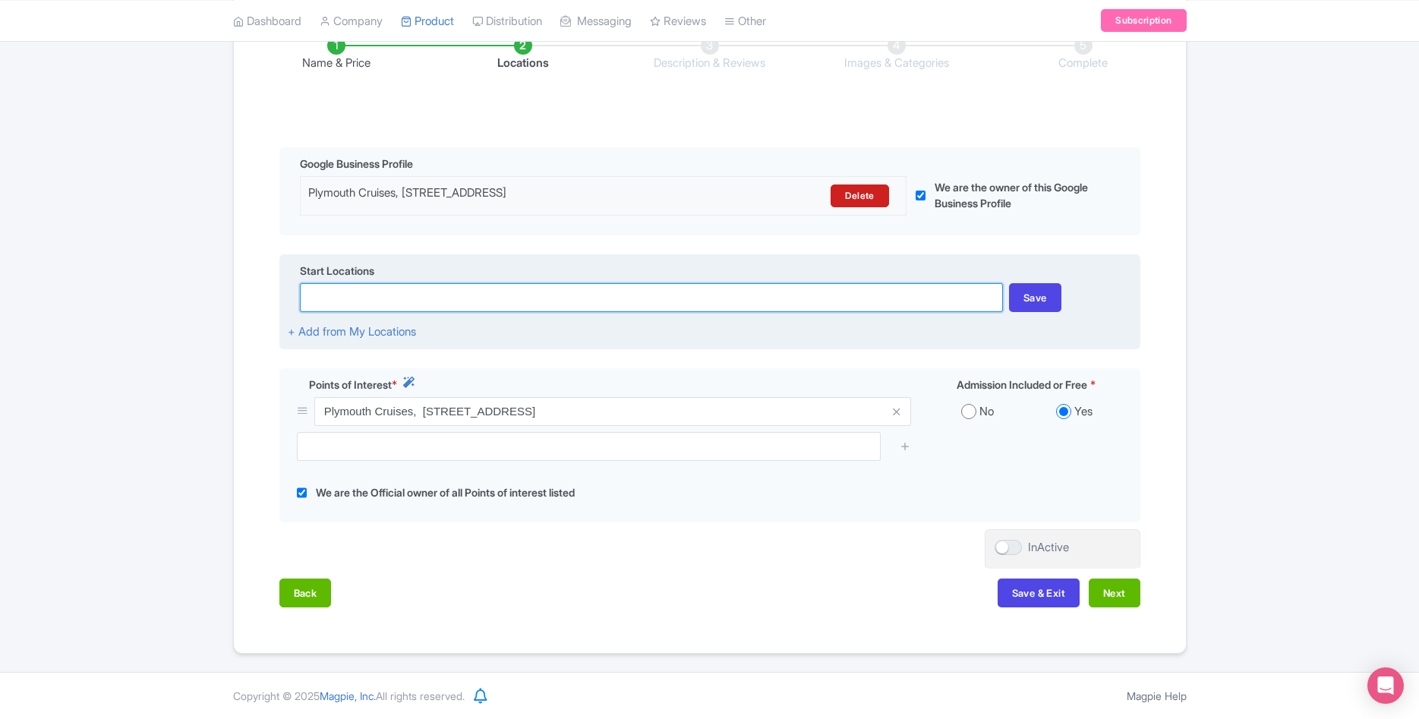
click at [441, 310] on input at bounding box center [651, 297] width 703 height 29
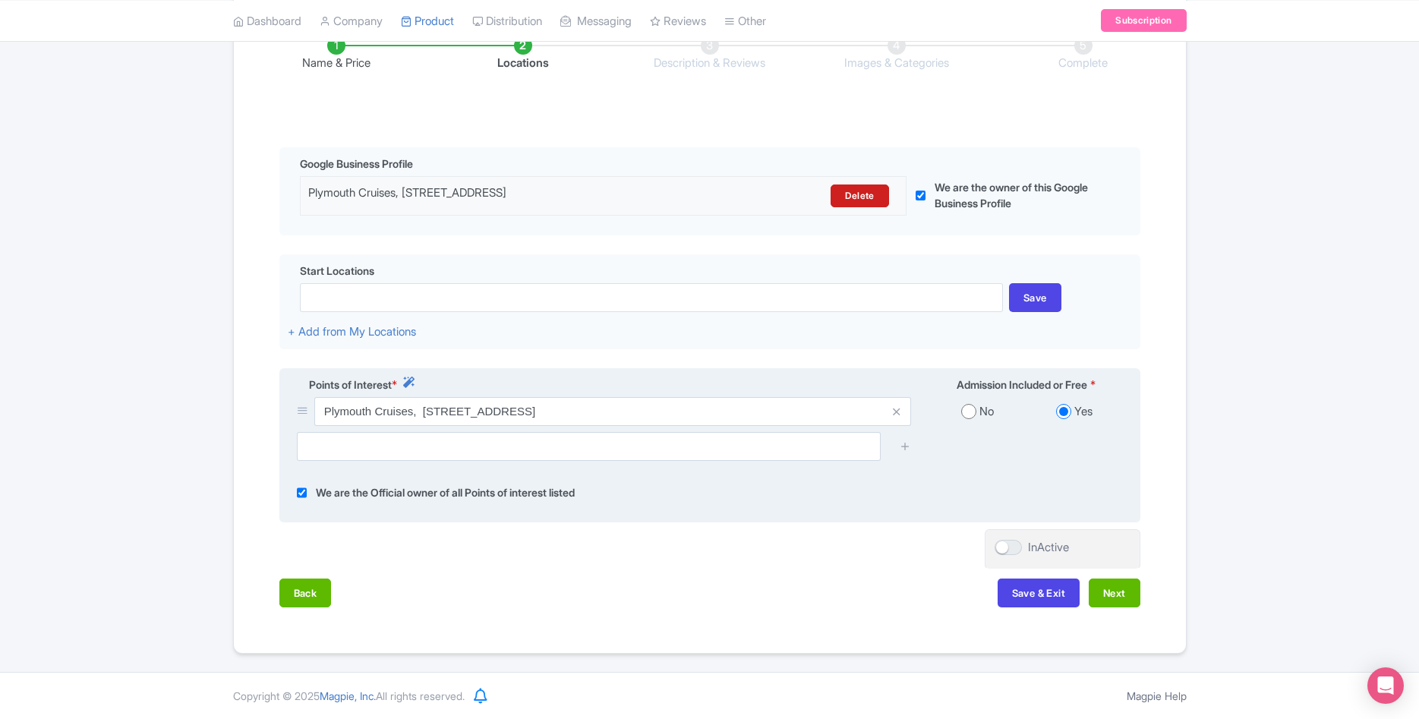
click at [300, 494] on input "checkbox" at bounding box center [302, 492] width 10 height 17
checkbox input "false"
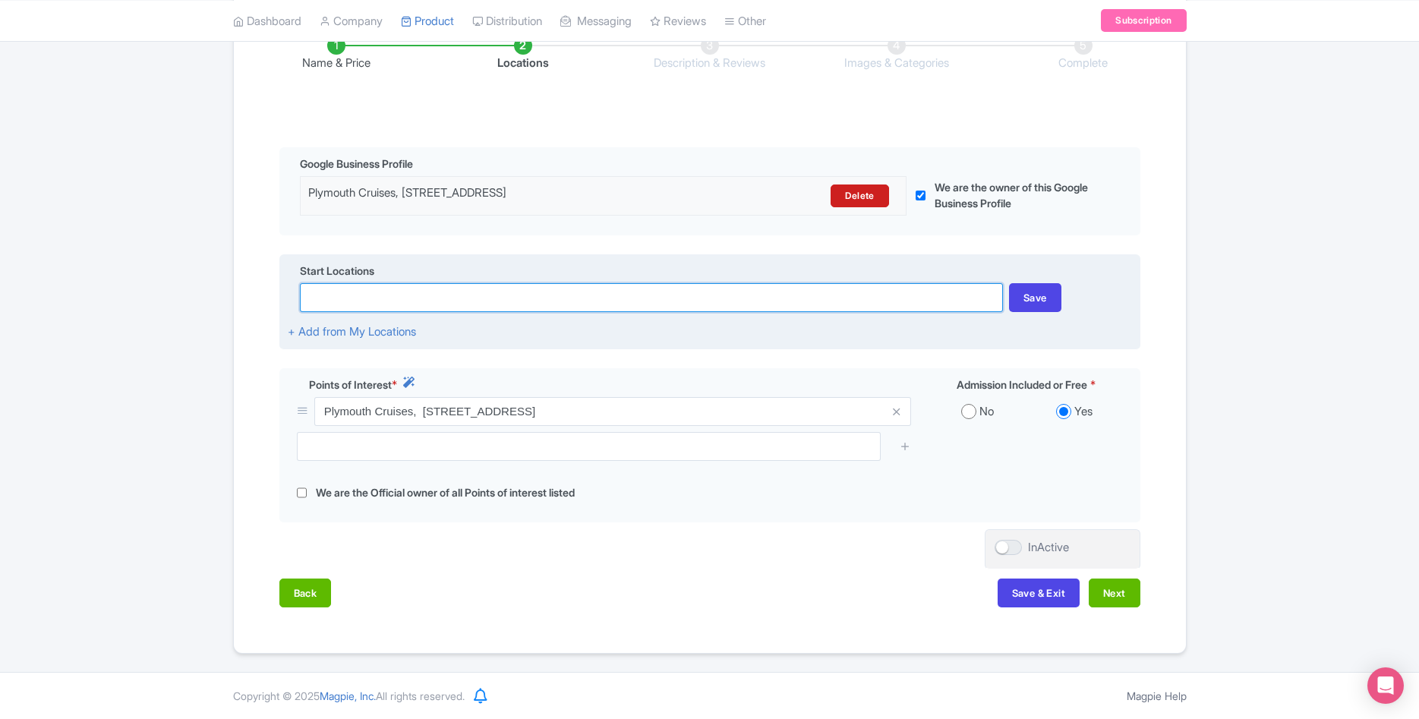
click at [407, 290] on input at bounding box center [651, 297] width 703 height 29
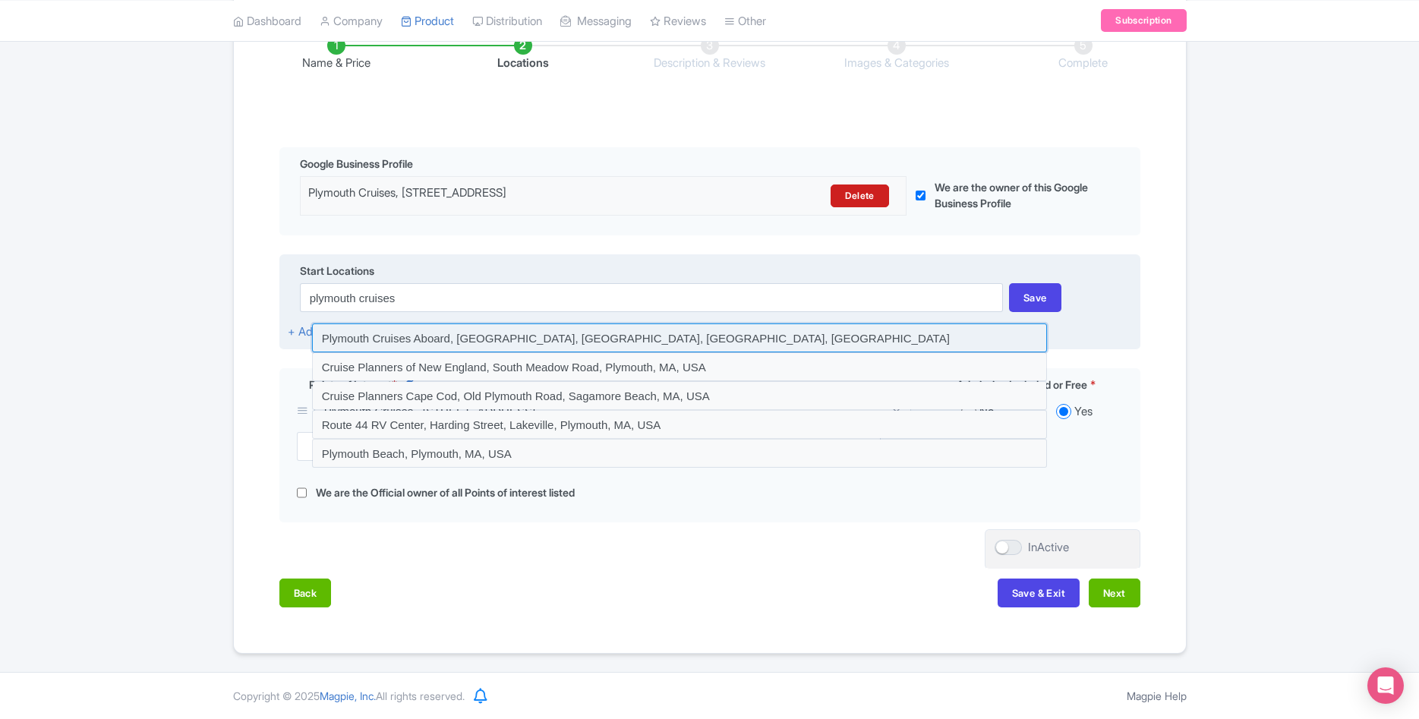
type input "Plymouth Cruises Aboard, [GEOGRAPHIC_DATA], [GEOGRAPHIC_DATA], [GEOGRAPHIC_DATA…"
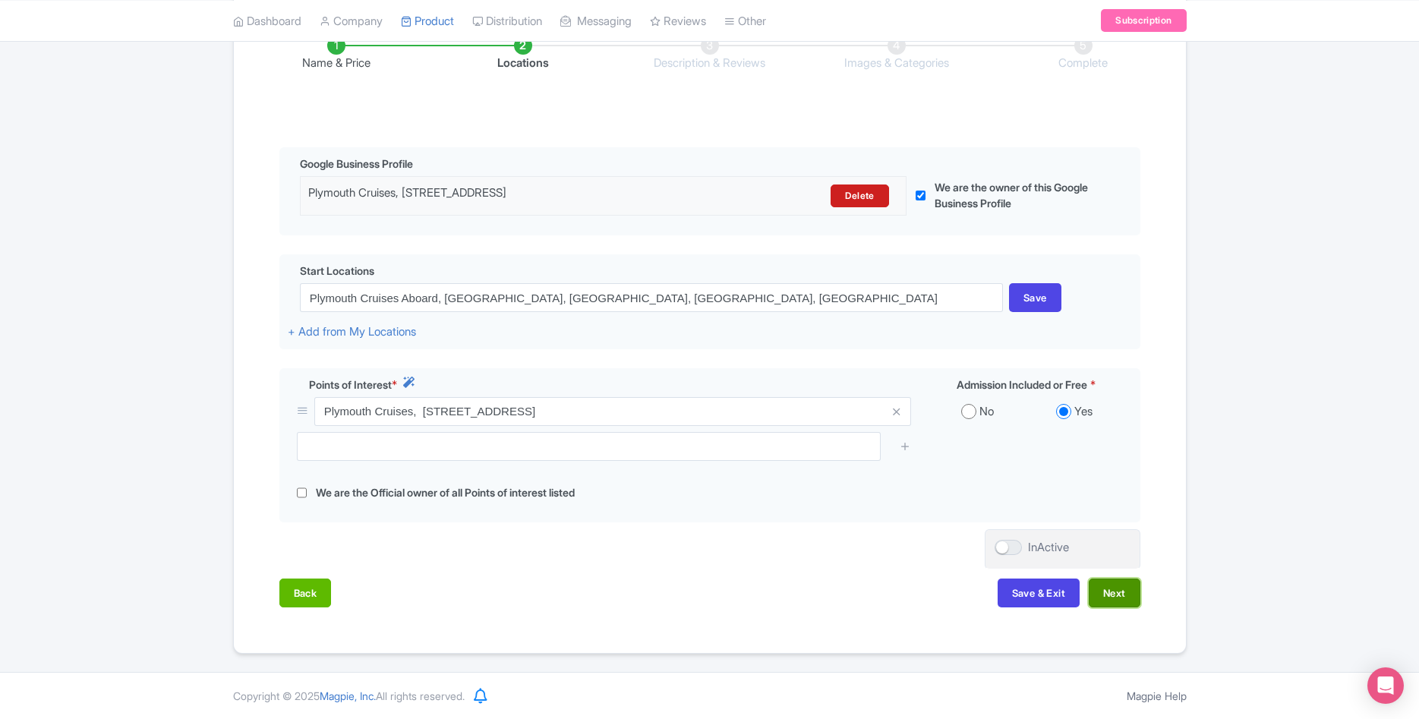
click at [1125, 588] on button "Next" at bounding box center [1115, 592] width 52 height 29
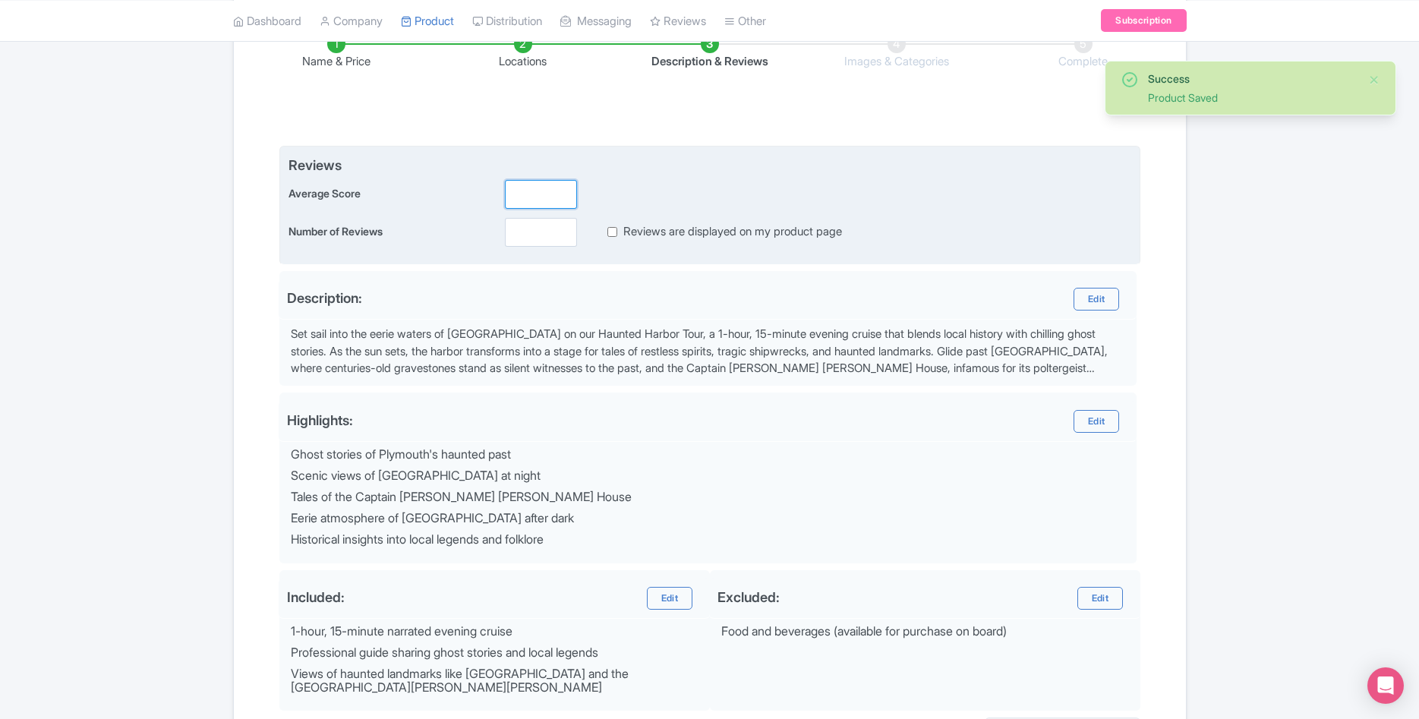
click at [546, 198] on input "number" at bounding box center [541, 194] width 72 height 29
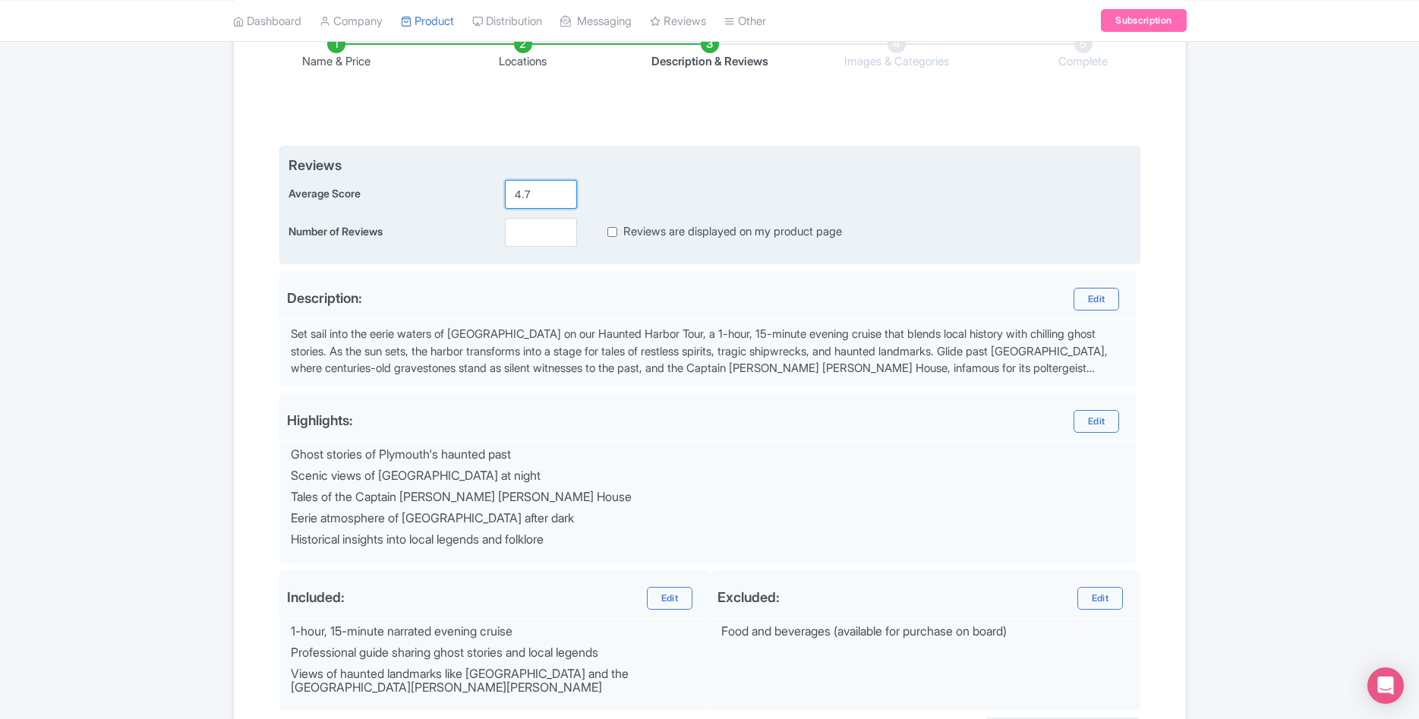
type input "4.7"
click at [535, 224] on input "number" at bounding box center [541, 232] width 72 height 29
type input "87"
click at [625, 235] on label "Reviews are displayed on my product page" at bounding box center [732, 231] width 219 height 17
click at [617, 235] on input "Reviews are displayed on my product page" at bounding box center [612, 231] width 10 height 17
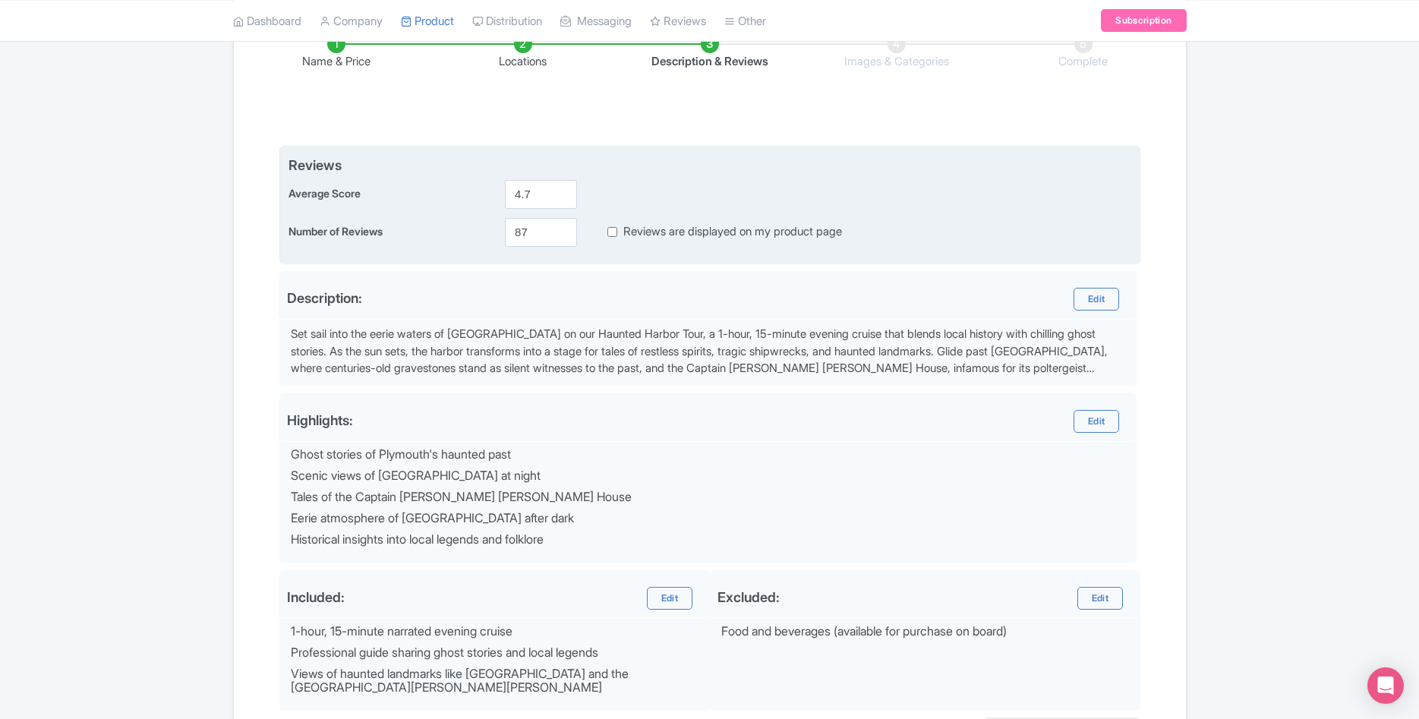
checkbox input "true"
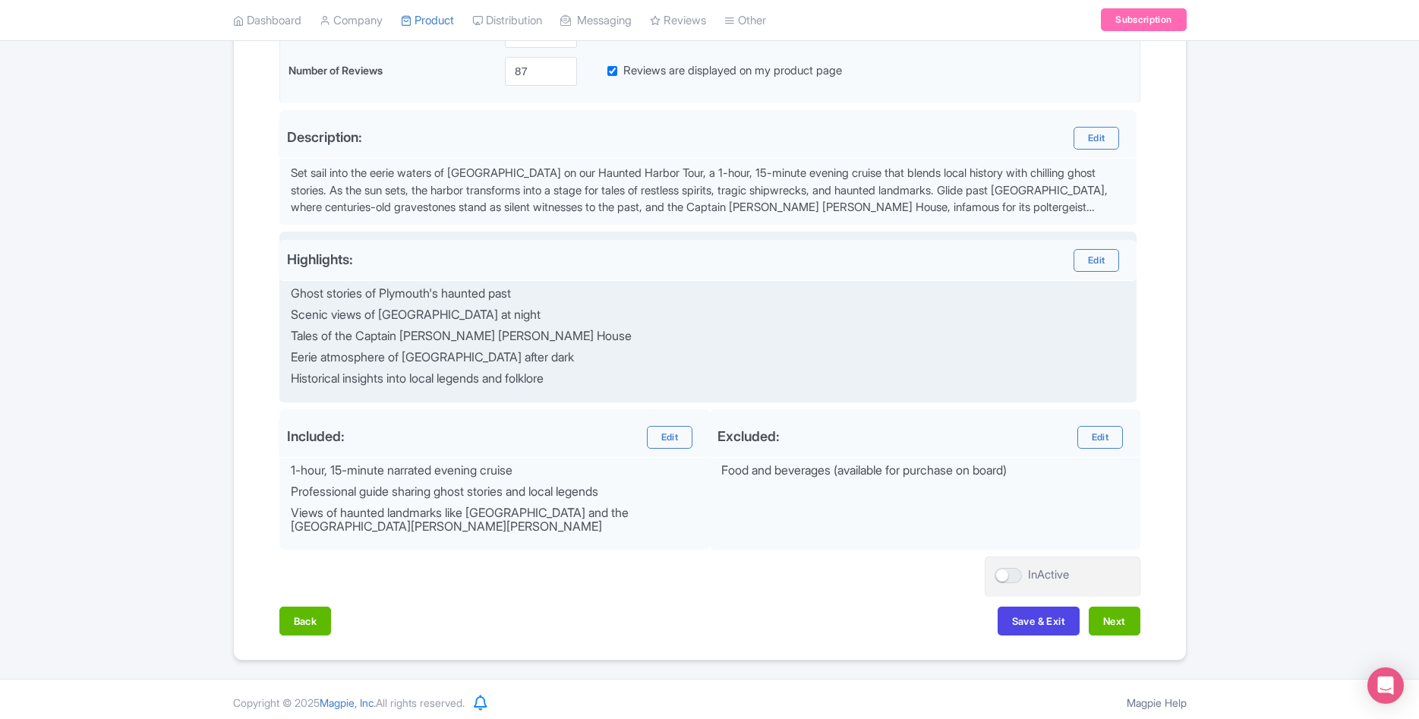
scroll to position [436, 0]
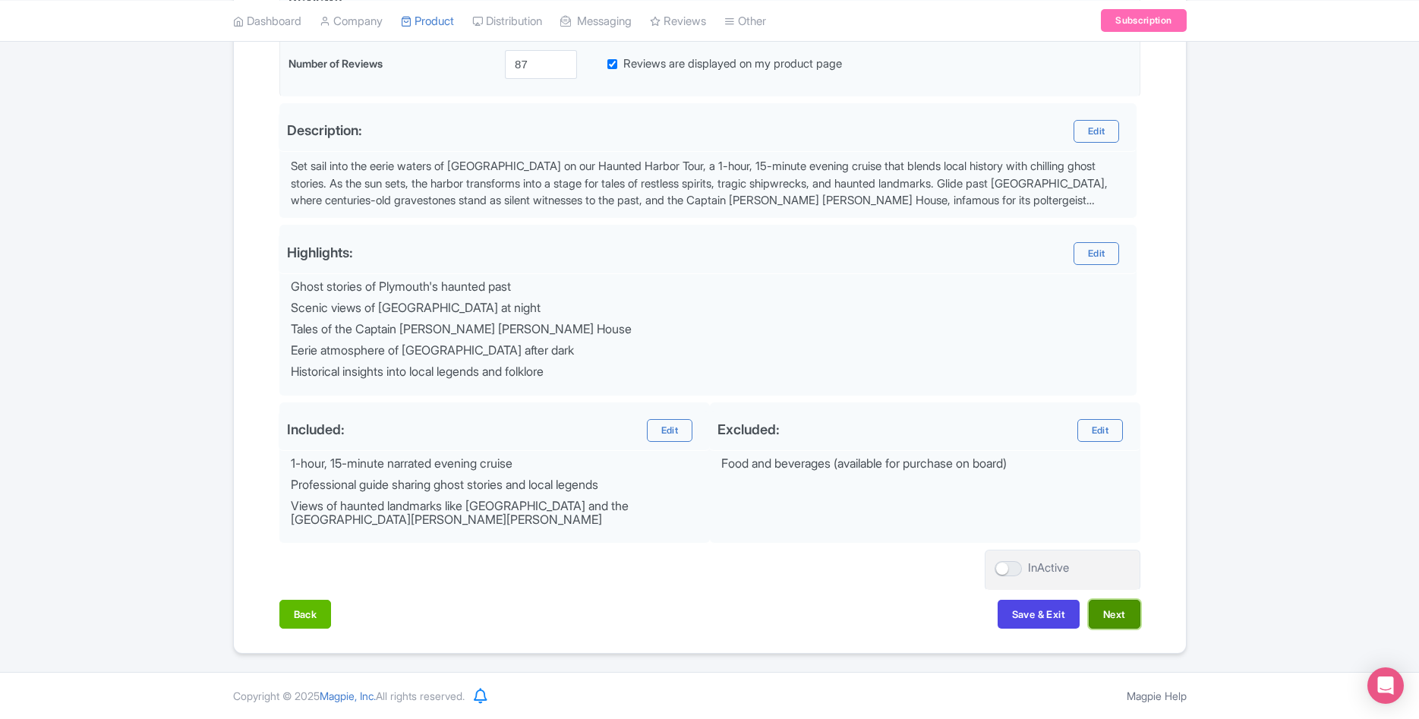
click at [1117, 617] on button "Next" at bounding box center [1115, 614] width 52 height 29
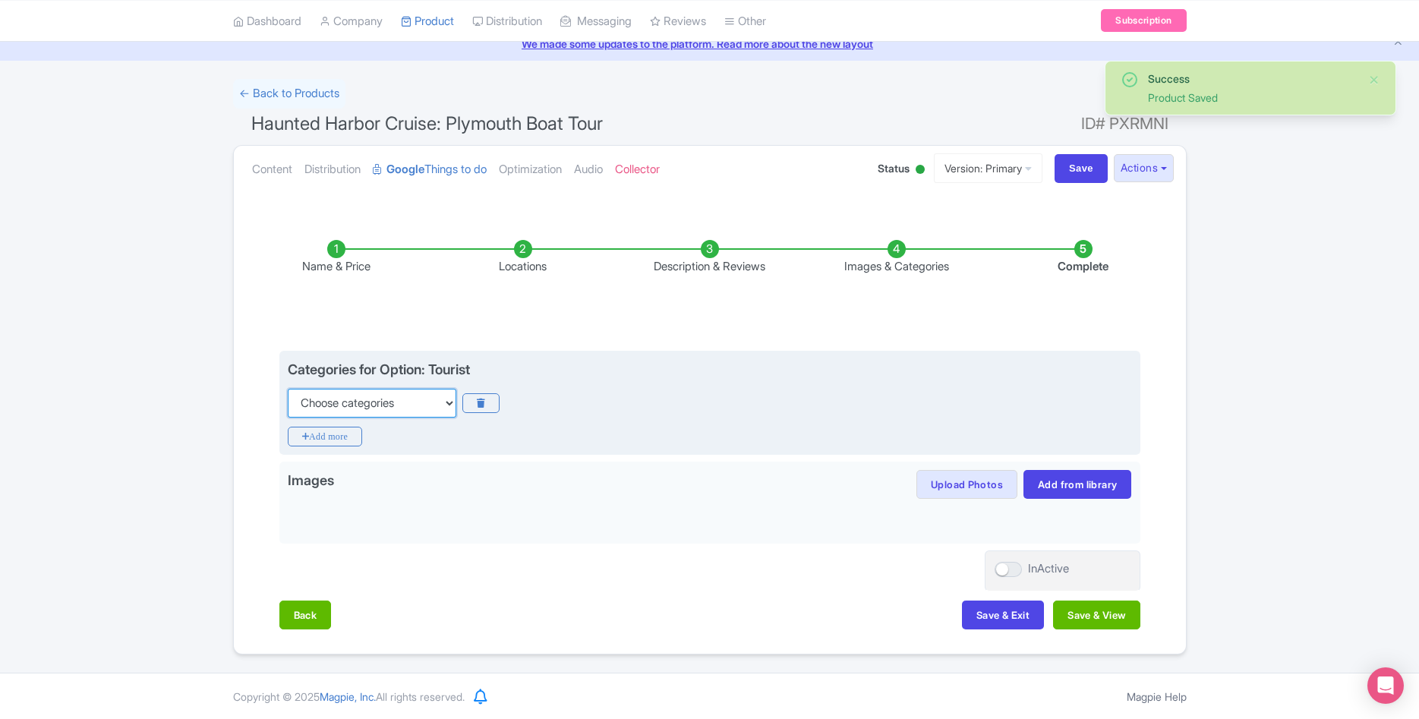
click at [288, 389] on select "Choose categories Adults Only Animals Audio Guide Beaches Bike Tours Boat Tours…" at bounding box center [372, 403] width 169 height 29
select select "boat-tours"
click option "Boat Tours" at bounding box center [0, 0] width 0 height 0
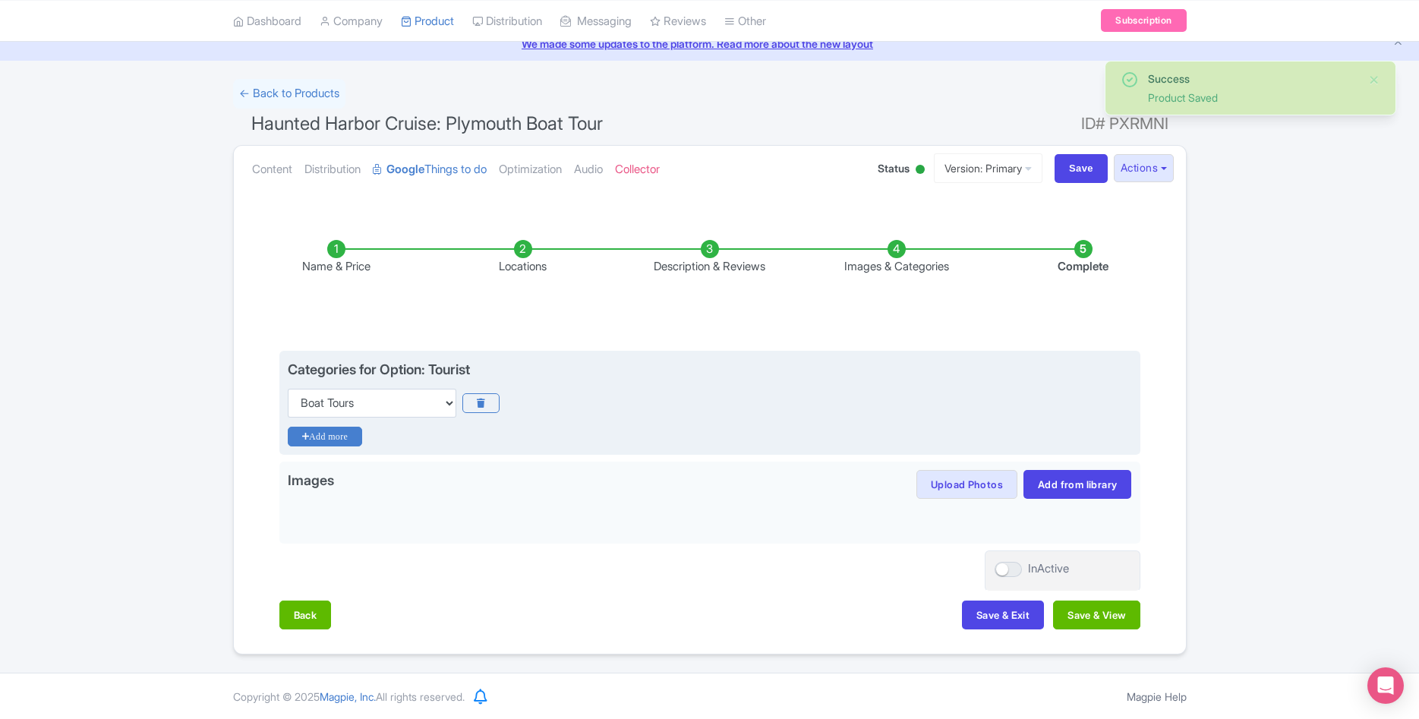
click at [332, 432] on icon "Add more" at bounding box center [325, 437] width 75 height 20
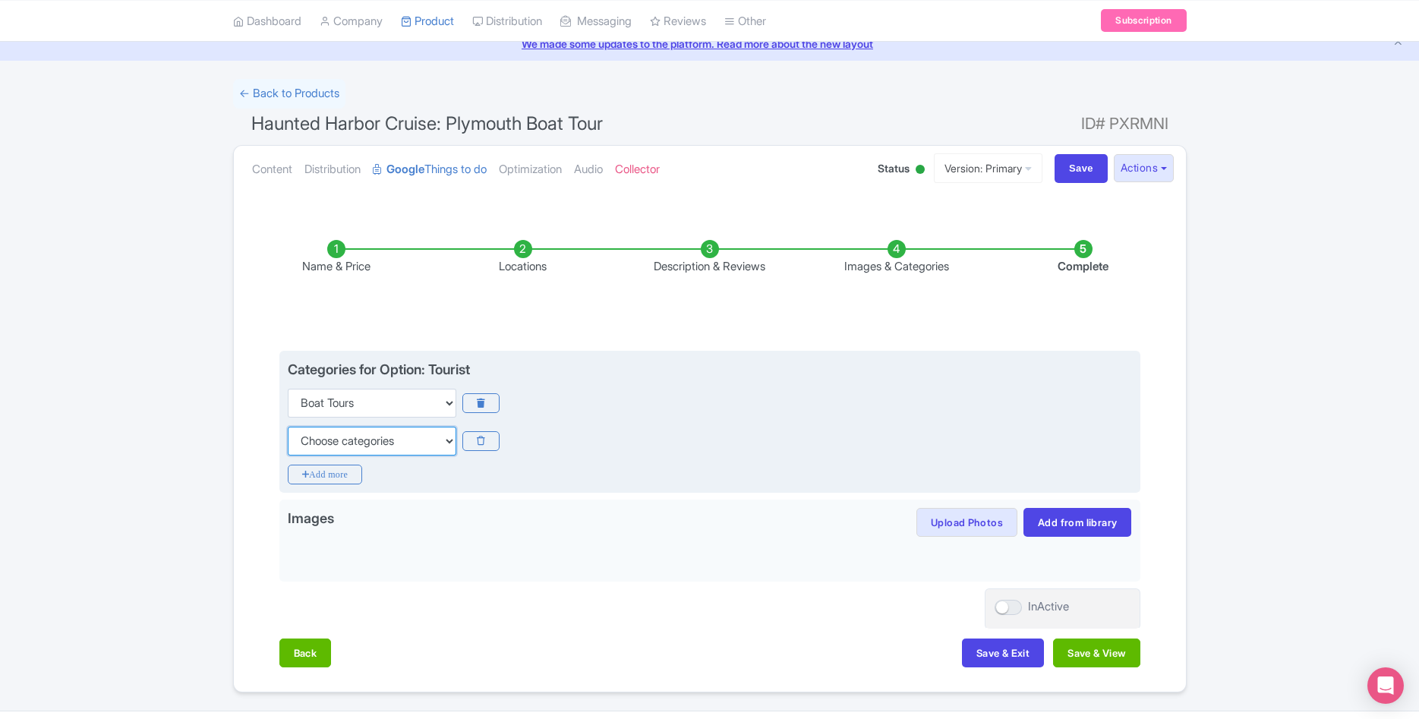
click at [288, 427] on select "Choose categories Adults Only Animals Audio Guide Beaches Bike Tours Boat Tours…" at bounding box center [372, 441] width 169 height 29
click at [579, 299] on ul "Name & Price Locations Description & Reviews Images & Categories Complete" at bounding box center [710, 258] width 934 height 96
click at [487, 446] on icon at bounding box center [480, 441] width 37 height 20
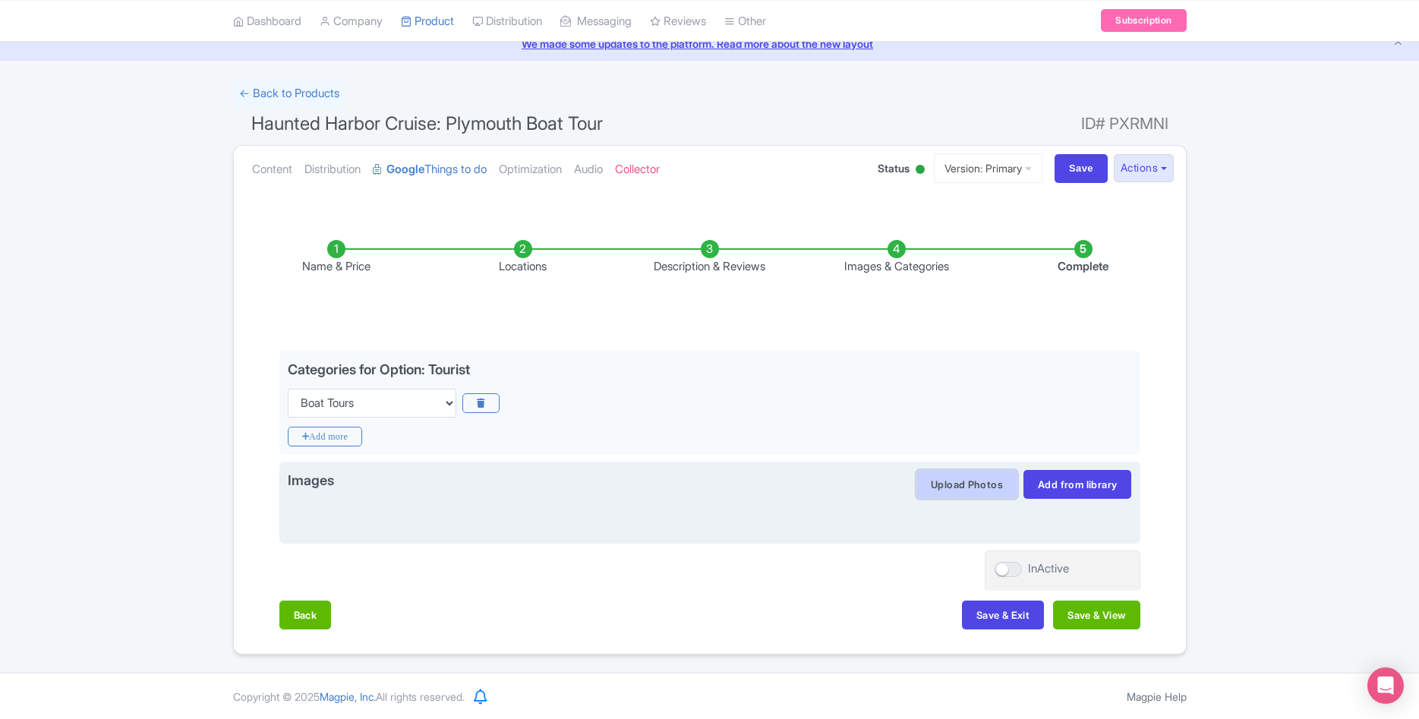
click at [985, 493] on button "Upload Photos" at bounding box center [966, 484] width 101 height 29
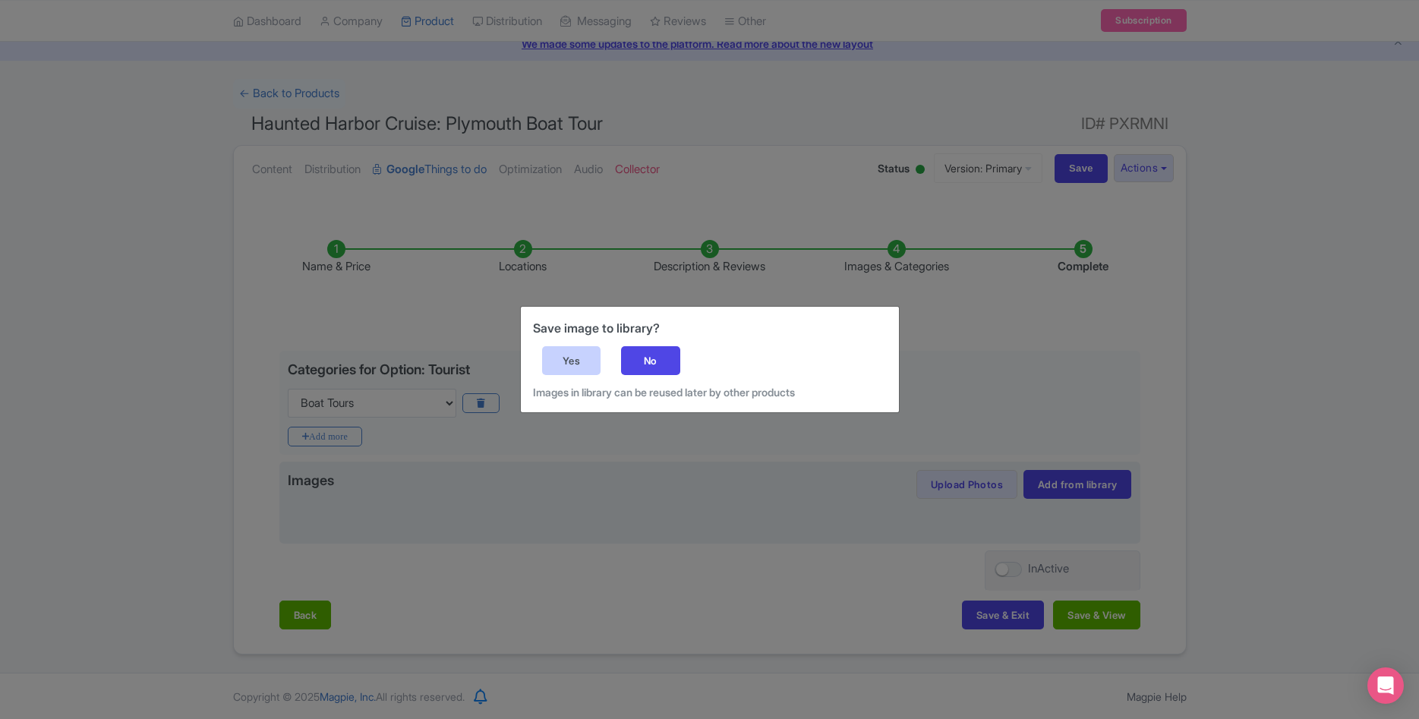
click at [583, 361] on div "Yes" at bounding box center [571, 360] width 59 height 29
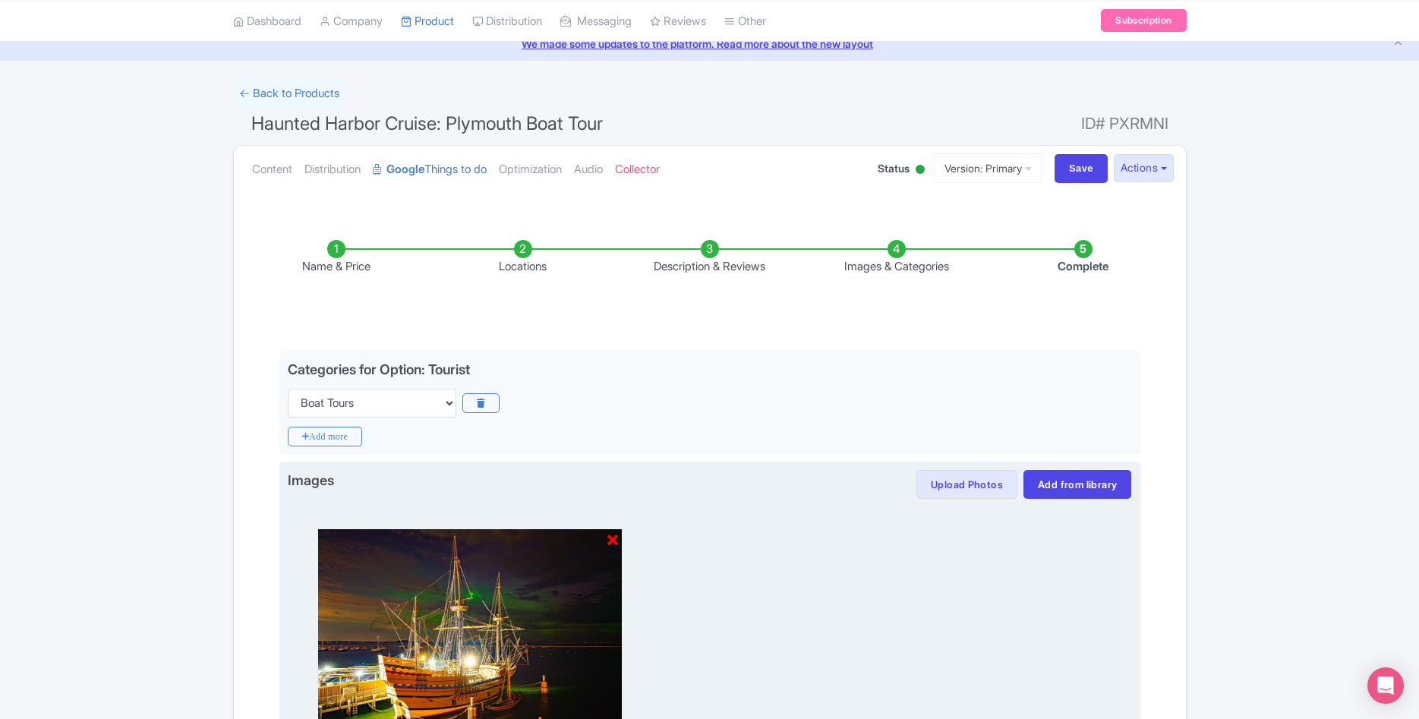
scroll to position [278, 0]
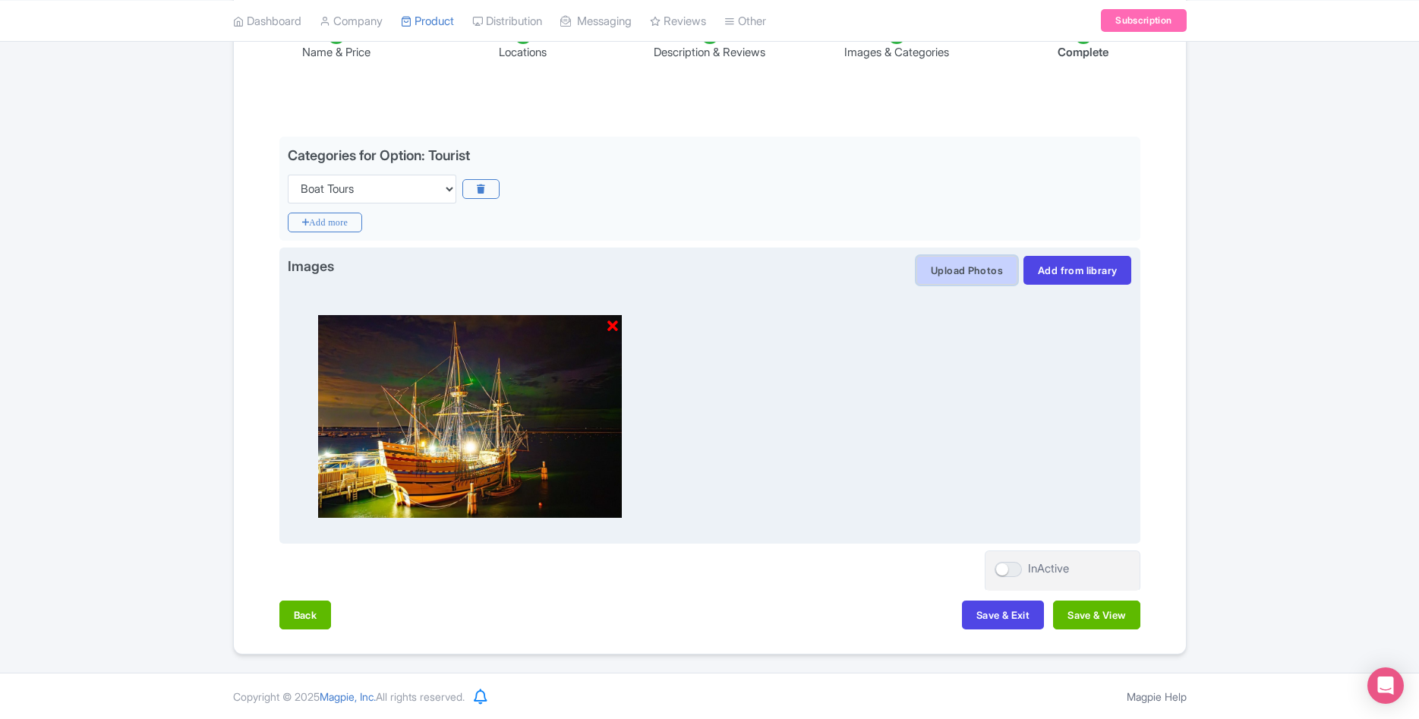
click at [966, 276] on button "Upload Photos" at bounding box center [966, 270] width 101 height 29
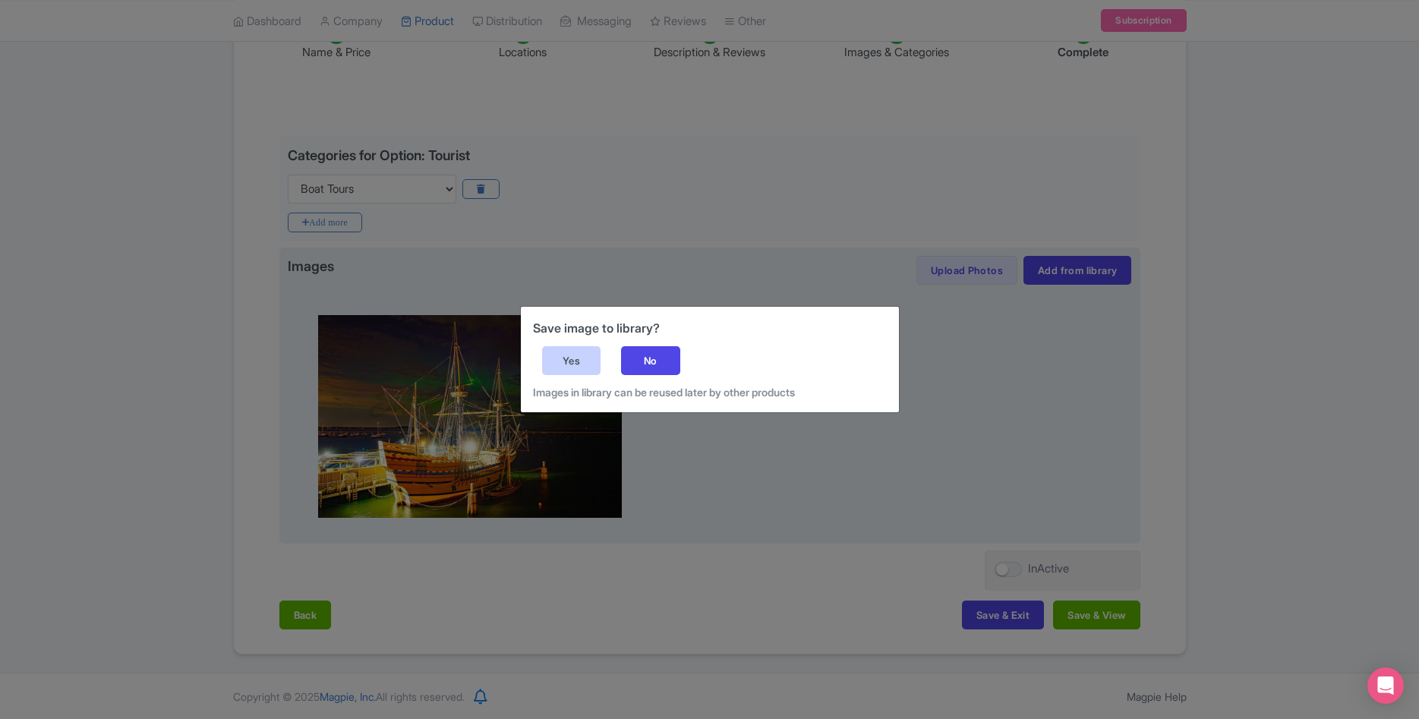
click at [575, 350] on div "Yes" at bounding box center [571, 360] width 59 height 29
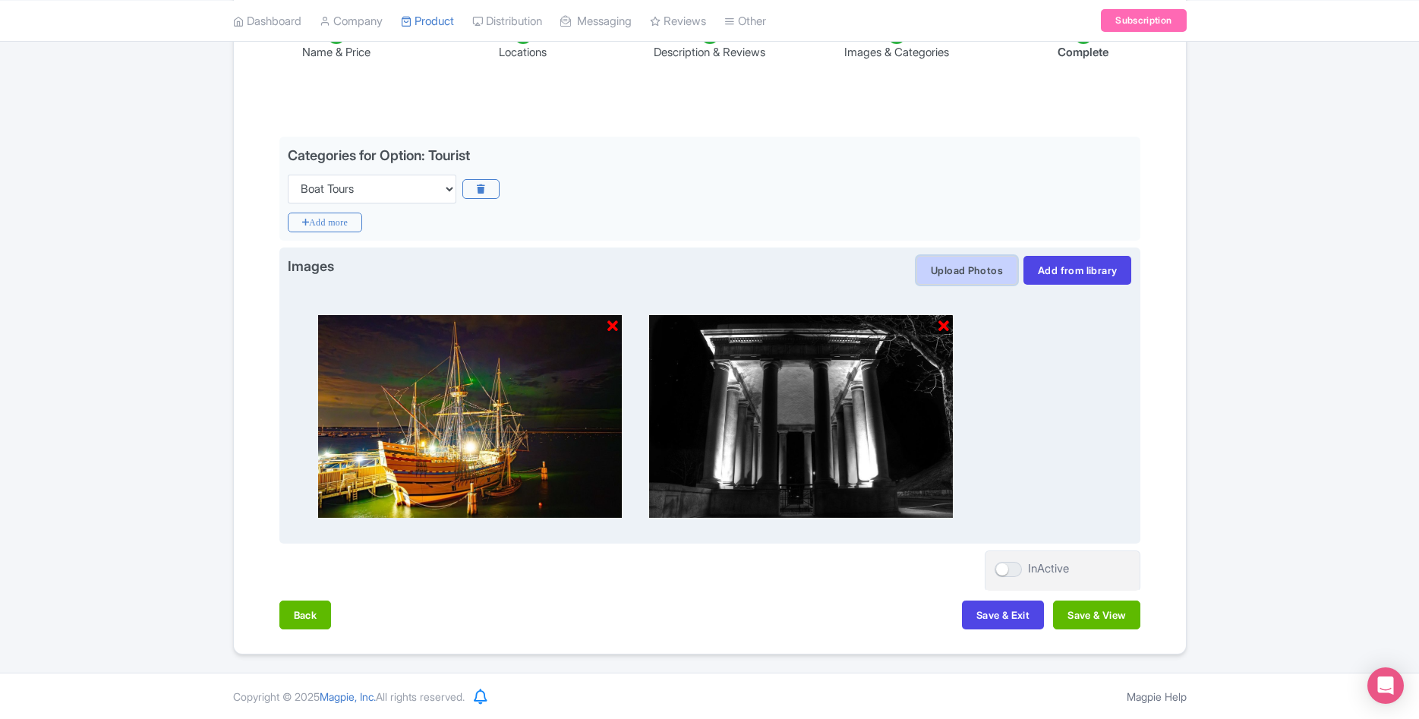
click at [985, 269] on button "Upload Photos" at bounding box center [966, 270] width 101 height 29
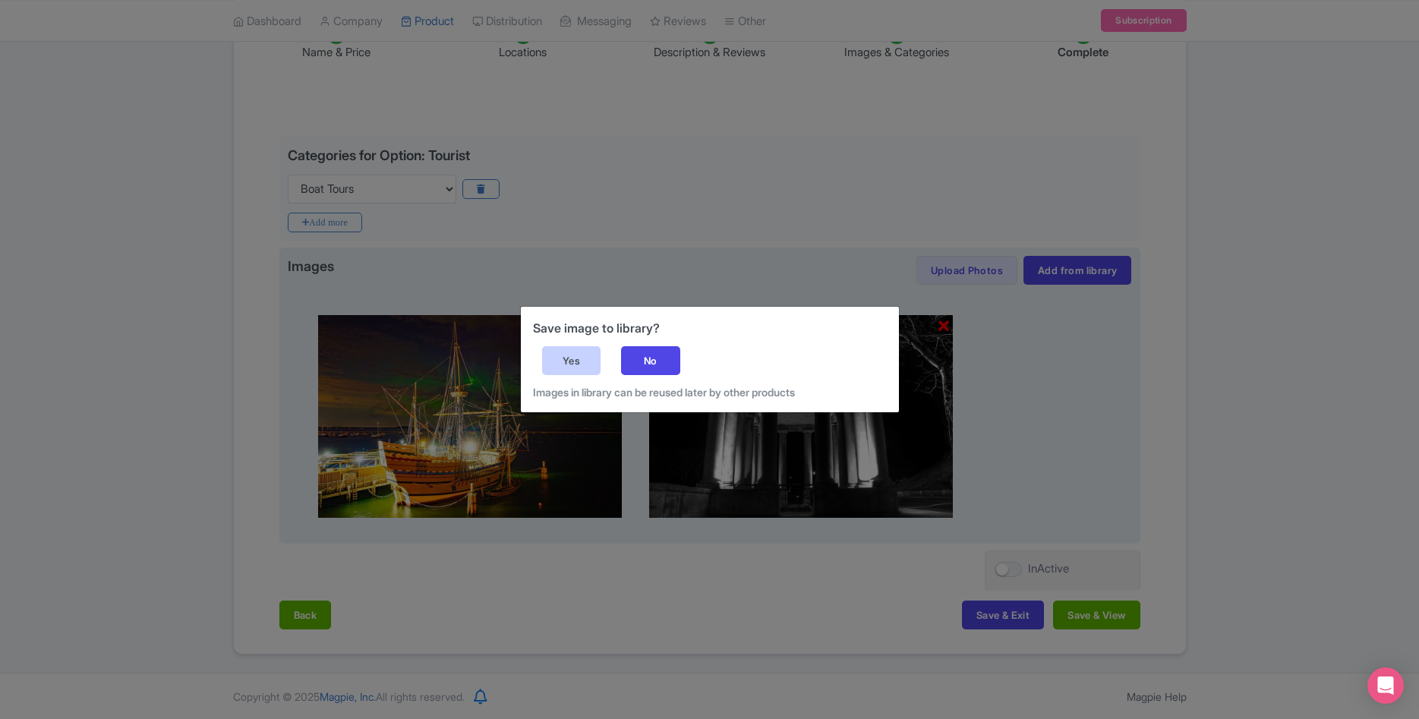
click at [576, 359] on div "Yes" at bounding box center [571, 360] width 59 height 29
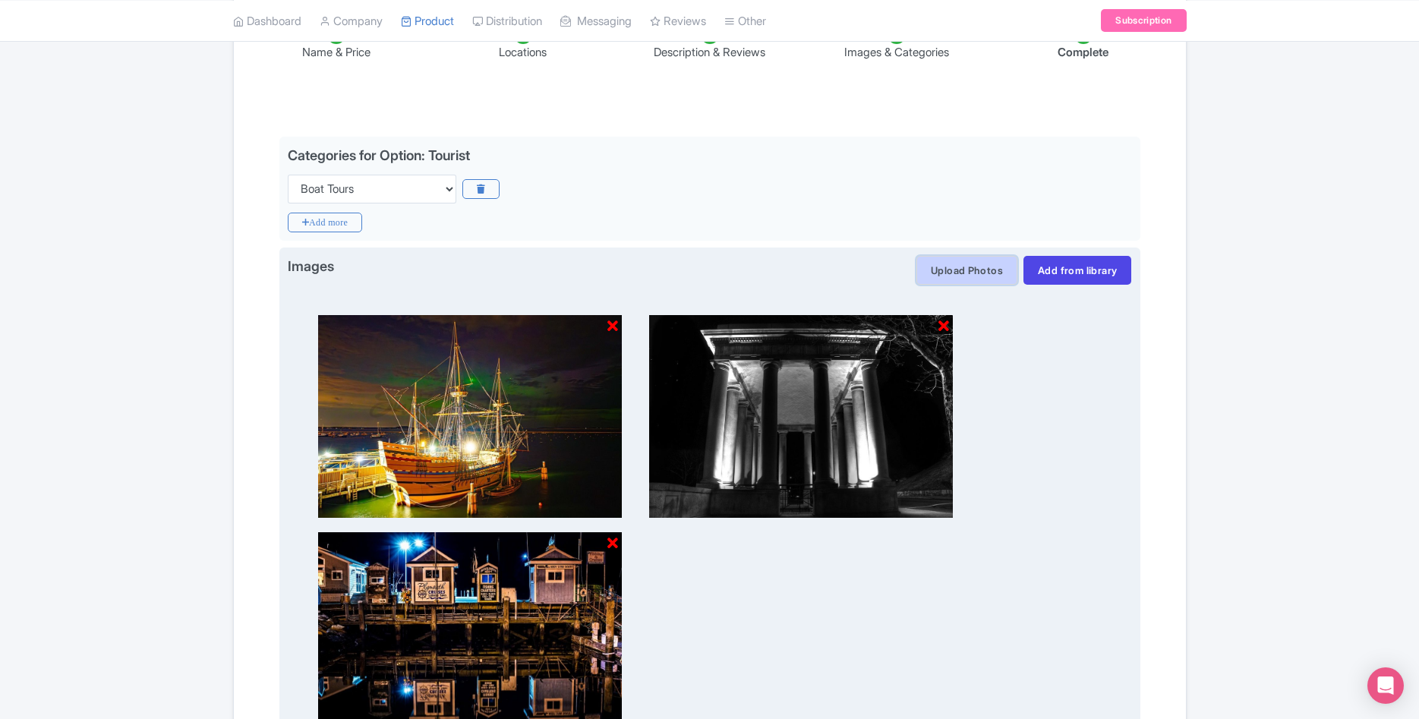
click at [965, 279] on button "Upload Photos" at bounding box center [966, 270] width 101 height 29
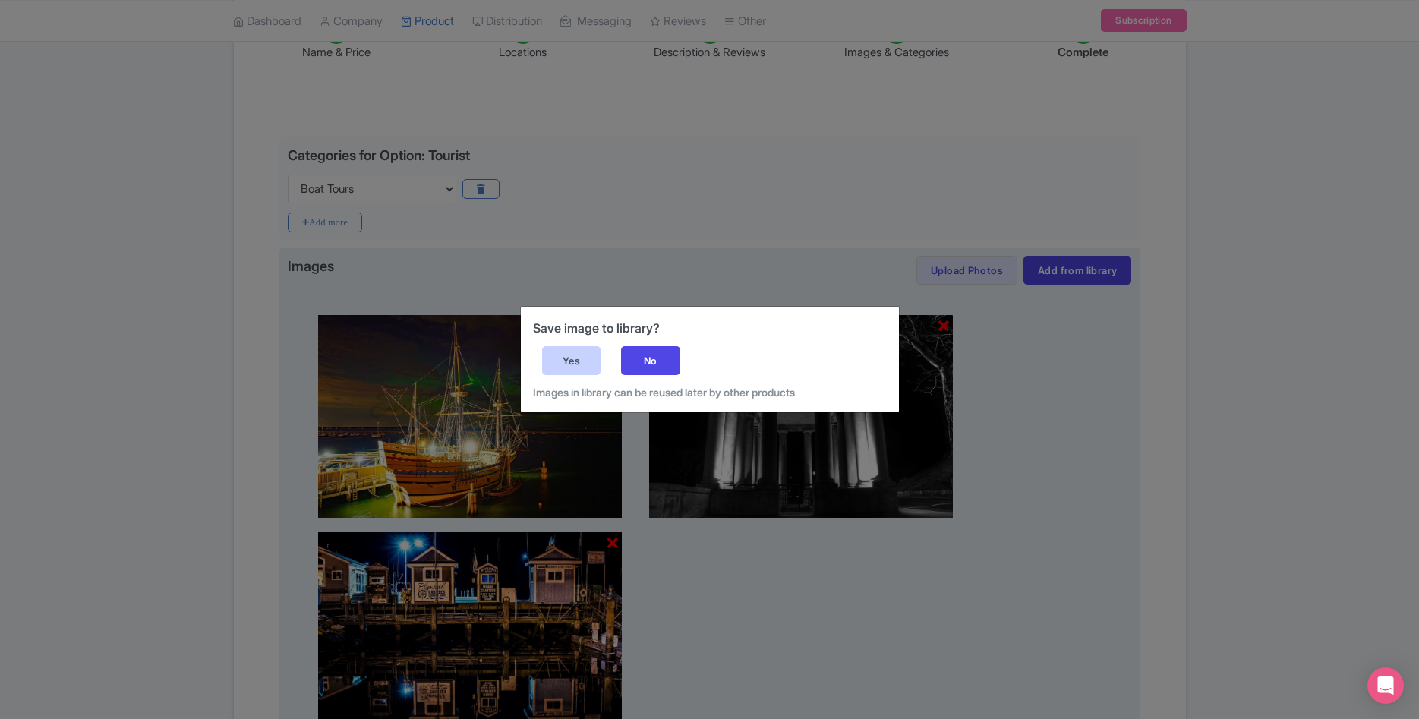
click at [563, 367] on div "Yes" at bounding box center [571, 360] width 59 height 29
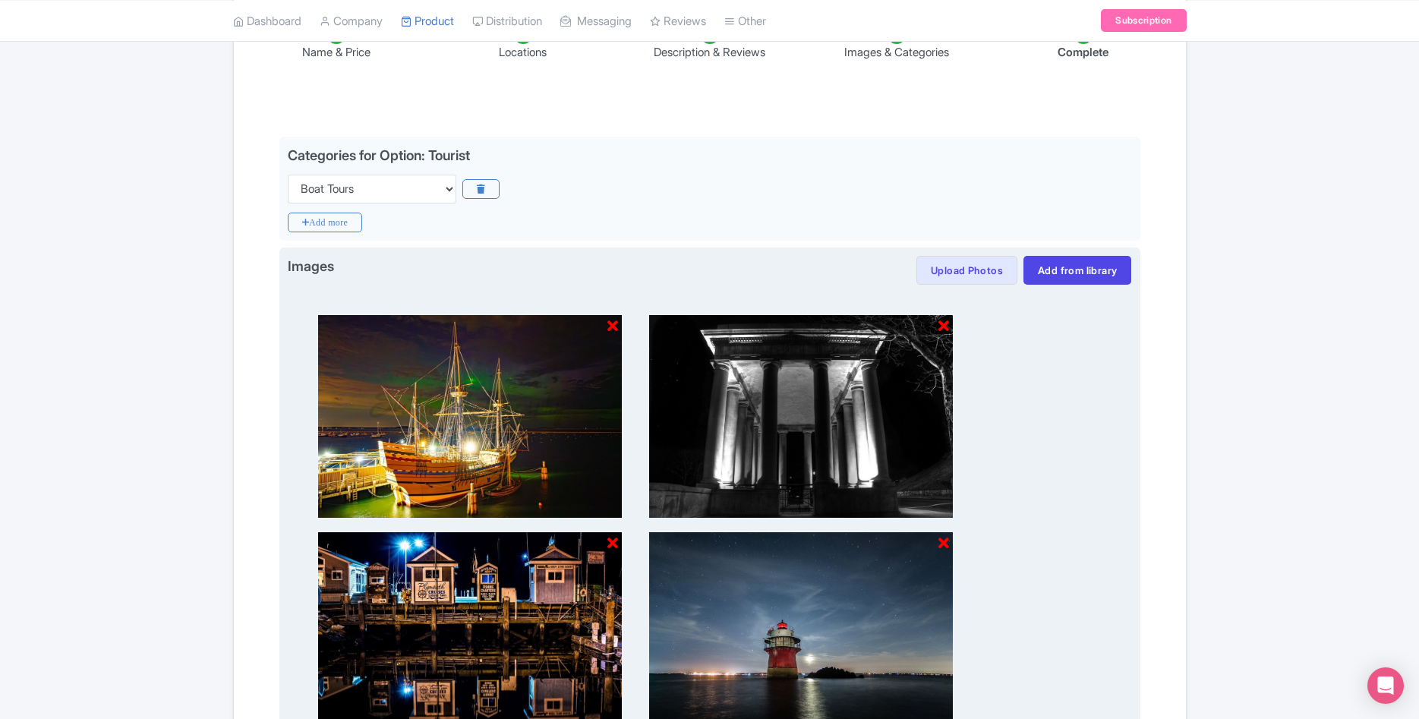
scroll to position [355, 0]
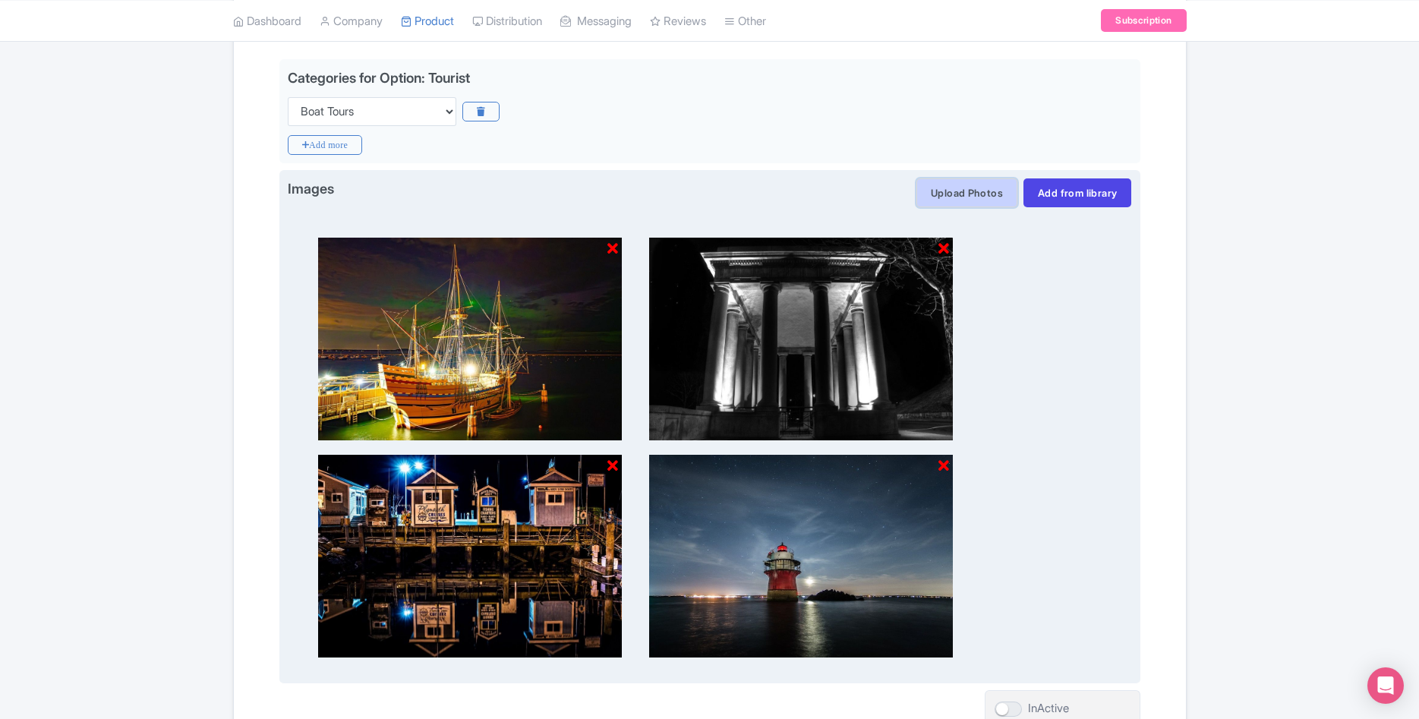
click at [981, 183] on button "Upload Photos" at bounding box center [966, 192] width 101 height 29
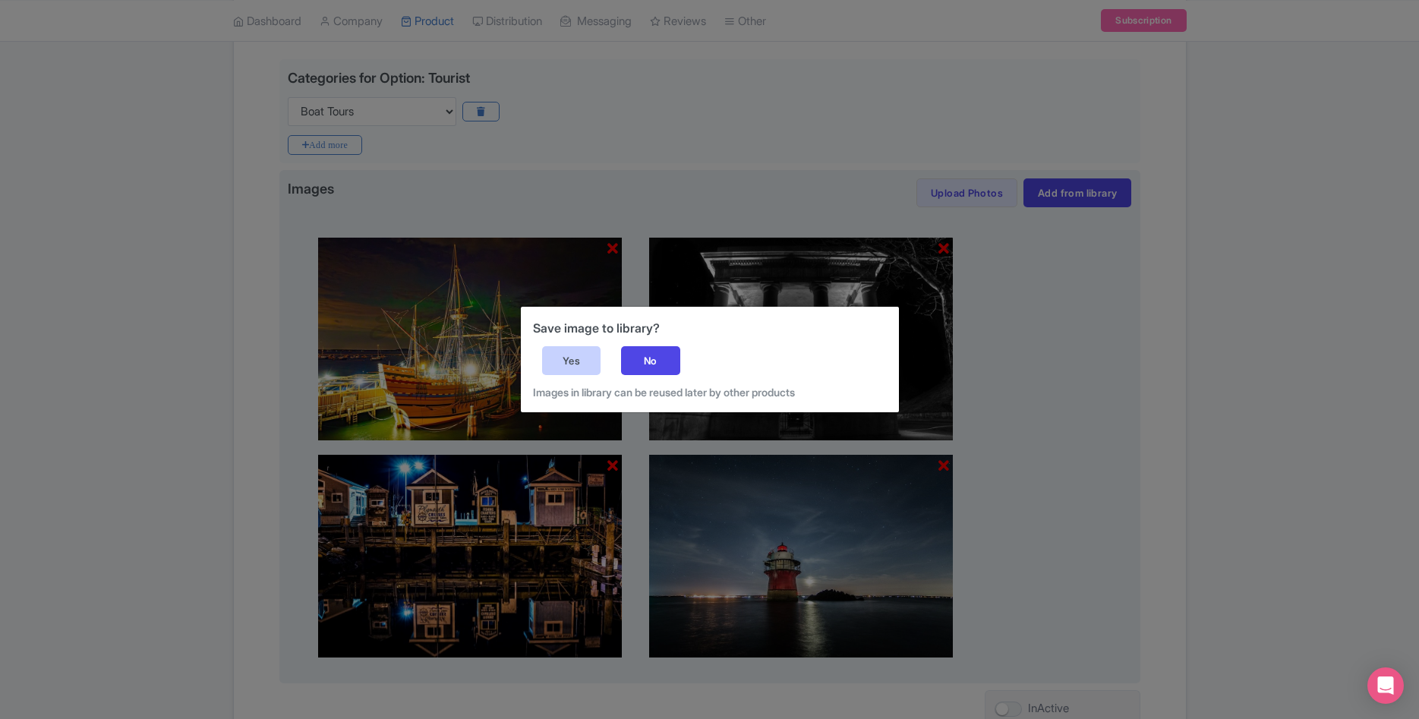
click at [574, 363] on div "Yes" at bounding box center [571, 360] width 59 height 29
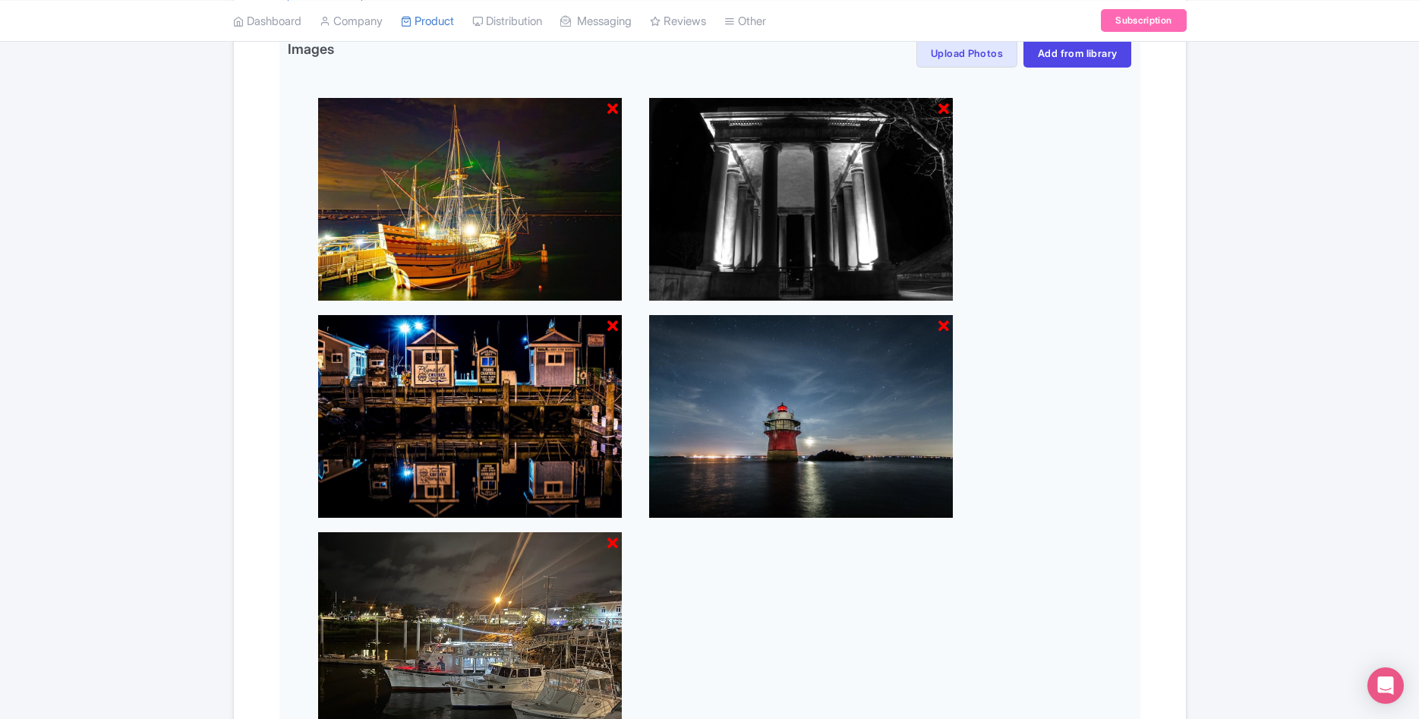
scroll to position [712, 0]
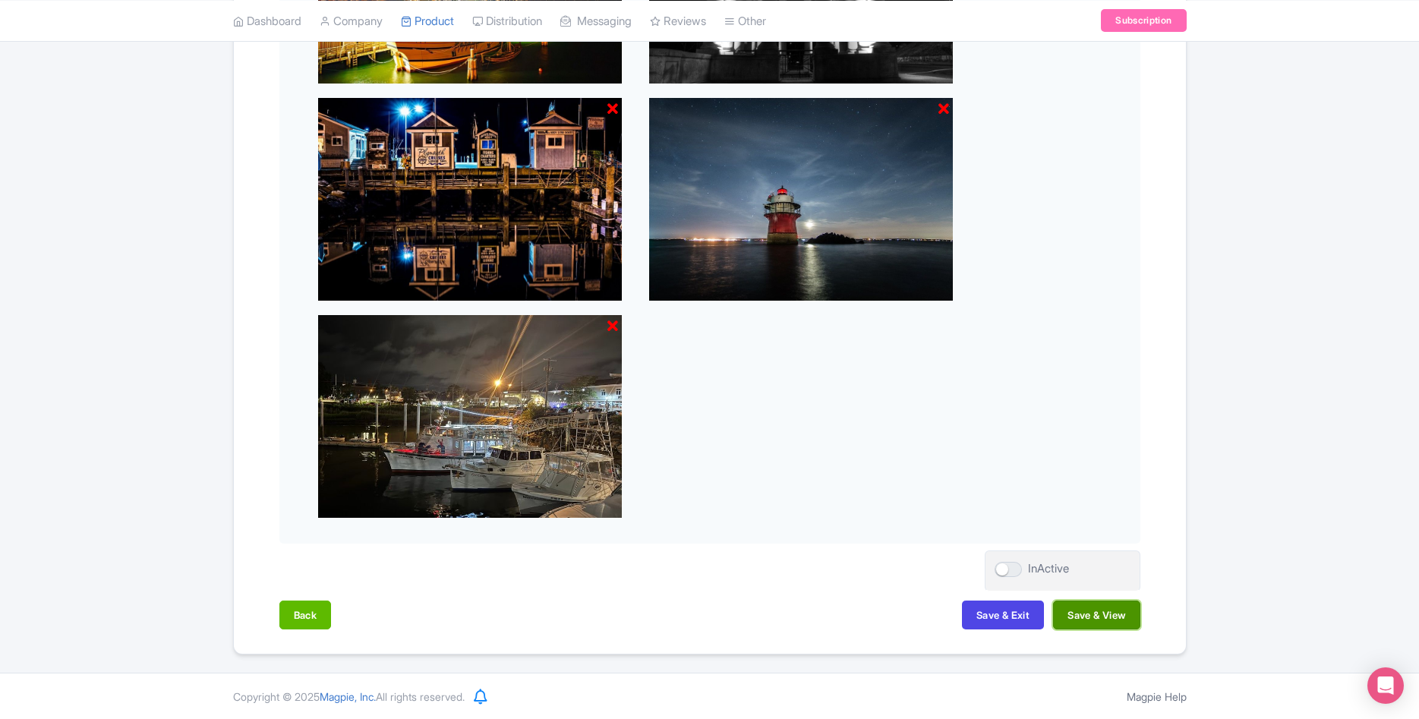
click at [1079, 621] on button "Save & View" at bounding box center [1096, 614] width 87 height 29
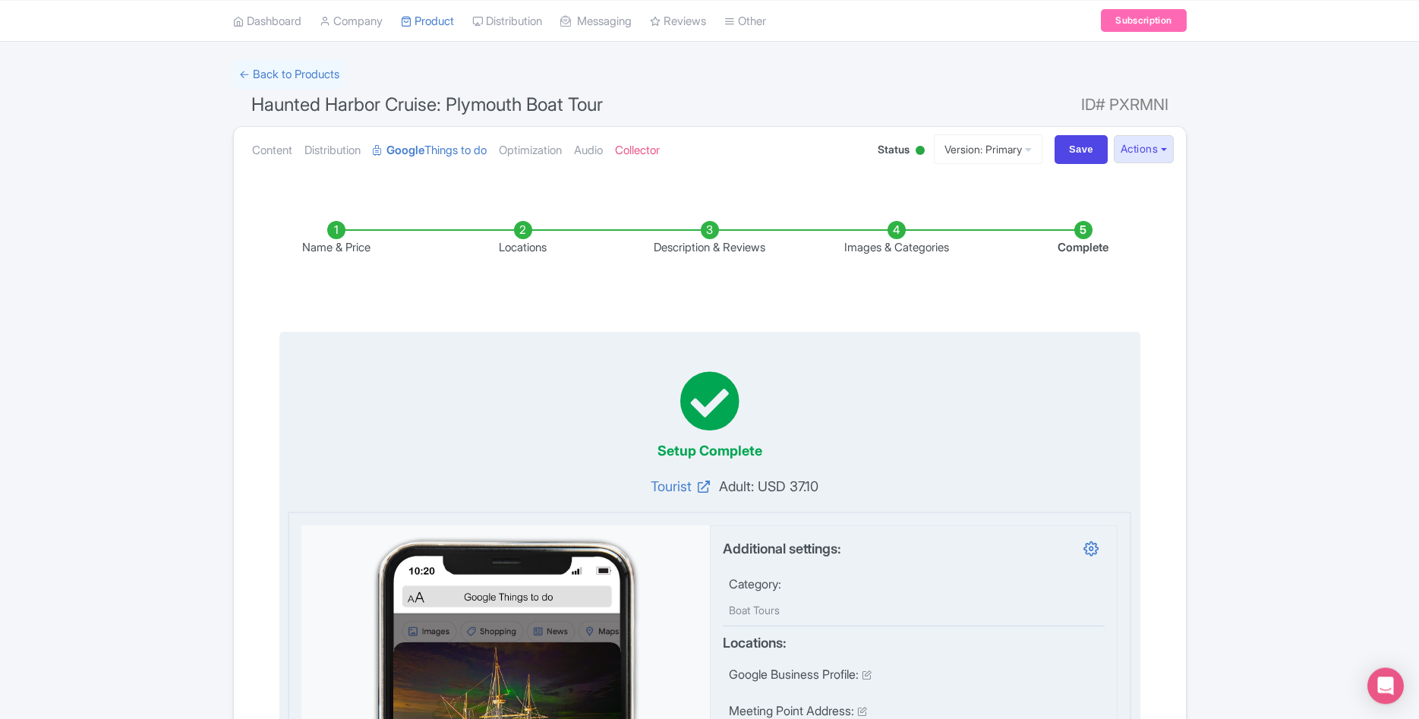
scroll to position [0, 0]
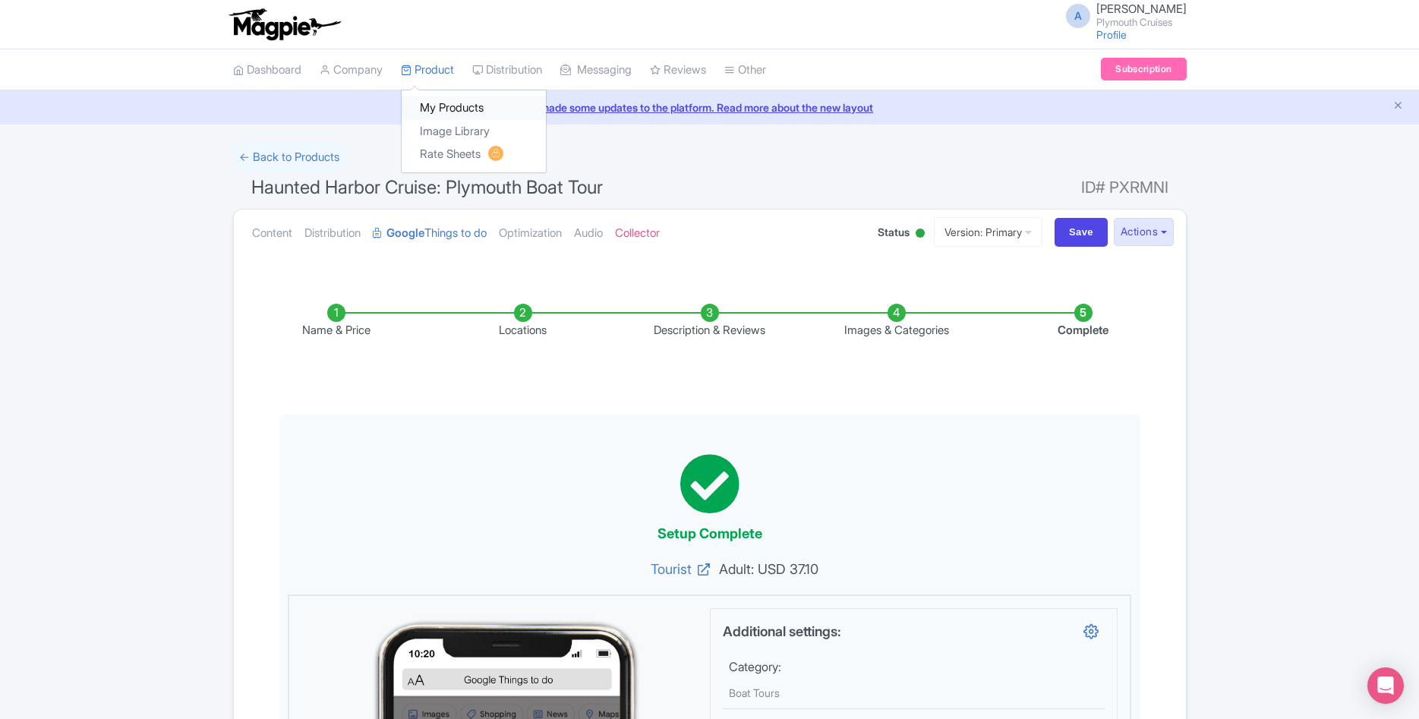
click at [445, 100] on link "My Products" at bounding box center [474, 108] width 144 height 24
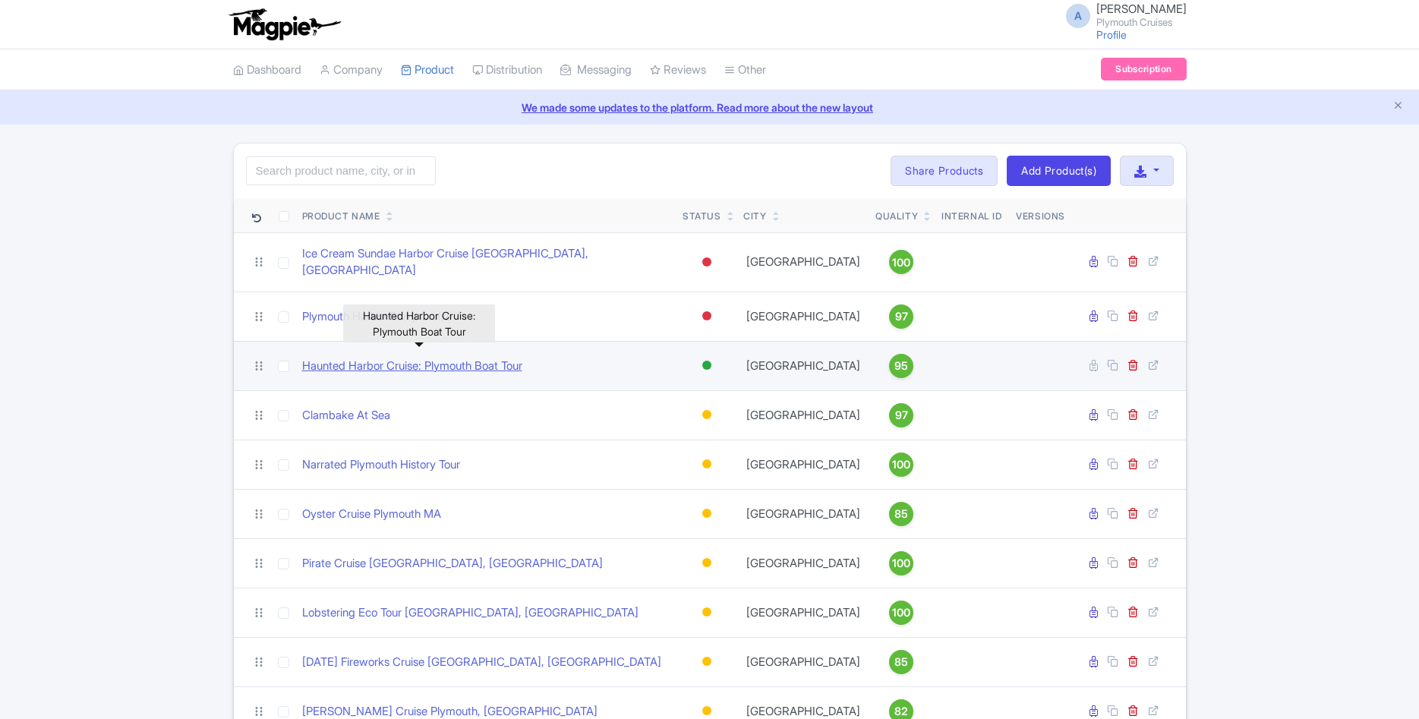
click at [451, 358] on link "Haunted Harbor Cruise: Plymouth Boat Tour" at bounding box center [412, 366] width 220 height 17
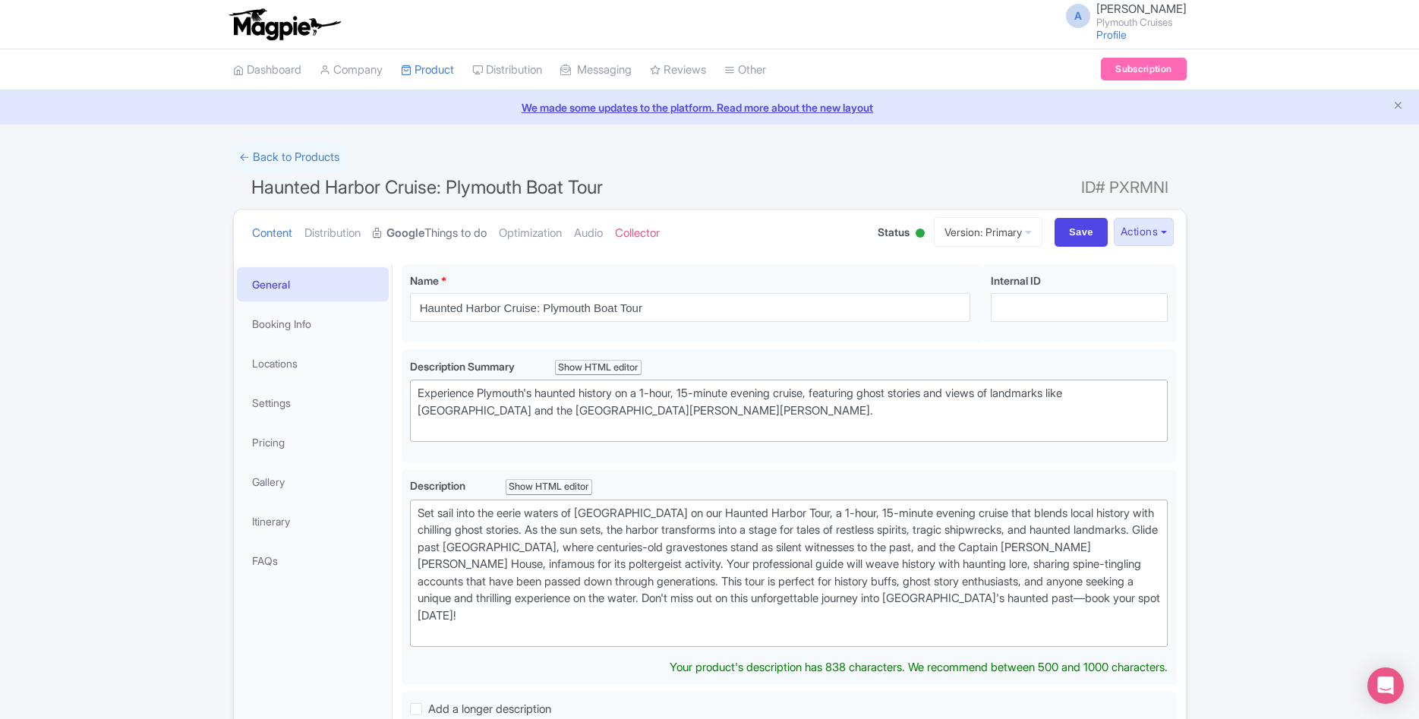
click at [446, 232] on link "Google Things to do" at bounding box center [430, 234] width 114 height 48
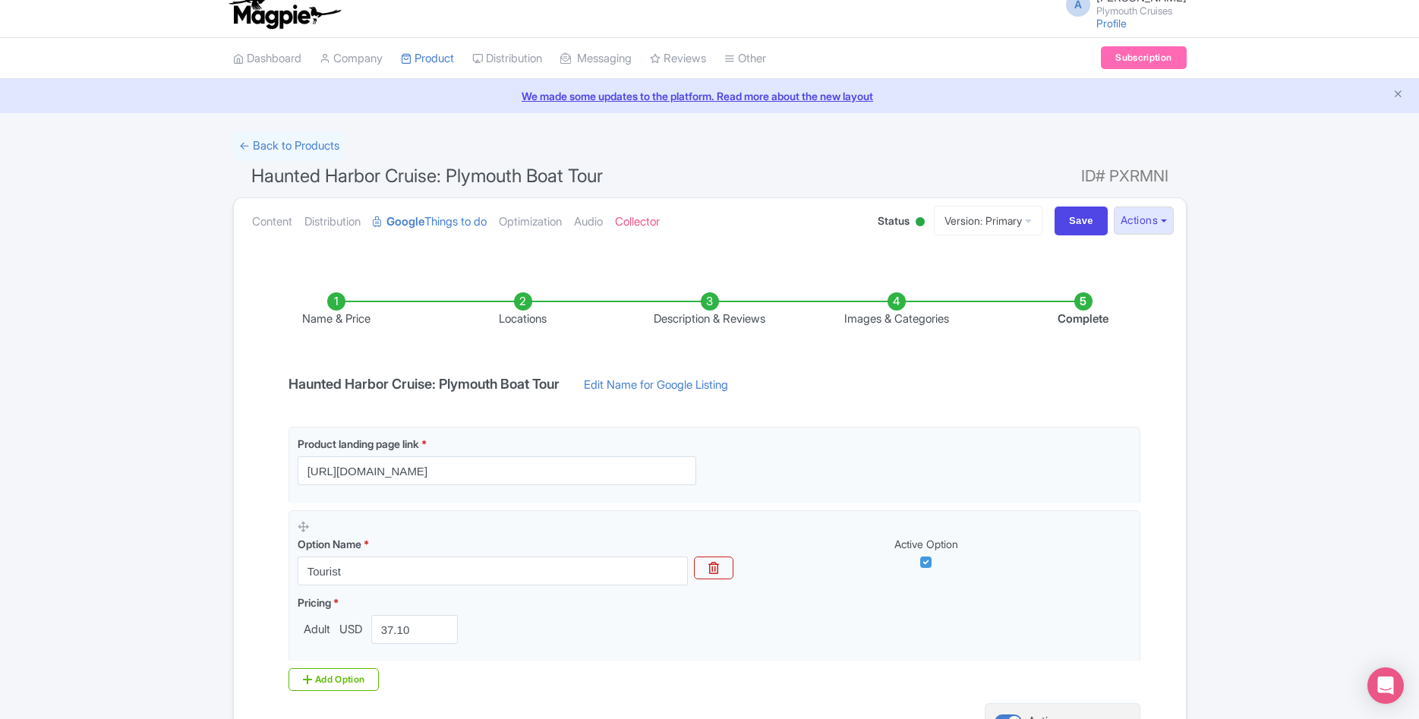
scroll to position [10, 0]
click at [1083, 311] on li "Complete" at bounding box center [1083, 312] width 187 height 36
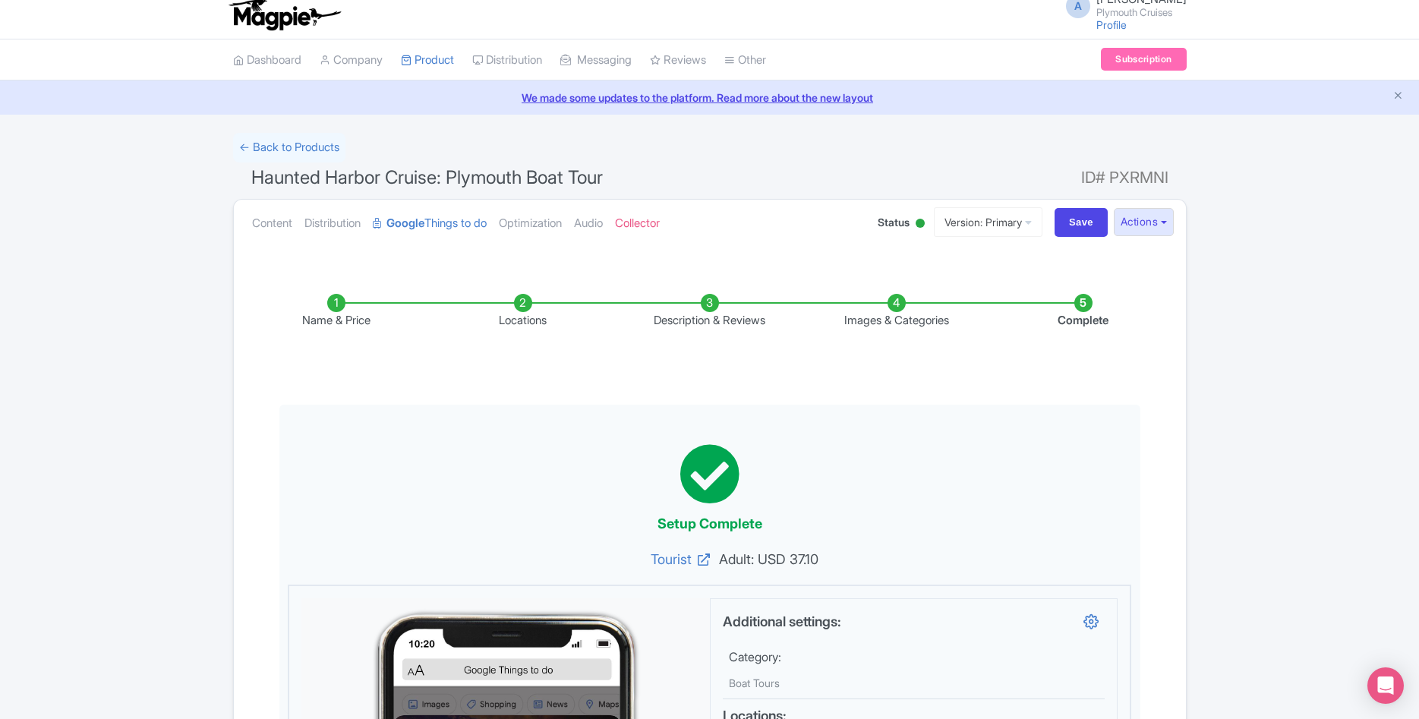
click at [878, 326] on li "Images & Categories" at bounding box center [896, 312] width 187 height 36
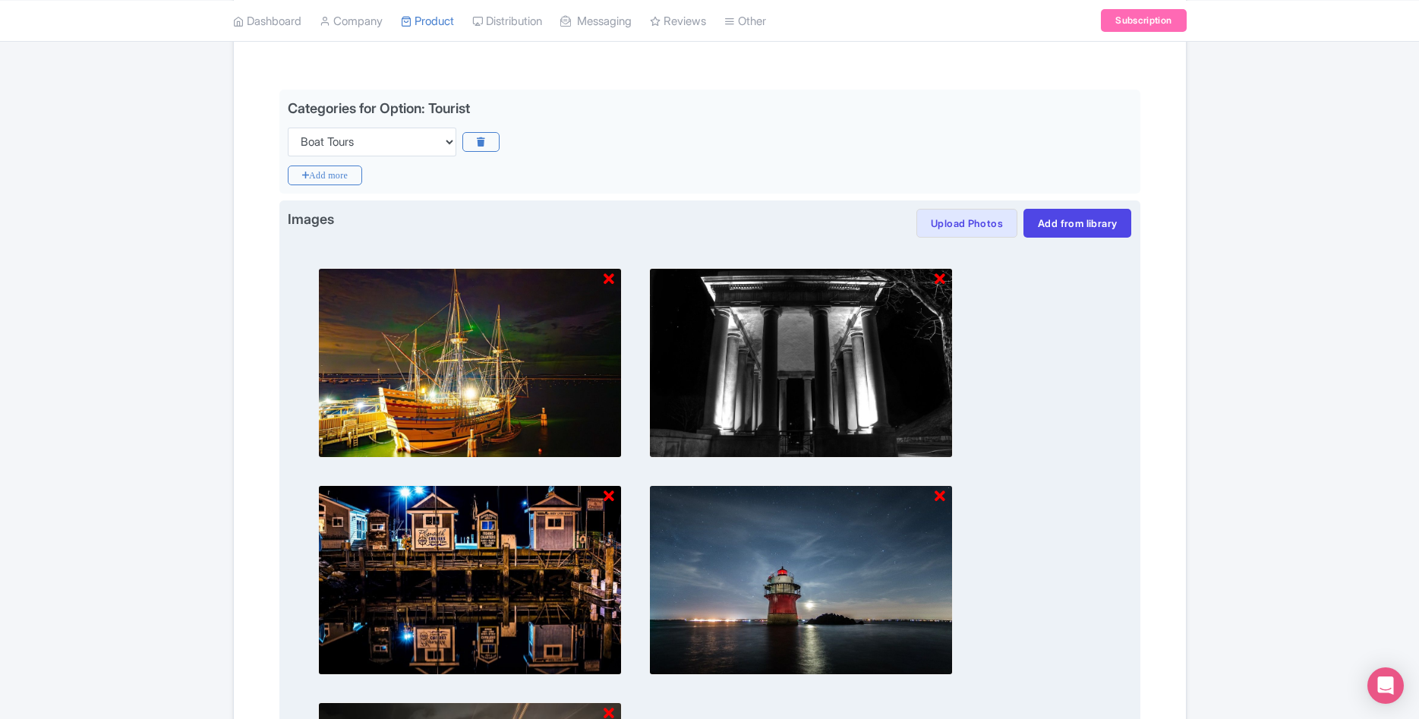
scroll to position [0, 0]
